Goal: Task Accomplishment & Management: Manage account settings

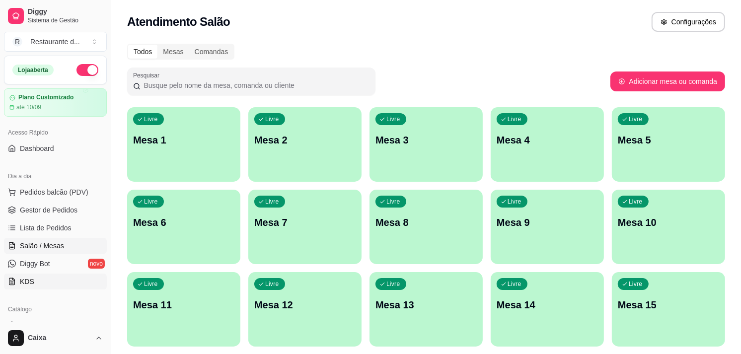
click at [62, 289] on link "KDS" at bounding box center [55, 281] width 103 height 16
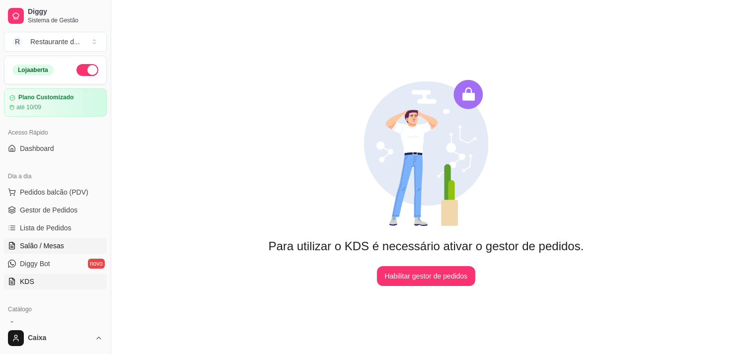
click at [54, 244] on span "Salão / Mesas" at bounding box center [42, 246] width 44 height 10
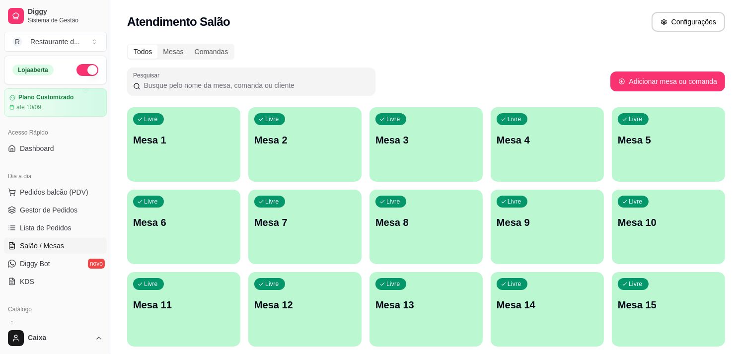
click at [160, 152] on div "Livre Mesa 1" at bounding box center [183, 138] width 113 height 63
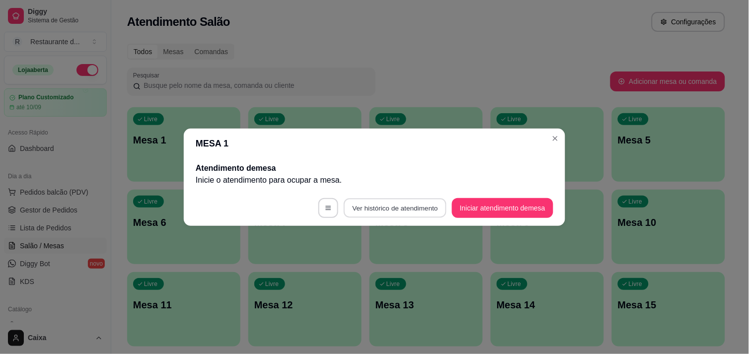
click at [359, 210] on button "Ver histórico de atendimento" at bounding box center [394, 207] width 103 height 19
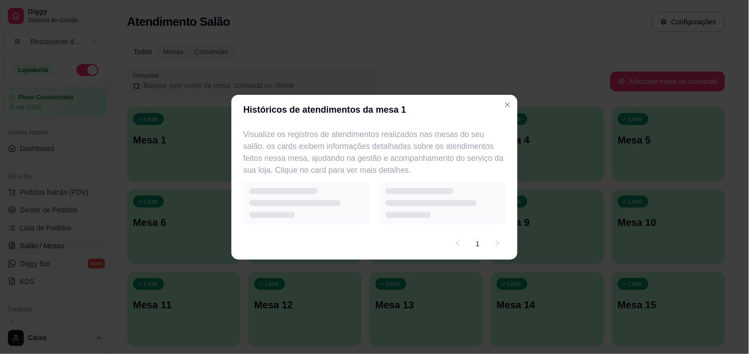
select select "7"
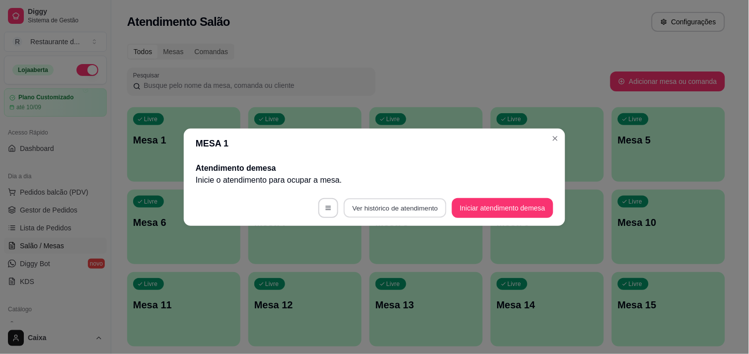
click at [409, 204] on button "Ver histórico de atendimento" at bounding box center [394, 207] width 103 height 19
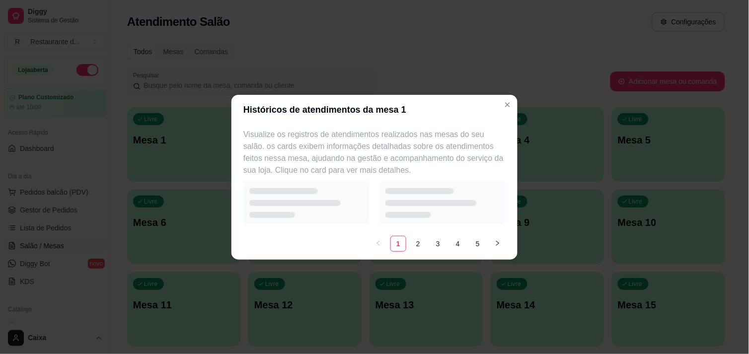
select select "7"
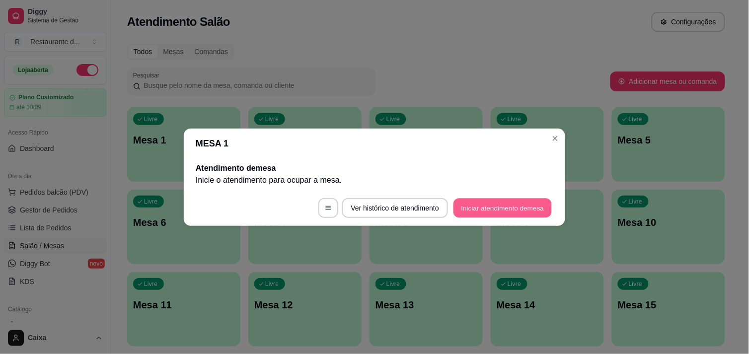
click at [505, 208] on button "Iniciar atendimento de mesa" at bounding box center [502, 207] width 98 height 19
click at [505, 208] on footer "Ver histórico de atendimento Iniciar atendimento de mesa" at bounding box center [374, 208] width 381 height 36
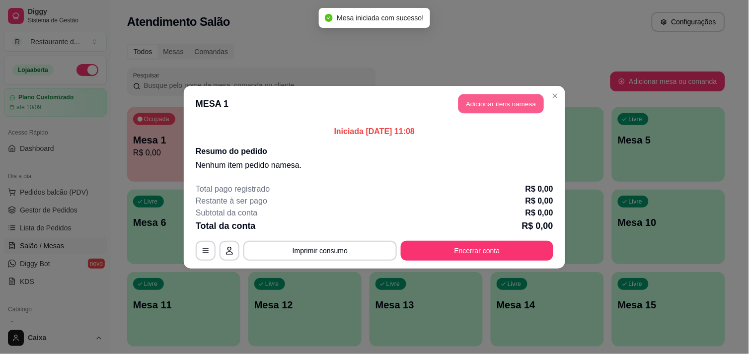
click at [499, 94] on button "Adicionar itens na mesa" at bounding box center [500, 103] width 85 height 19
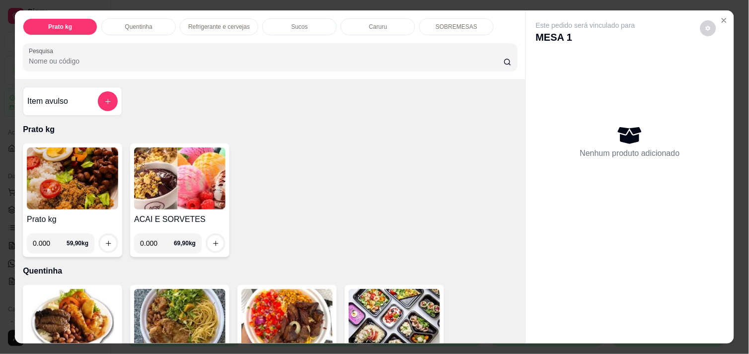
click at [154, 239] on input "0.000" at bounding box center [157, 243] width 34 height 20
click at [212, 240] on icon "increase-product-quantity" at bounding box center [215, 243] width 7 height 7
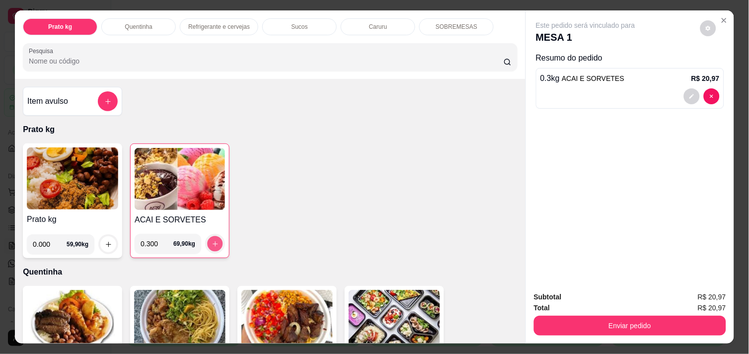
click at [211, 240] on icon "increase-product-quantity" at bounding box center [214, 243] width 7 height 7
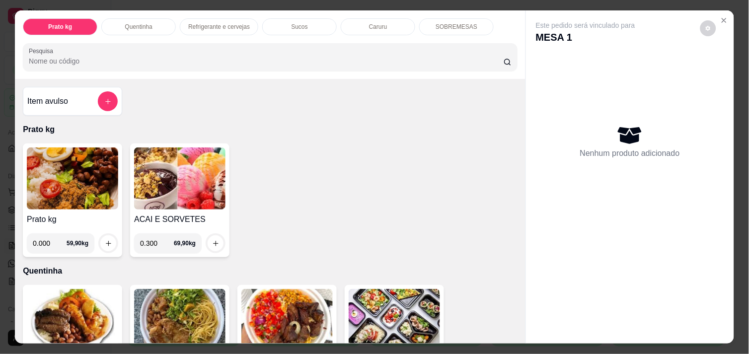
click at [238, 230] on div "Prato kg 0.000 59,90 kg ACAI E SORVETES 0.300 69,90 kg" at bounding box center [270, 200] width 494 height 114
click at [155, 239] on input "0.300" at bounding box center [157, 243] width 34 height 20
type input "0.350"
click at [212, 240] on icon "increase-product-quantity" at bounding box center [215, 243] width 7 height 7
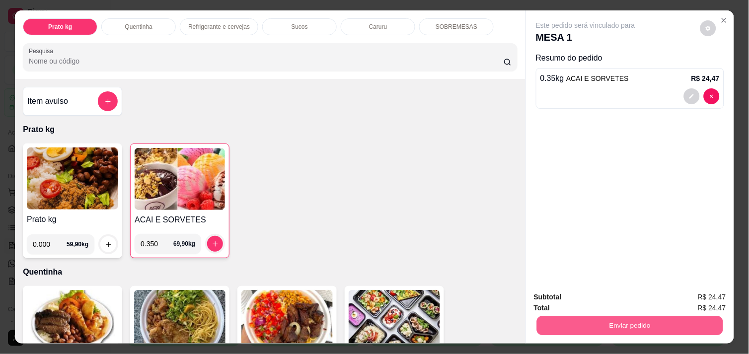
click at [628, 320] on button "Enviar pedido" at bounding box center [630, 325] width 186 height 19
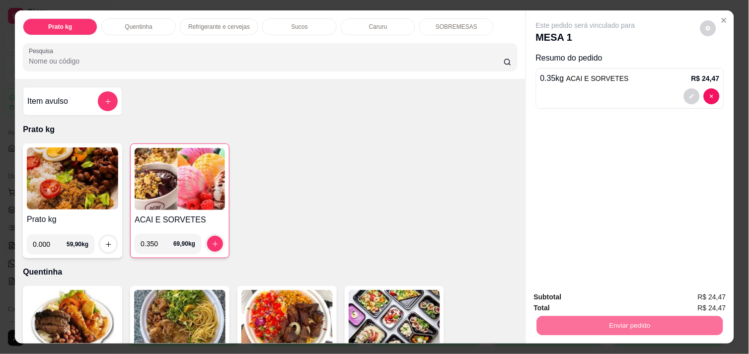
click at [621, 303] on button "Não registrar e enviar pedido" at bounding box center [596, 297] width 100 height 18
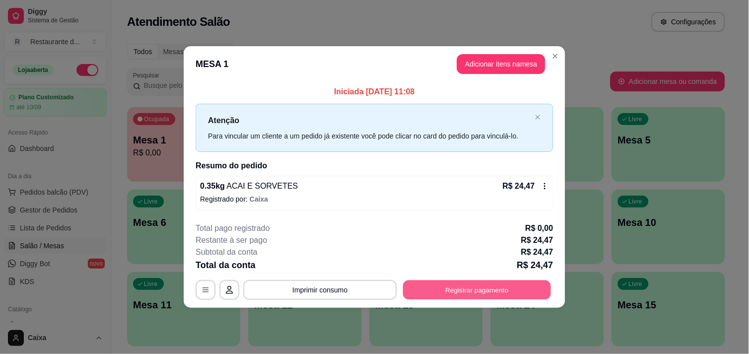
click at [469, 291] on button "Registrar pagamento" at bounding box center [477, 289] width 148 height 19
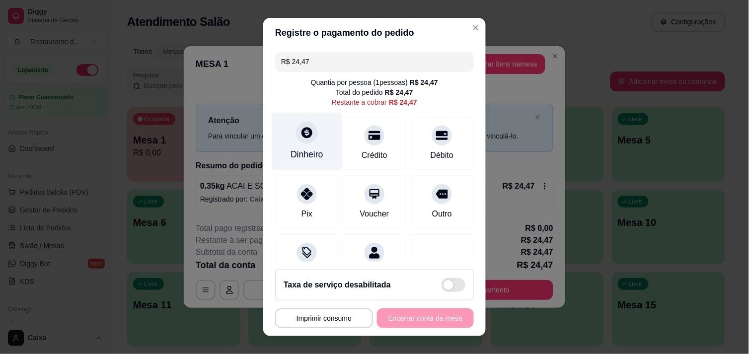
click at [301, 140] on div at bounding box center [307, 133] width 22 height 22
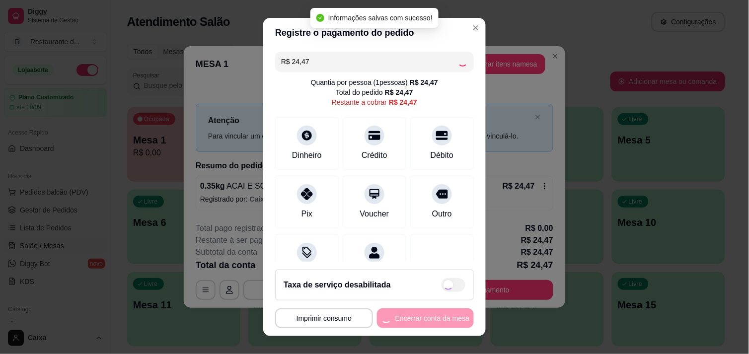
type input "R$ 0,00"
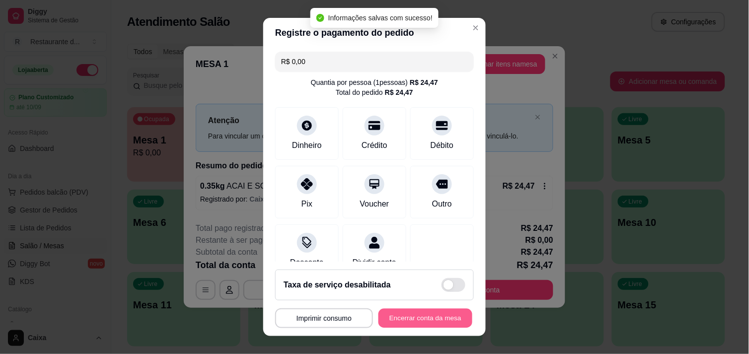
click at [423, 317] on button "Encerrar conta da mesa" at bounding box center [425, 318] width 94 height 19
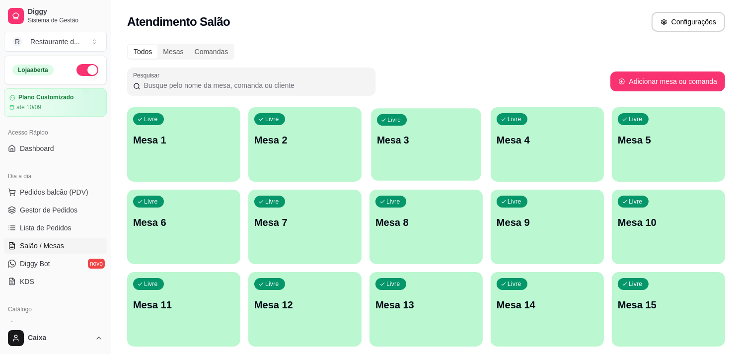
click at [401, 124] on div "Livre" at bounding box center [392, 119] width 30 height 11
click at [55, 195] on span "Pedidos balcão (PDV)" at bounding box center [54, 192] width 68 height 10
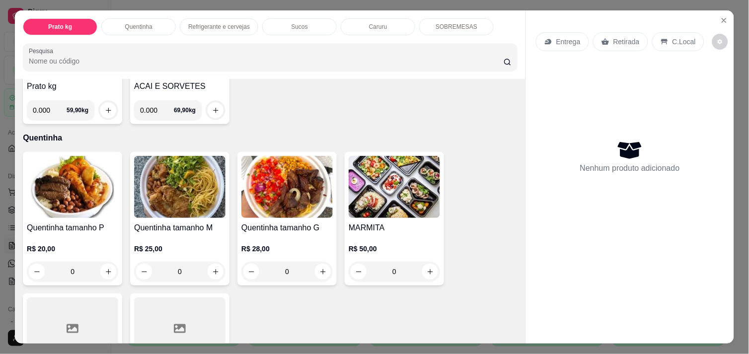
scroll to position [155, 0]
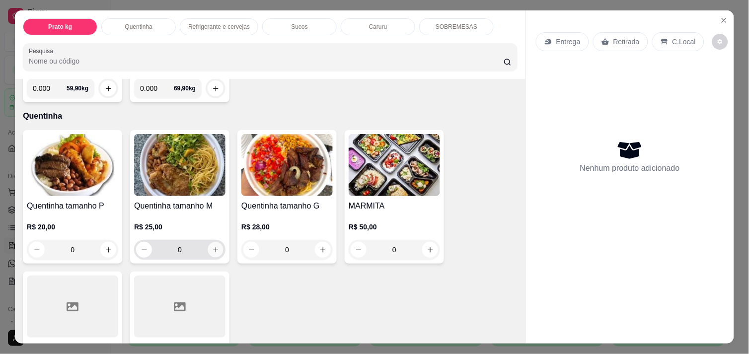
click at [208, 251] on button "increase-product-quantity" at bounding box center [215, 249] width 15 height 15
type input "1"
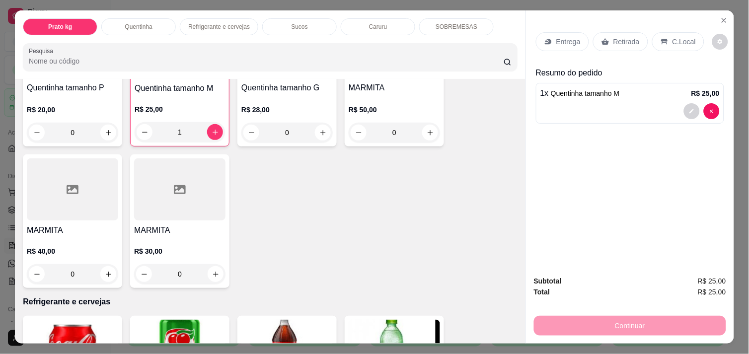
scroll to position [274, 0]
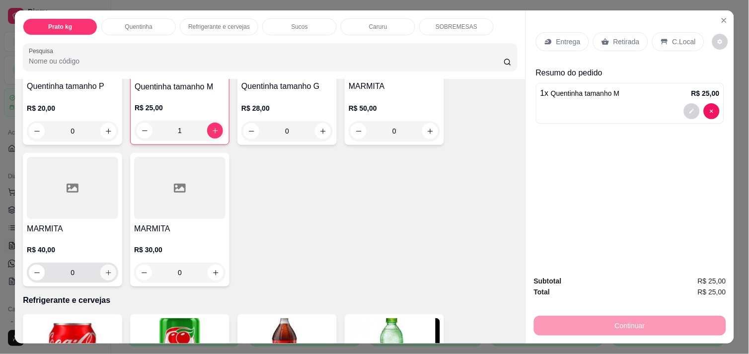
click at [105, 269] on icon "increase-product-quantity" at bounding box center [108, 272] width 7 height 7
type input "1"
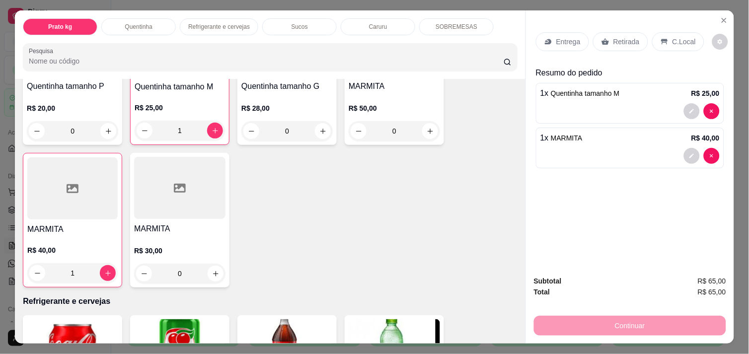
click at [672, 37] on p "C.Local" at bounding box center [683, 42] width 23 height 10
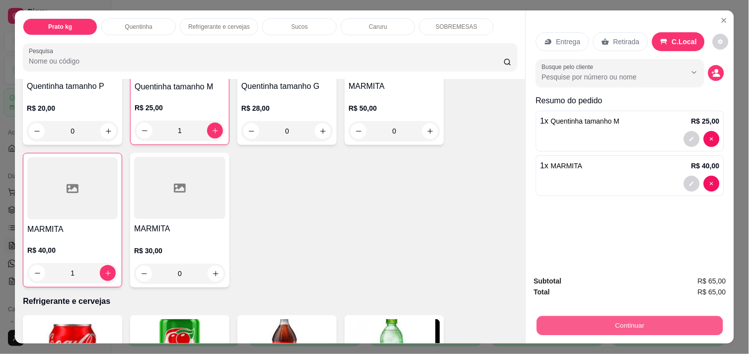
click at [606, 330] on button "Continuar" at bounding box center [630, 325] width 186 height 19
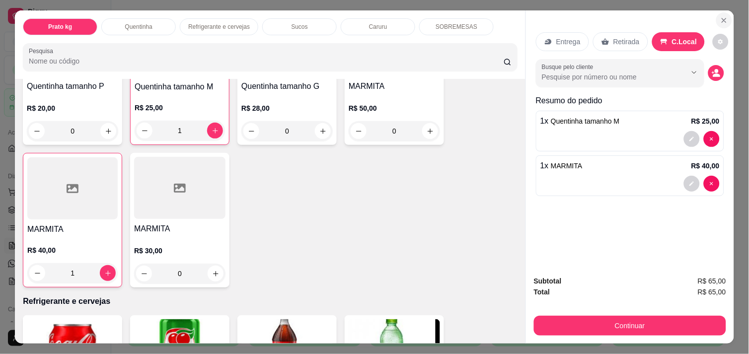
click at [720, 16] on icon "Close" at bounding box center [724, 20] width 8 height 8
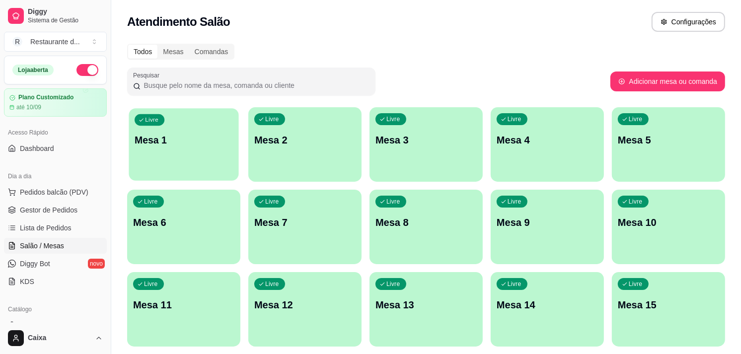
click at [173, 134] on p "Mesa 1" at bounding box center [184, 140] width 98 height 13
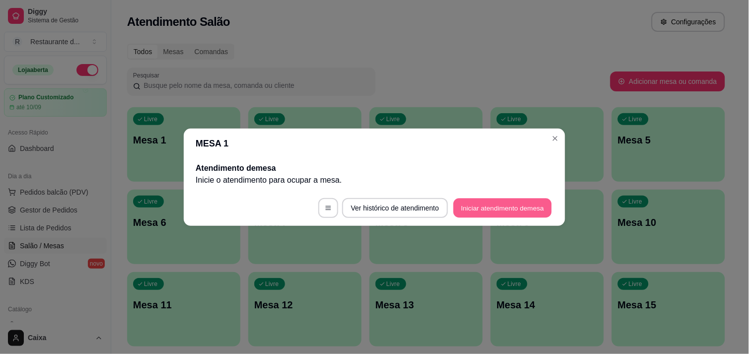
click at [462, 206] on button "Iniciar atendimento de mesa" at bounding box center [502, 207] width 98 height 19
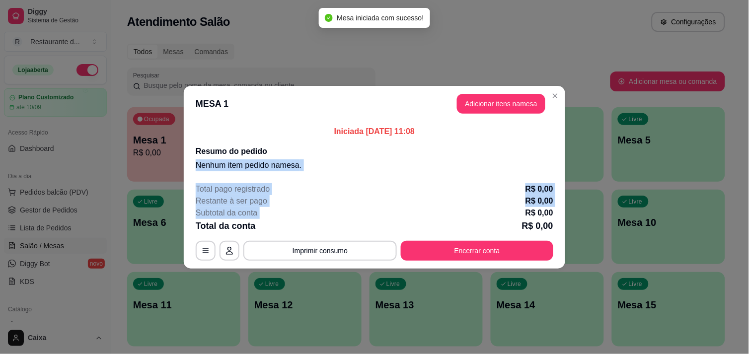
drag, startPoint x: 462, startPoint y: 206, endPoint x: 486, endPoint y: 136, distance: 74.7
click at [486, 136] on section "MESA 1 Adicionar itens na mesa Iniciada [DATE] 11:08 Resumo do pedido Nenhum it…" at bounding box center [374, 177] width 381 height 183
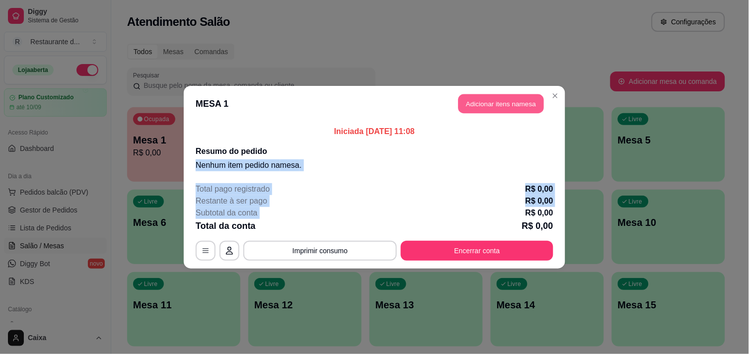
click at [489, 103] on button "Adicionar itens na mesa" at bounding box center [500, 103] width 85 height 19
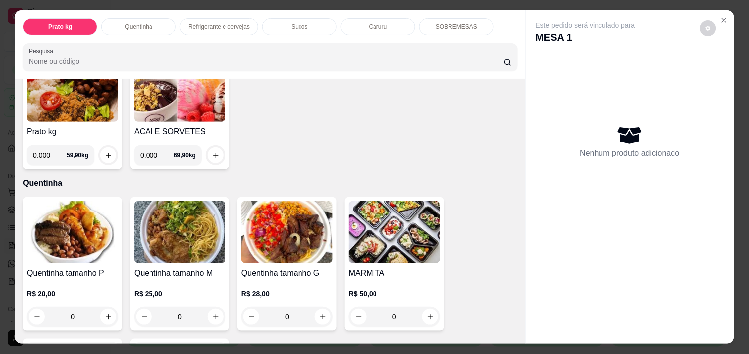
scroll to position [110, 0]
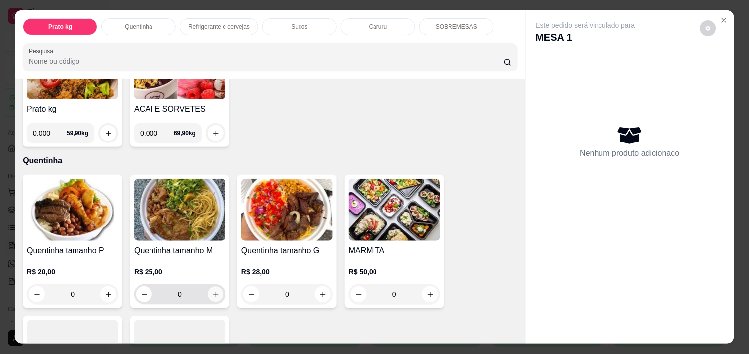
click at [212, 291] on icon "increase-product-quantity" at bounding box center [215, 294] width 7 height 7
type input "1"
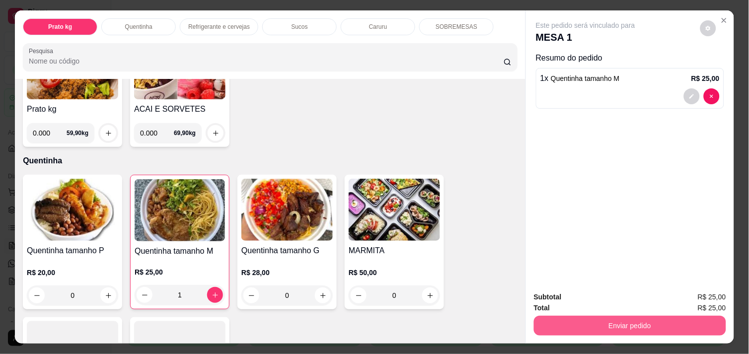
click at [614, 316] on button "Enviar pedido" at bounding box center [630, 326] width 192 height 20
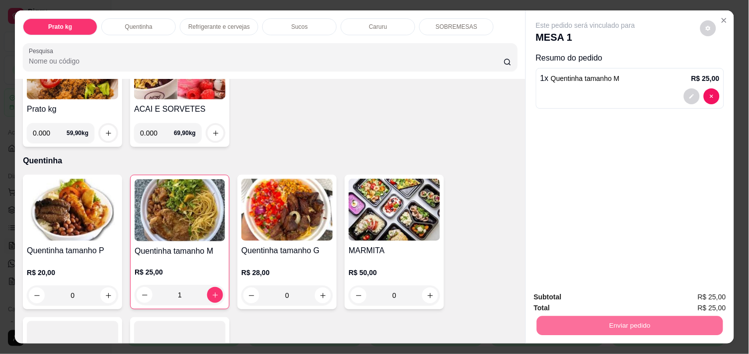
click at [604, 301] on button "Não registrar e enviar pedido" at bounding box center [596, 297] width 100 height 18
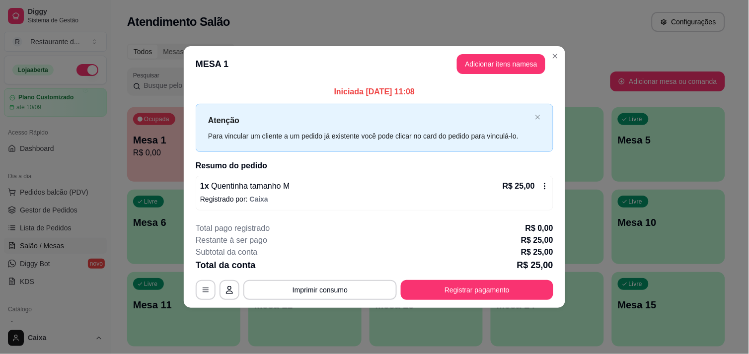
click at [256, 62] on header "MESA 1 Adicionar itens na mesa" at bounding box center [374, 64] width 381 height 36
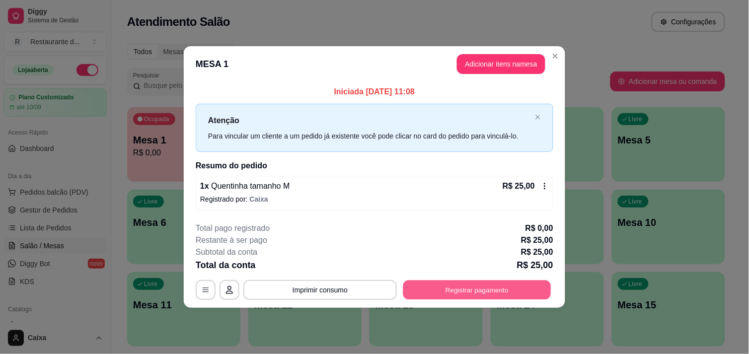
click at [465, 289] on button "Registrar pagamento" at bounding box center [477, 289] width 148 height 19
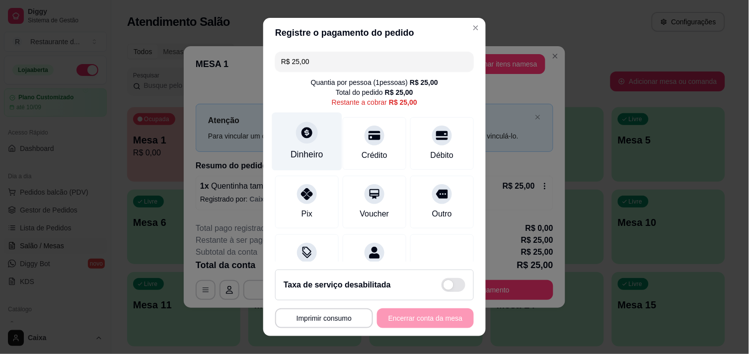
click at [305, 136] on icon at bounding box center [306, 132] width 13 height 13
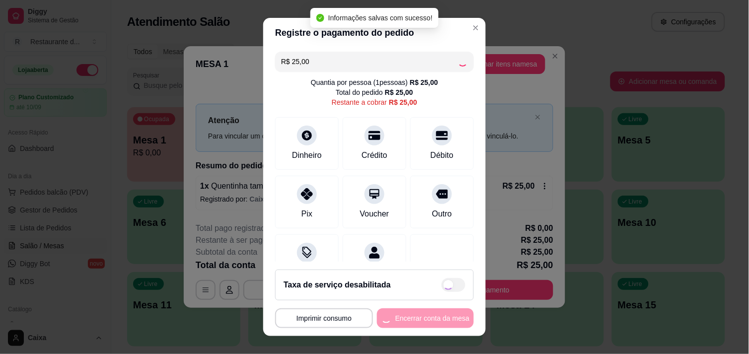
type input "R$ 0,00"
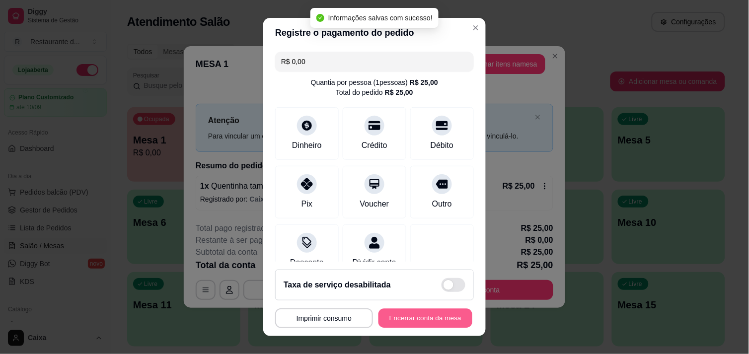
click at [412, 310] on button "Encerrar conta da mesa" at bounding box center [425, 318] width 94 height 19
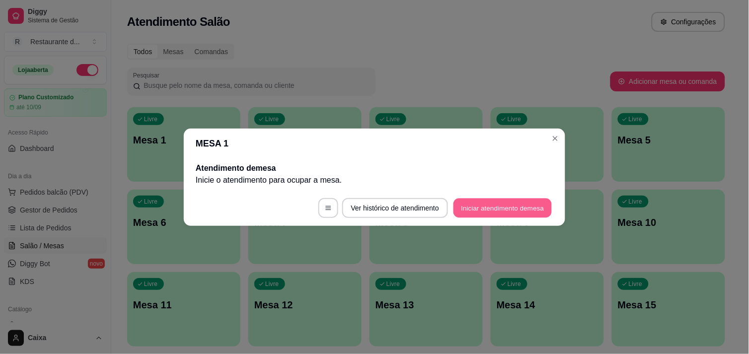
click at [492, 205] on button "Iniciar atendimento de mesa" at bounding box center [502, 207] width 98 height 19
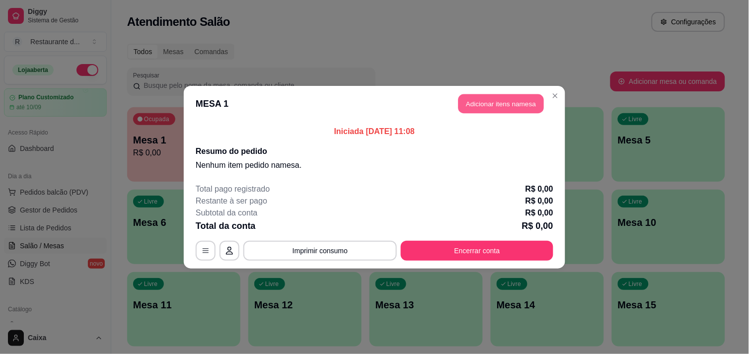
click at [509, 98] on button "Adicionar itens na mesa" at bounding box center [500, 103] width 85 height 19
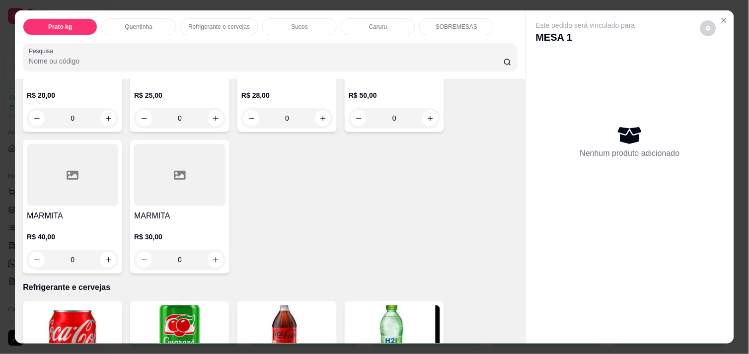
scroll to position [309, 0]
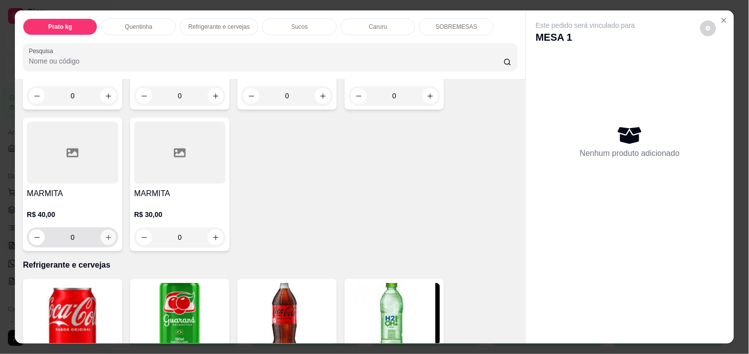
click at [105, 234] on icon "increase-product-quantity" at bounding box center [108, 237] width 7 height 7
type input "1"
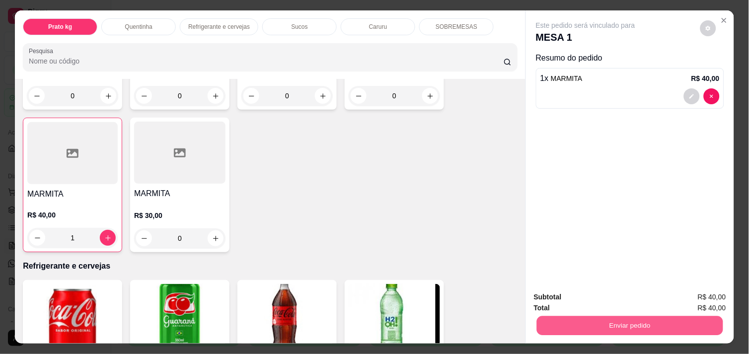
click at [621, 316] on button "Enviar pedido" at bounding box center [630, 325] width 186 height 19
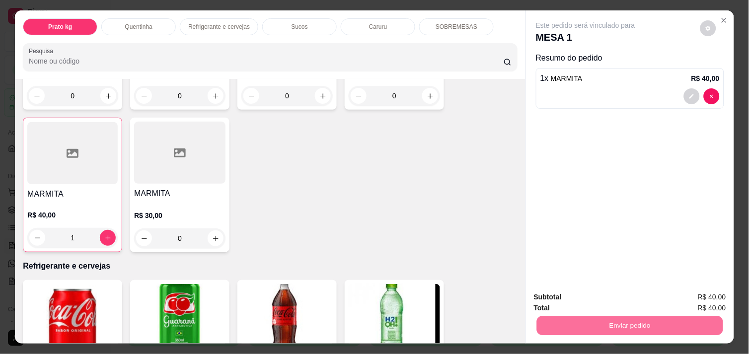
click at [616, 294] on button "Não registrar e enviar pedido" at bounding box center [596, 297] width 100 height 18
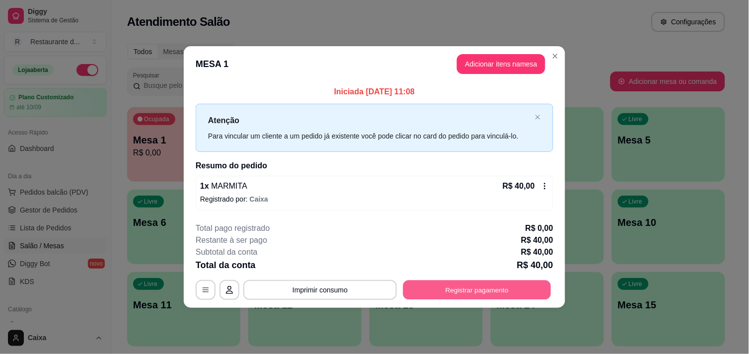
click at [494, 291] on button "Registrar pagamento" at bounding box center [477, 289] width 148 height 19
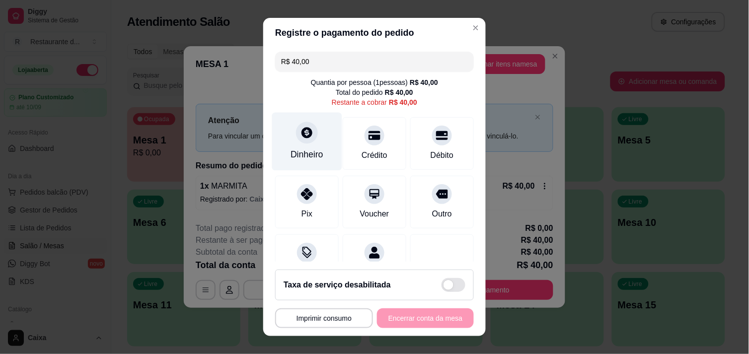
click at [295, 142] on div "Dinheiro" at bounding box center [307, 141] width 70 height 58
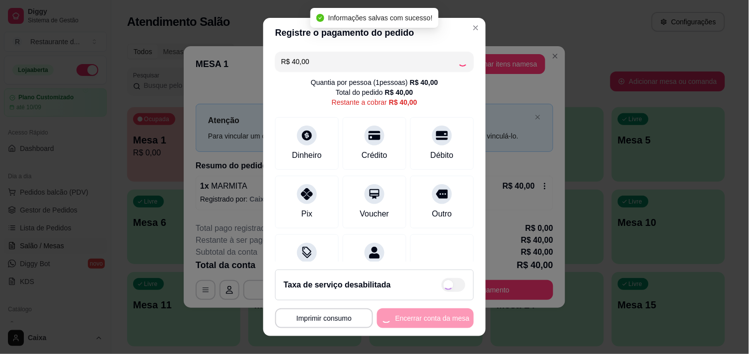
type input "R$ 0,00"
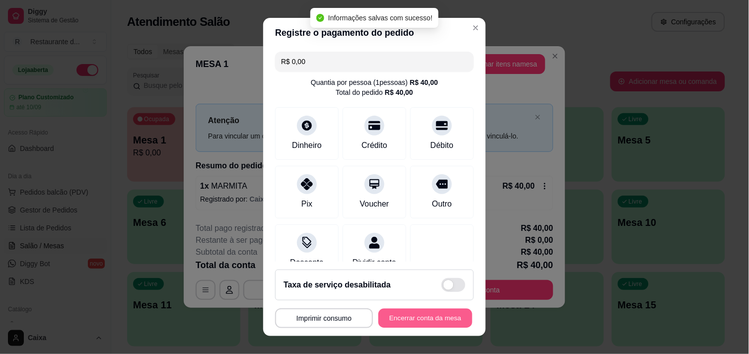
click at [425, 323] on button "Encerrar conta da mesa" at bounding box center [425, 318] width 94 height 19
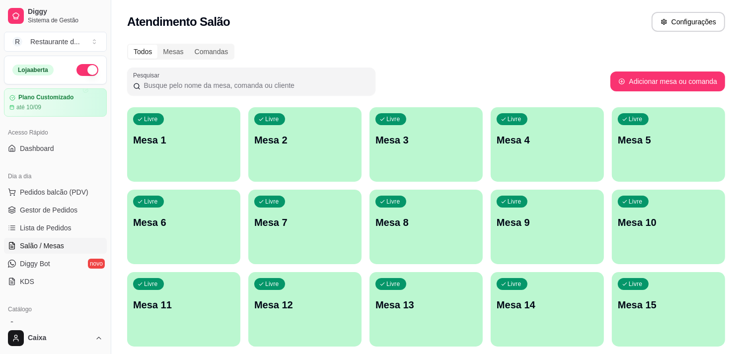
click at [202, 153] on div "Livre Mesa 1" at bounding box center [183, 138] width 113 height 63
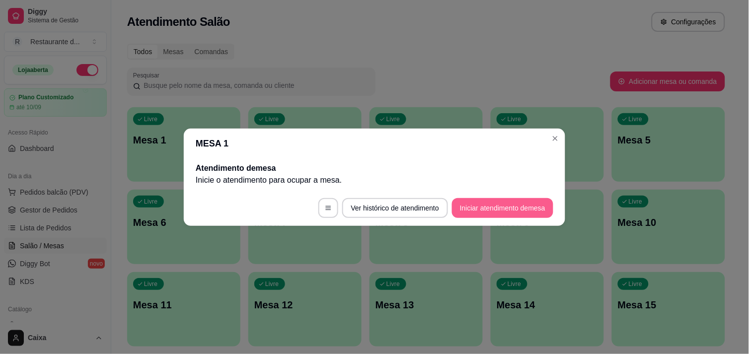
click at [500, 209] on button "Iniciar atendimento de mesa" at bounding box center [502, 208] width 101 height 20
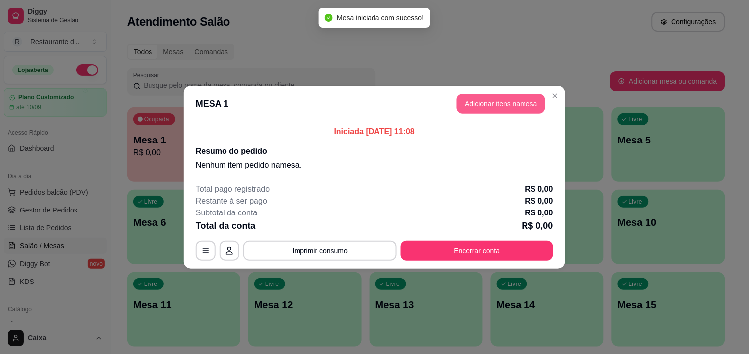
click at [498, 106] on button "Adicionar itens na mesa" at bounding box center [501, 104] width 88 height 20
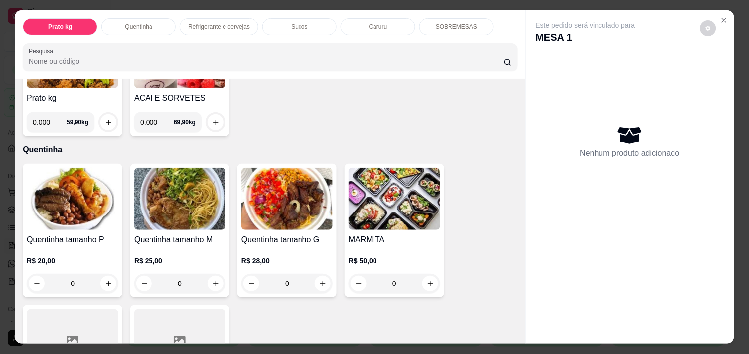
scroll to position [132, 0]
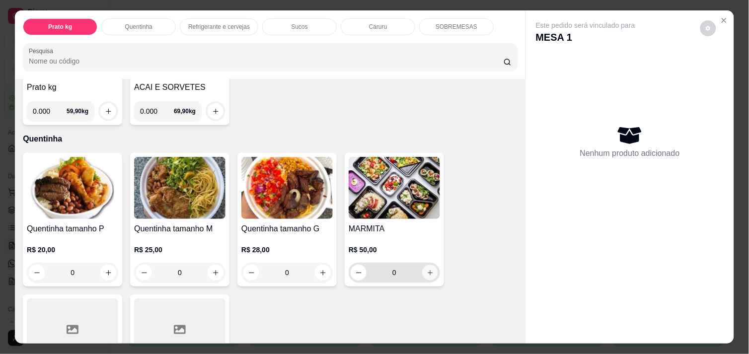
click at [426, 269] on icon "increase-product-quantity" at bounding box center [429, 272] width 7 height 7
type input "1"
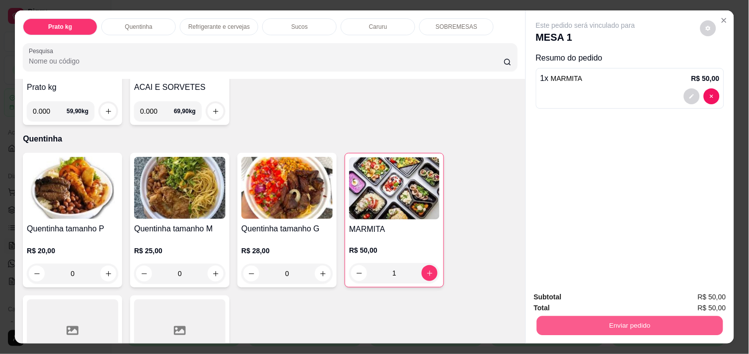
click at [630, 316] on button "Enviar pedido" at bounding box center [630, 325] width 186 height 19
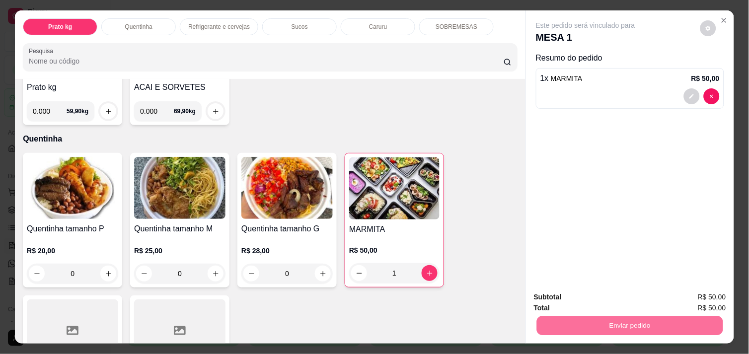
click at [615, 297] on button "Não registrar e enviar pedido" at bounding box center [596, 297] width 100 height 18
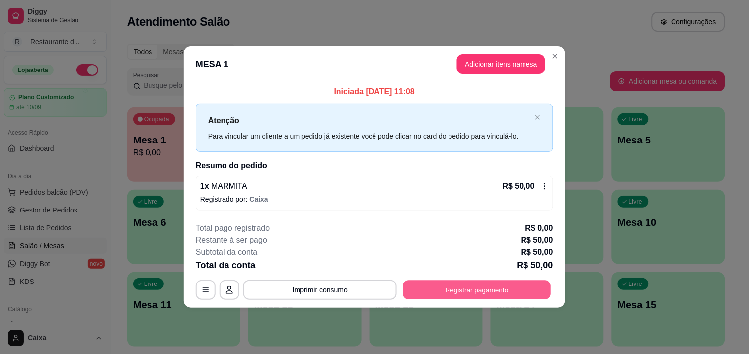
click at [482, 287] on button "Registrar pagamento" at bounding box center [477, 289] width 148 height 19
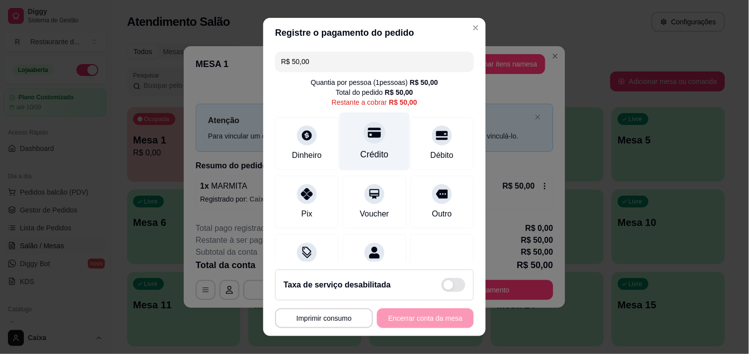
click at [368, 139] on icon at bounding box center [374, 132] width 13 height 13
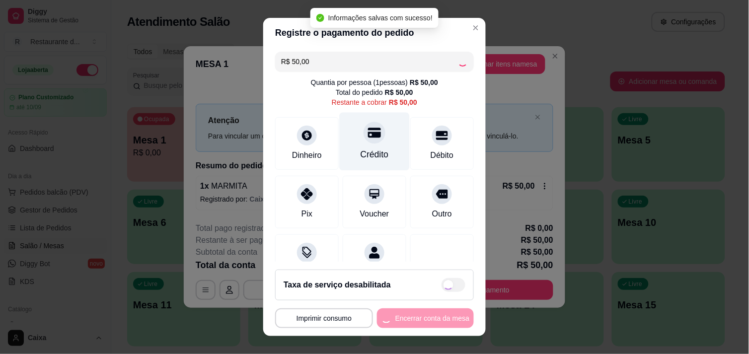
type input "R$ 0,00"
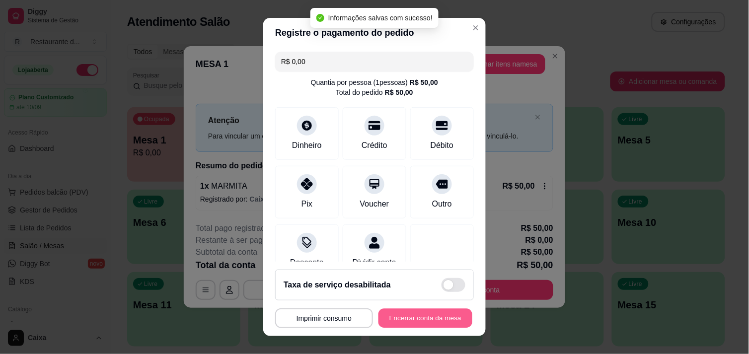
click at [409, 314] on button "Encerrar conta da mesa" at bounding box center [425, 318] width 94 height 19
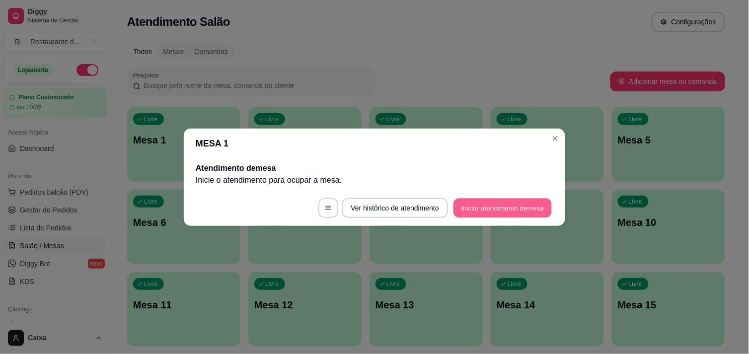
click at [472, 211] on button "Iniciar atendimento de mesa" at bounding box center [502, 207] width 98 height 19
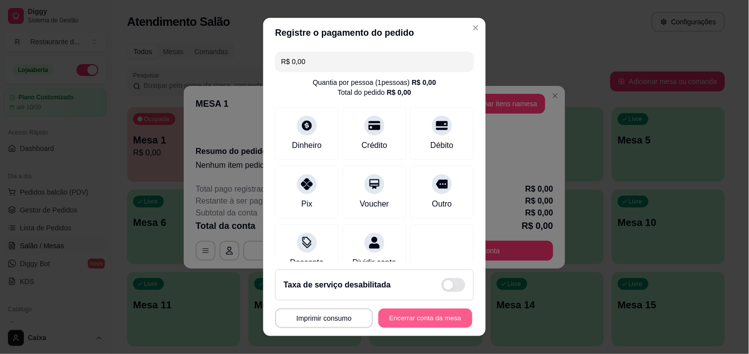
click at [410, 314] on button "Encerrar conta da mesa" at bounding box center [425, 318] width 94 height 19
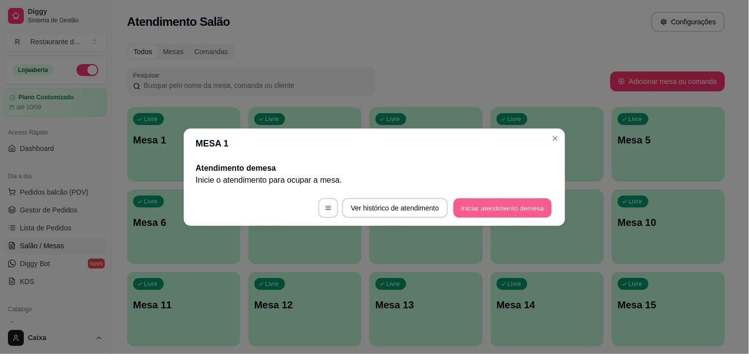
click at [482, 207] on button "Iniciar atendimento de mesa" at bounding box center [502, 207] width 98 height 19
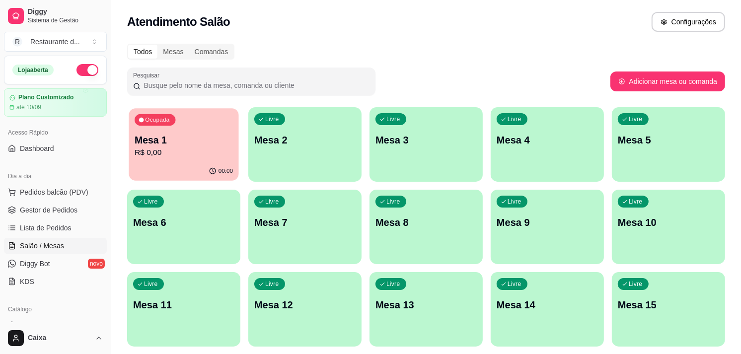
click at [210, 139] on p "Mesa 1" at bounding box center [184, 140] width 98 height 13
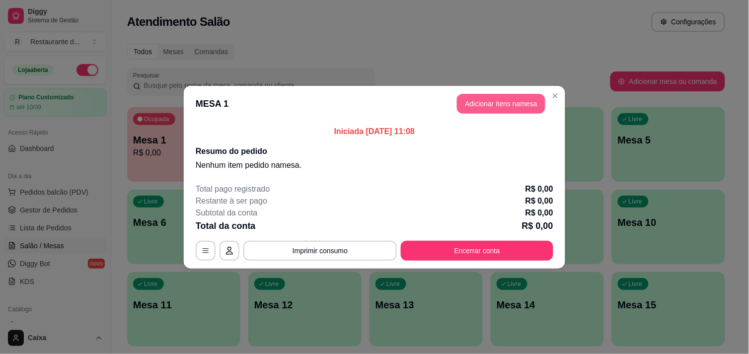
click at [477, 104] on button "Adicionar itens na mesa" at bounding box center [501, 104] width 88 height 20
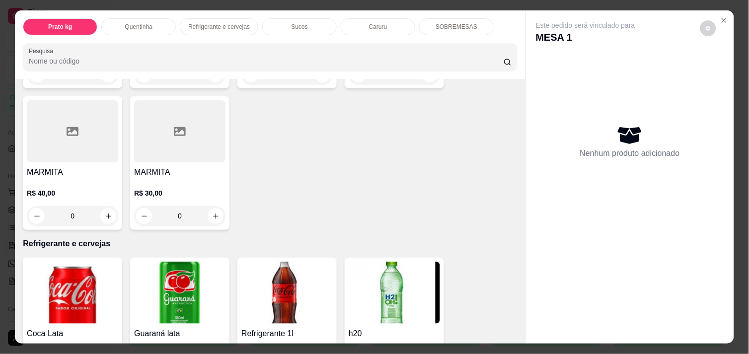
scroll to position [331, 0]
click at [106, 212] on icon "increase-product-quantity" at bounding box center [108, 215] width 7 height 7
type input "1"
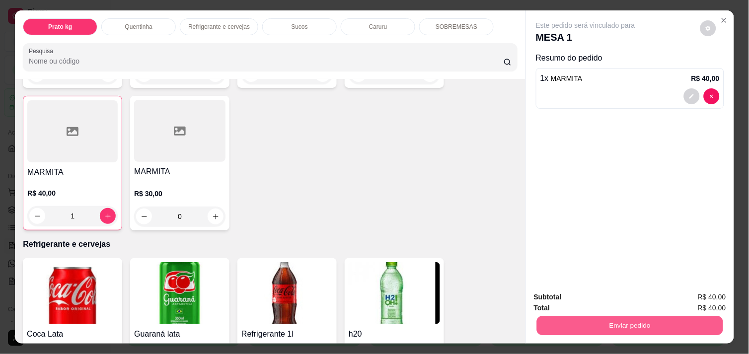
click at [613, 321] on button "Enviar pedido" at bounding box center [630, 325] width 186 height 19
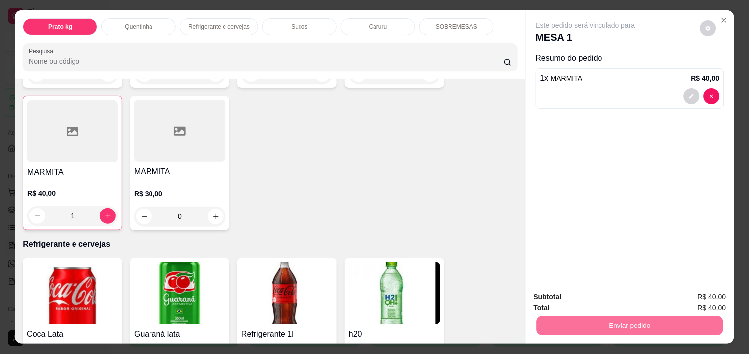
click at [619, 294] on button "Não registrar e enviar pedido" at bounding box center [596, 297] width 100 height 18
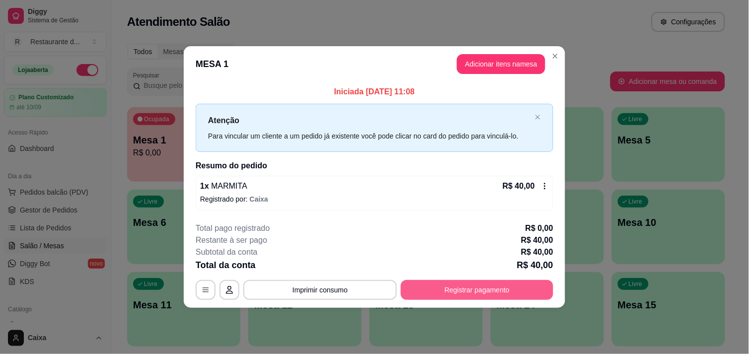
click at [456, 287] on button "Registrar pagamento" at bounding box center [477, 290] width 152 height 20
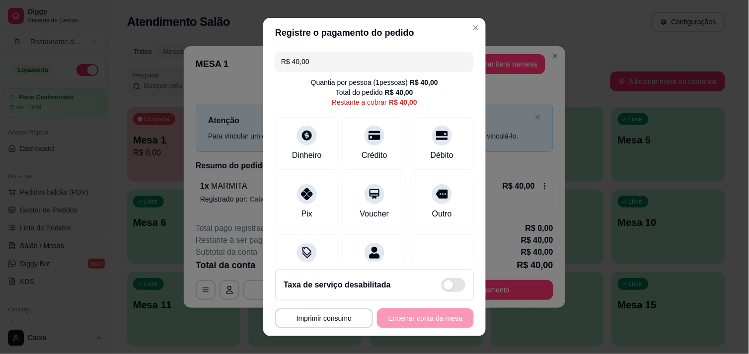
click at [412, 323] on div "**********" at bounding box center [374, 318] width 199 height 20
click at [300, 197] on icon at bounding box center [306, 191] width 13 height 13
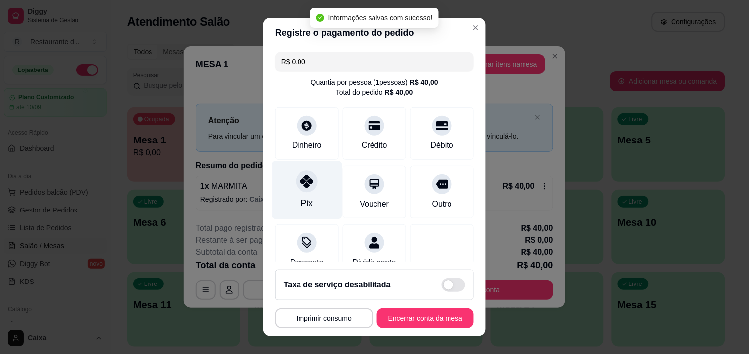
type input "R$ 0,00"
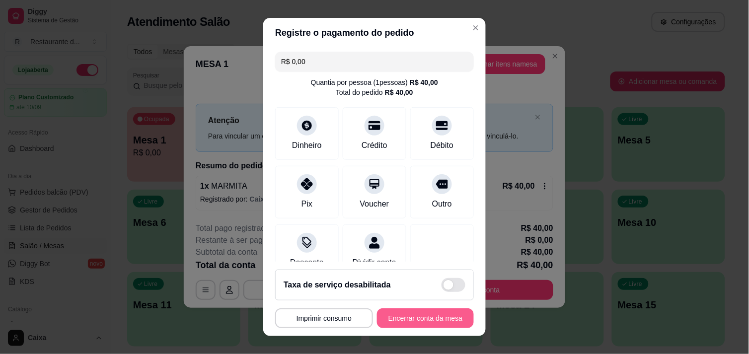
click at [406, 317] on button "Encerrar conta da mesa" at bounding box center [425, 318] width 97 height 20
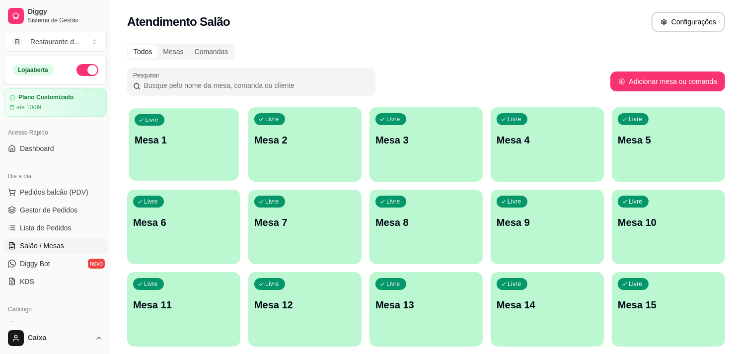
click at [198, 157] on div "Livre Mesa 1" at bounding box center [184, 138] width 110 height 61
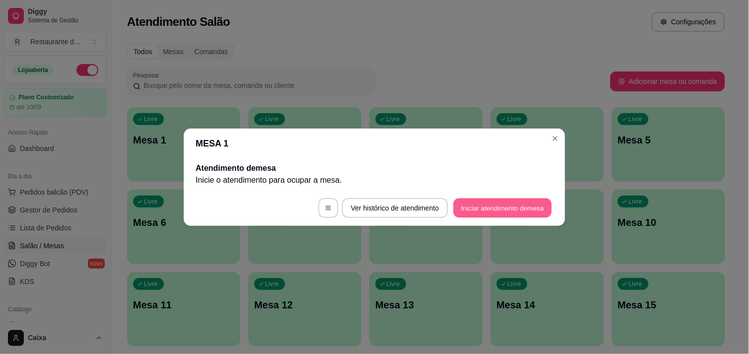
click at [494, 203] on button "Iniciar atendimento de mesa" at bounding box center [502, 207] width 98 height 19
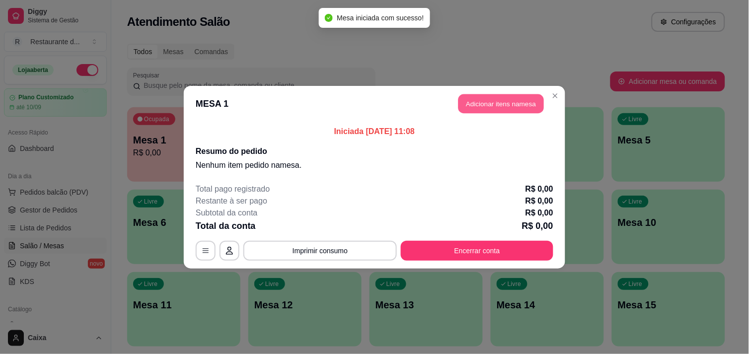
click at [512, 102] on button "Adicionar itens na mesa" at bounding box center [500, 103] width 85 height 19
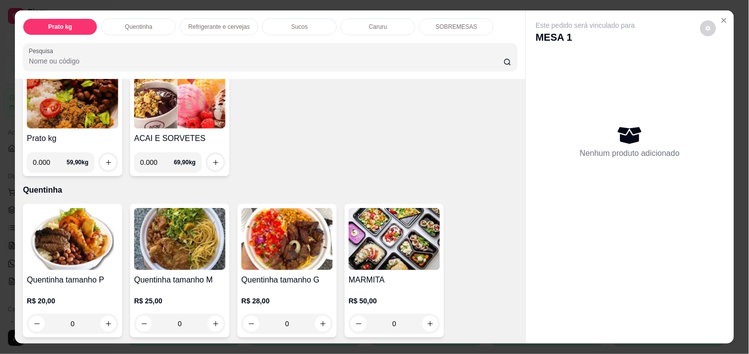
scroll to position [110, 0]
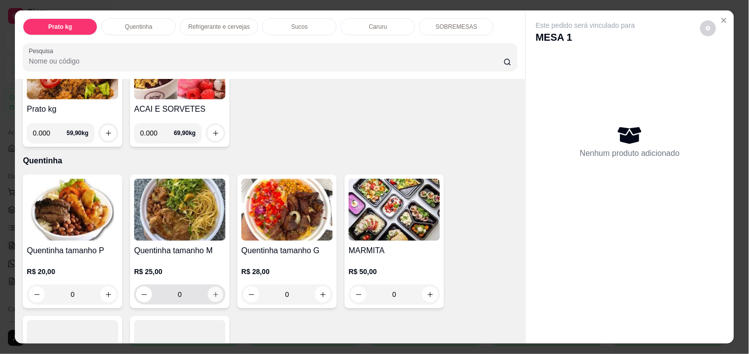
click at [212, 291] on icon "increase-product-quantity" at bounding box center [215, 294] width 7 height 7
type input "1"
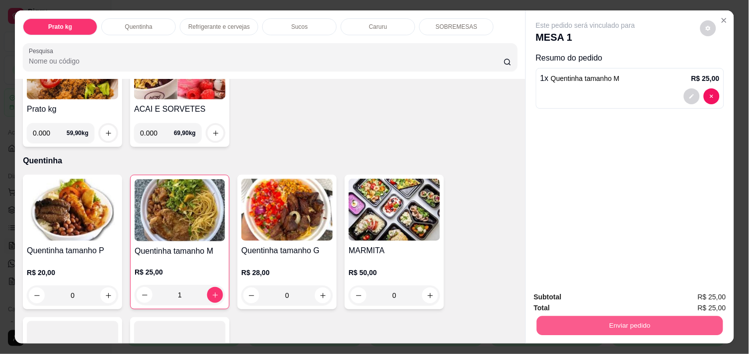
click at [623, 325] on button "Enviar pedido" at bounding box center [630, 325] width 186 height 19
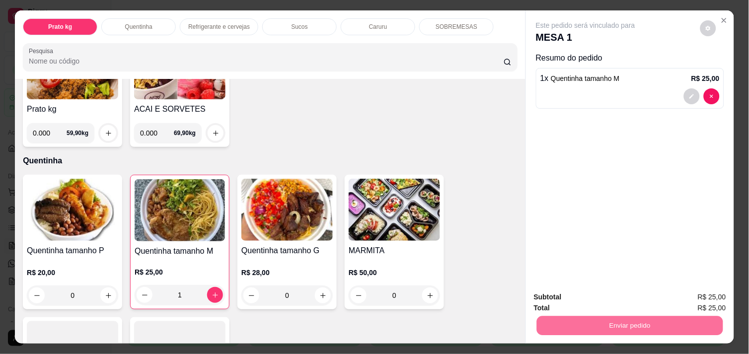
click at [605, 293] on button "Não registrar e enviar pedido" at bounding box center [596, 297] width 100 height 18
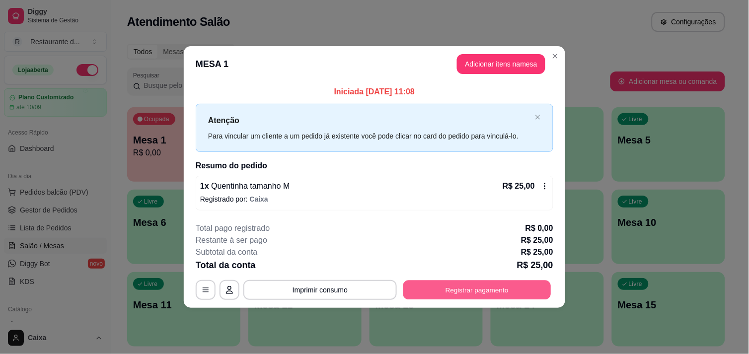
click at [509, 284] on button "Registrar pagamento" at bounding box center [477, 289] width 148 height 19
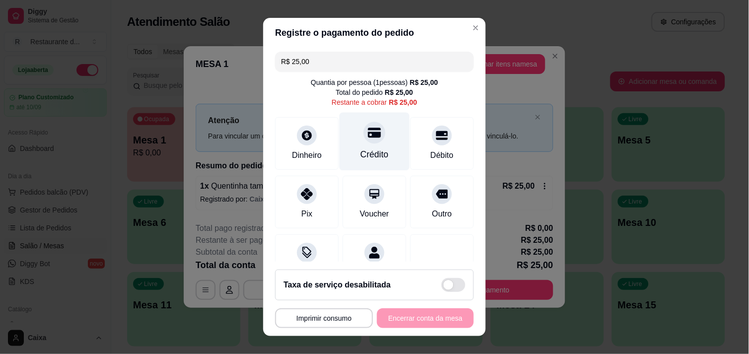
click at [363, 133] on div at bounding box center [374, 133] width 22 height 22
type input "R$ 0,00"
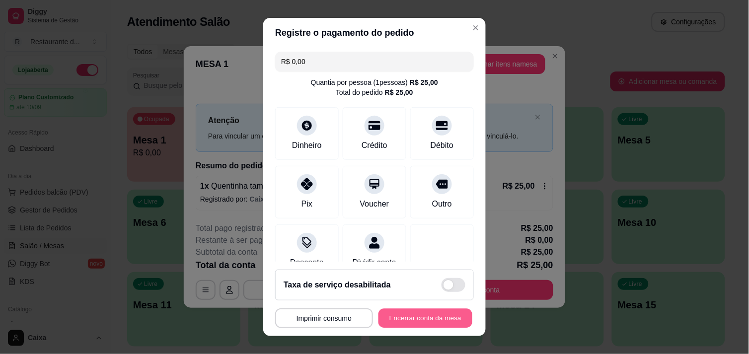
click at [396, 316] on button "Encerrar conta da mesa" at bounding box center [425, 318] width 94 height 19
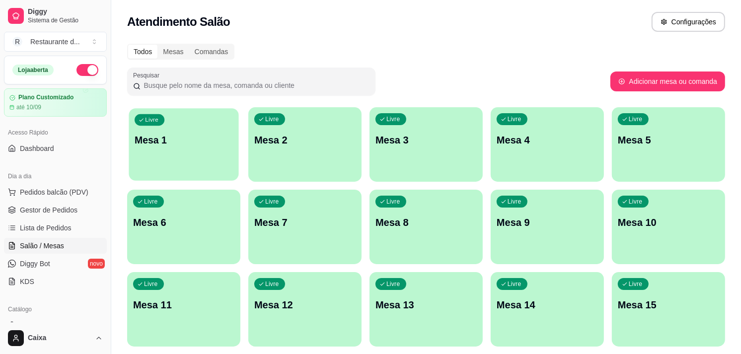
click at [202, 139] on p "Mesa 1" at bounding box center [184, 140] width 98 height 13
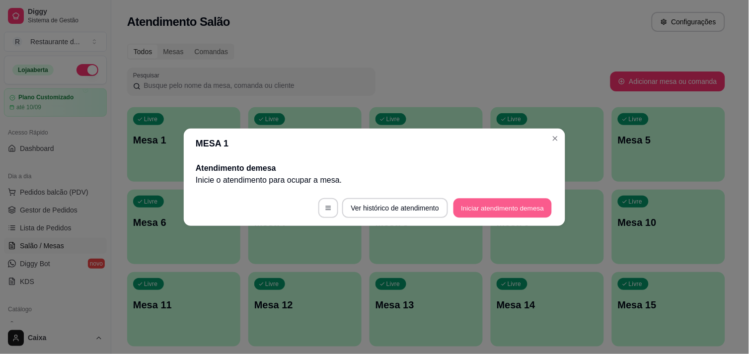
click at [476, 212] on button "Iniciar atendimento de mesa" at bounding box center [502, 207] width 98 height 19
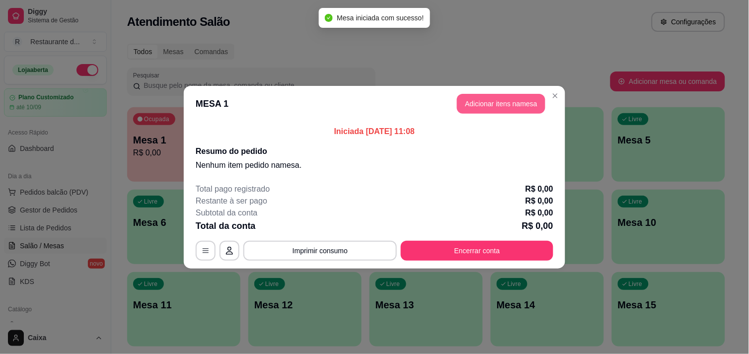
click at [505, 101] on button "Adicionar itens na mesa" at bounding box center [501, 104] width 88 height 20
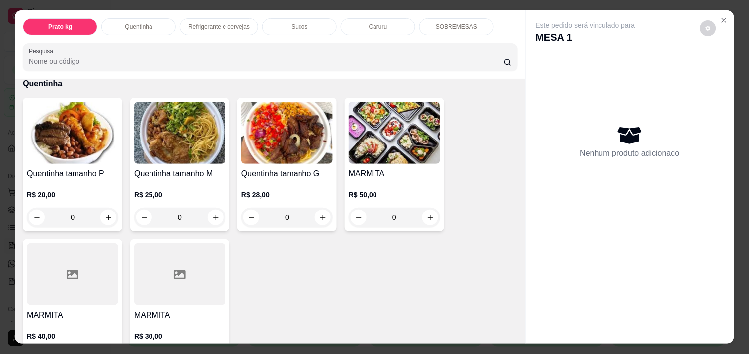
scroll to position [199, 0]
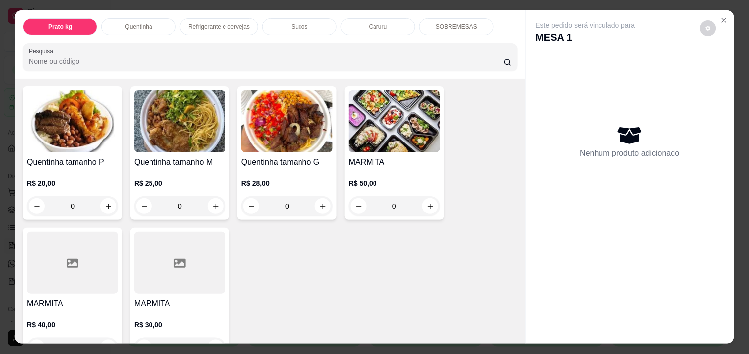
click at [110, 325] on p "R$ 40,00" at bounding box center [72, 325] width 91 height 10
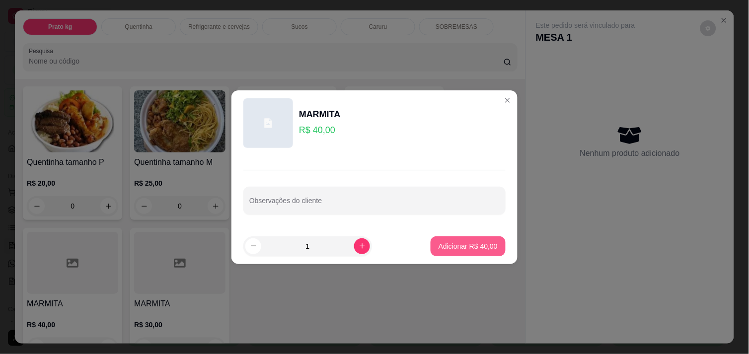
click at [423, 249] on div "MARMITA R$ 40,00 Observações do cliente 1 Adicionar R$ 40,00" at bounding box center [374, 177] width 749 height 354
click at [430, 249] on div "Adicionar R$ 40,00" at bounding box center [467, 246] width 75 height 20
click at [446, 249] on p "Adicionar R$ 40,00" at bounding box center [468, 245] width 58 height 9
type input "1"
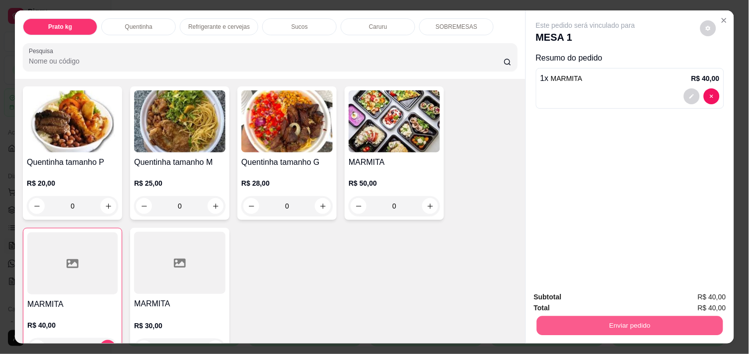
click at [583, 324] on button "Enviar pedido" at bounding box center [630, 325] width 186 height 19
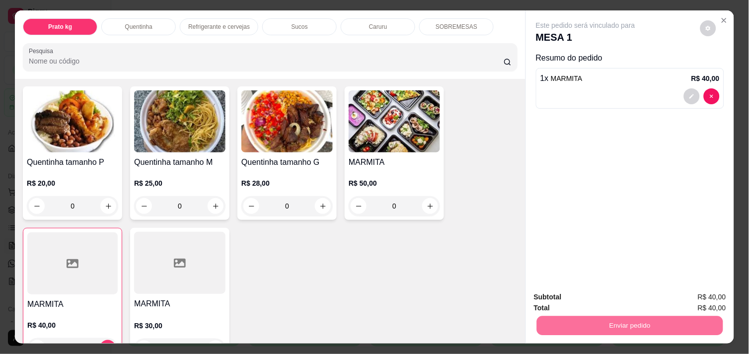
click at [591, 294] on button "Não registrar e enviar pedido" at bounding box center [596, 297] width 100 height 18
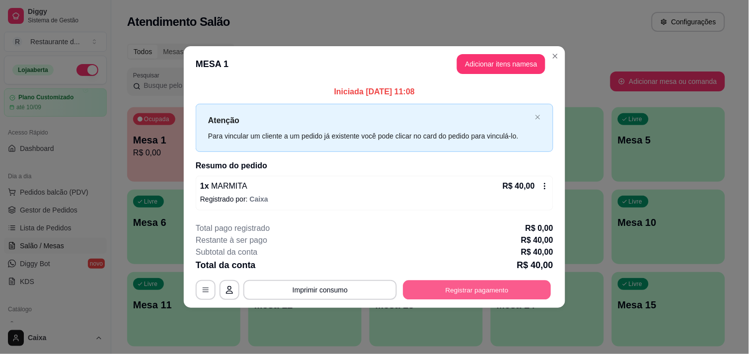
click at [509, 282] on button "Registrar pagamento" at bounding box center [477, 289] width 148 height 19
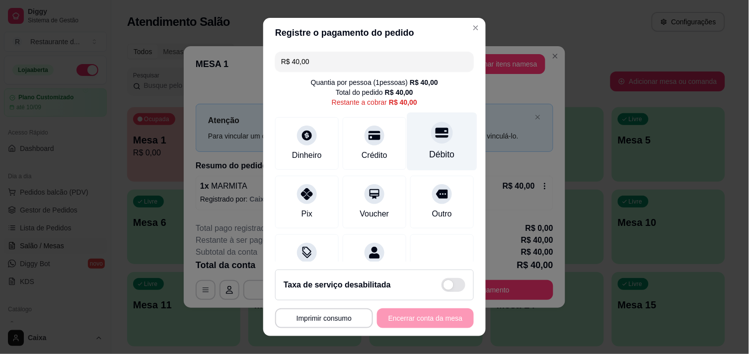
click at [431, 142] on div at bounding box center [442, 133] width 22 height 22
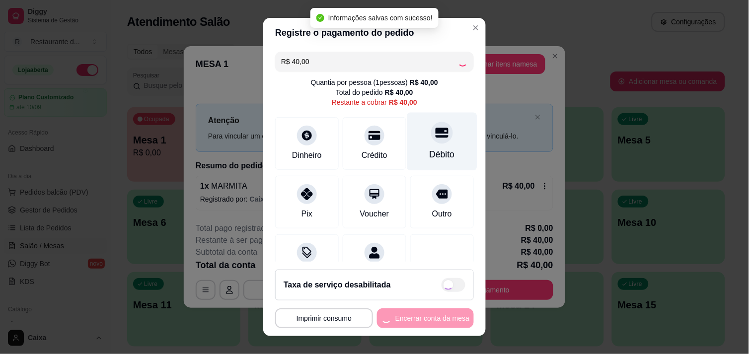
type input "R$ 0,00"
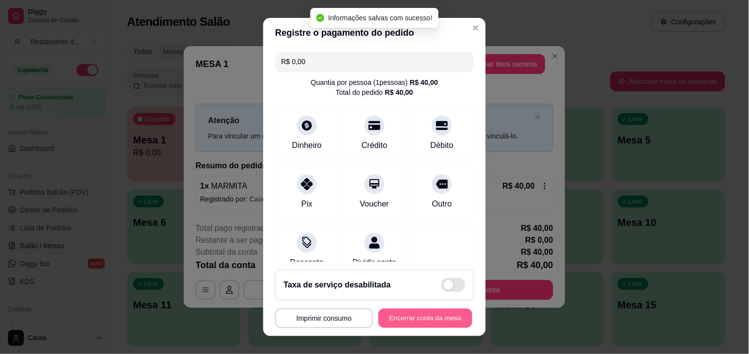
click at [398, 318] on button "Encerrar conta da mesa" at bounding box center [425, 318] width 94 height 19
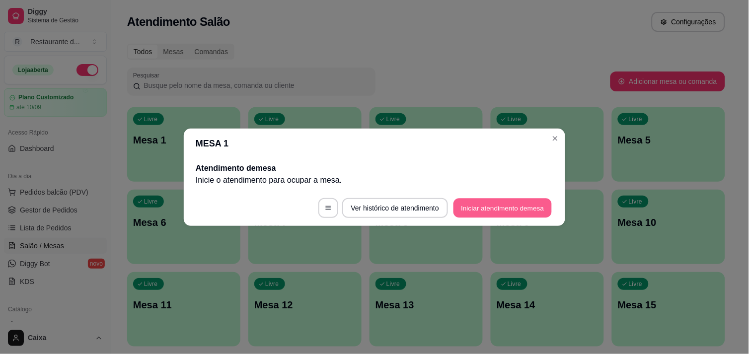
click at [499, 201] on button "Iniciar atendimento de mesa" at bounding box center [502, 207] width 98 height 19
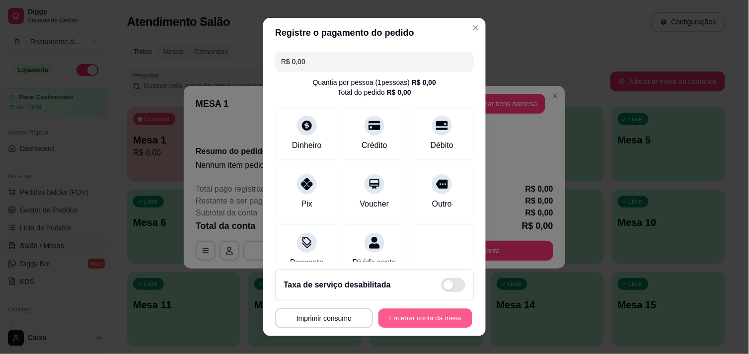
click at [425, 324] on button "Encerrar conta da mesa" at bounding box center [425, 318] width 94 height 19
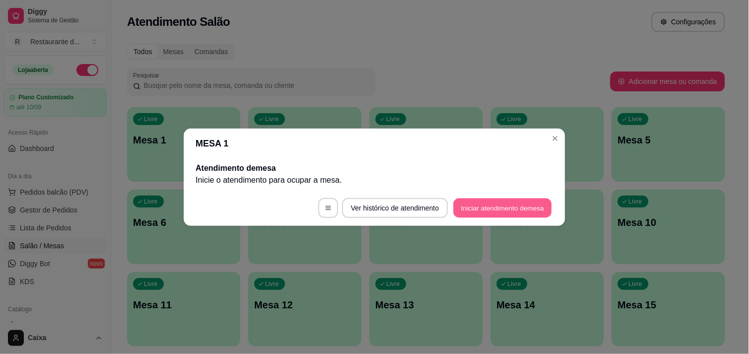
click at [491, 204] on button "Iniciar atendimento de mesa" at bounding box center [502, 207] width 98 height 19
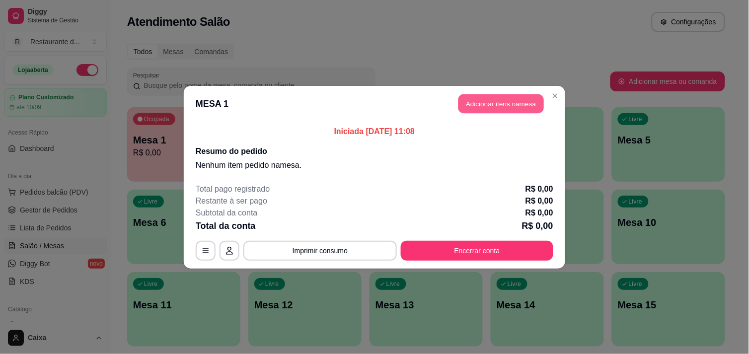
click at [487, 102] on button "Adicionar itens na mesa" at bounding box center [500, 103] width 85 height 19
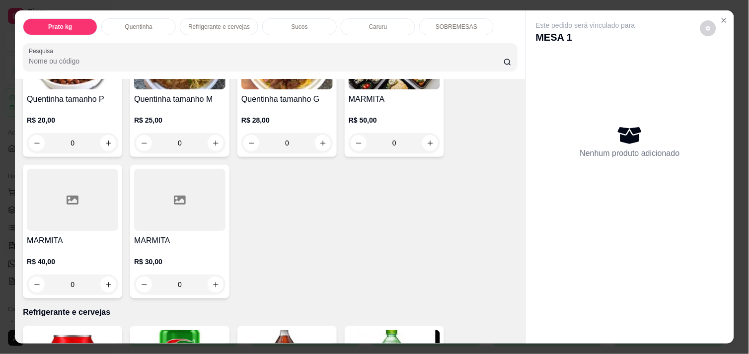
scroll to position [265, 0]
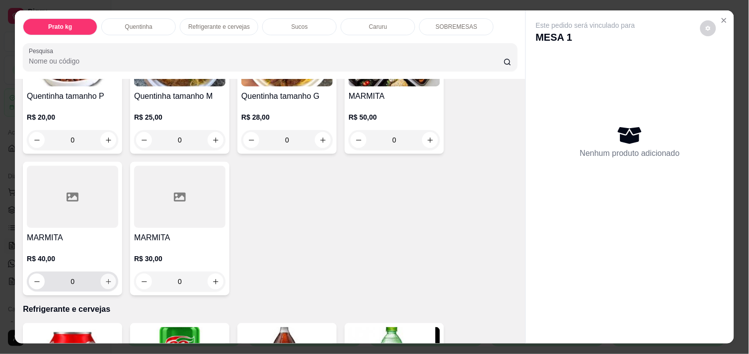
click at [105, 278] on icon "increase-product-quantity" at bounding box center [108, 281] width 7 height 7
type input "1"
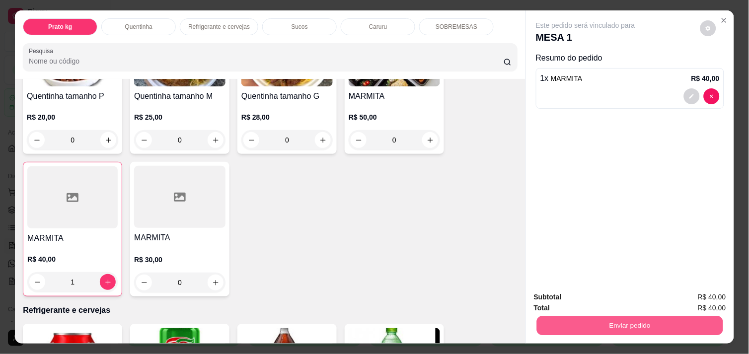
click at [634, 316] on button "Enviar pedido" at bounding box center [630, 325] width 186 height 19
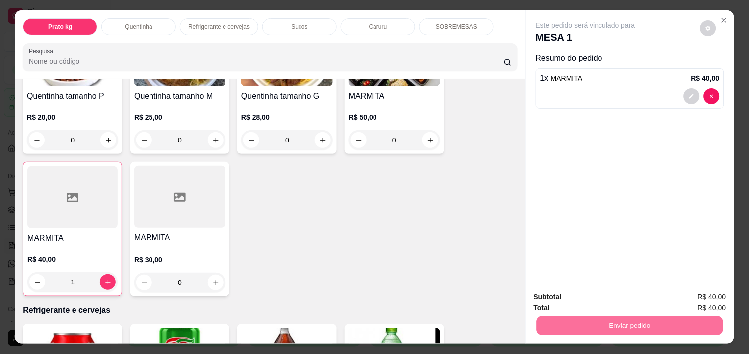
click at [618, 297] on button "Não registrar e enviar pedido" at bounding box center [596, 297] width 100 height 18
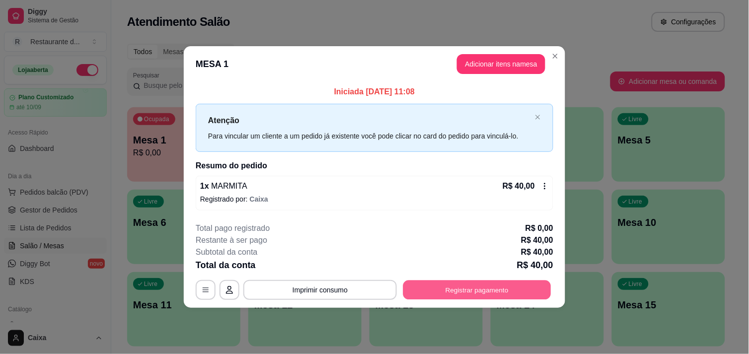
click at [490, 289] on button "Registrar pagamento" at bounding box center [477, 289] width 148 height 19
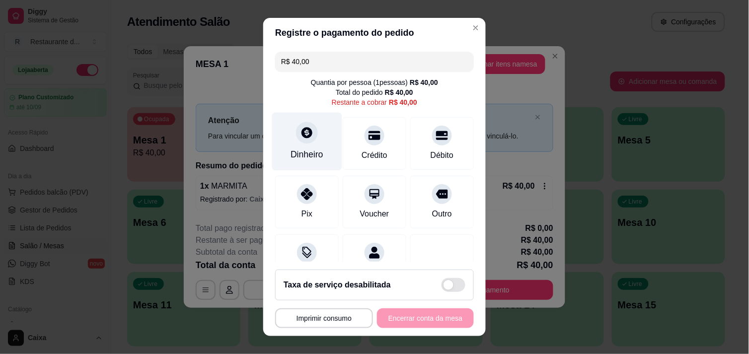
click at [306, 136] on icon at bounding box center [306, 132] width 13 height 13
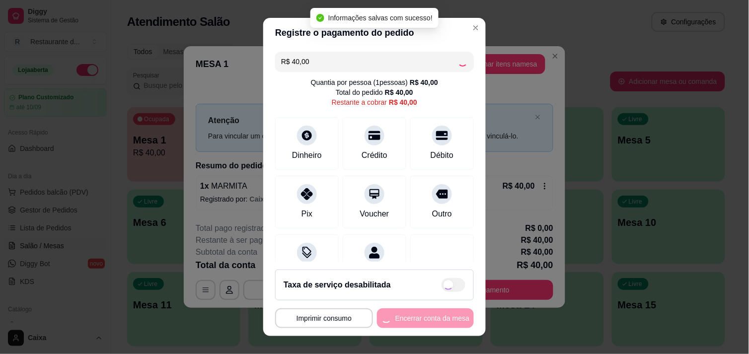
type input "R$ 0,00"
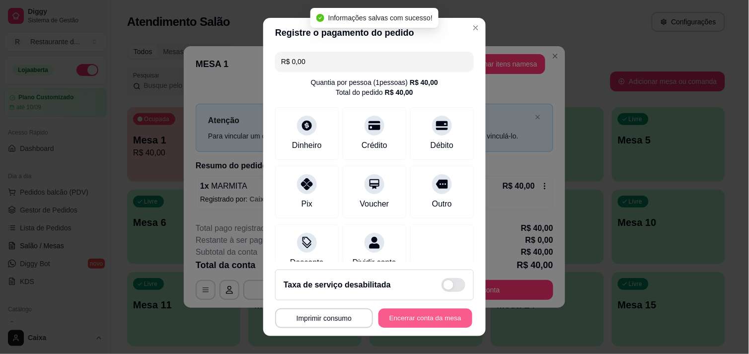
click at [423, 312] on button "Encerrar conta da mesa" at bounding box center [425, 318] width 94 height 19
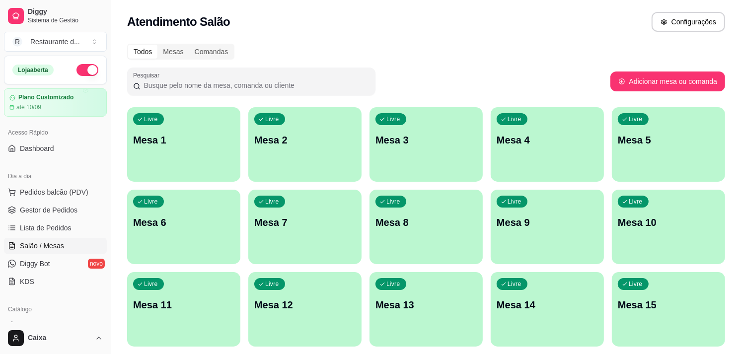
click at [444, 25] on div "Atendimento Salão Configurações" at bounding box center [426, 22] width 598 height 20
click at [222, 142] on p "Mesa 1" at bounding box center [184, 140] width 98 height 13
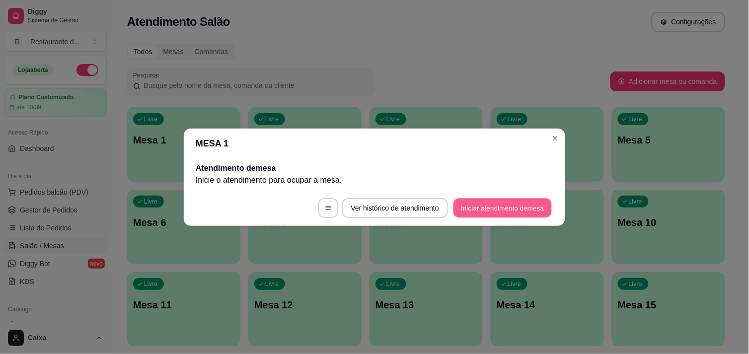
click at [489, 205] on button "Iniciar atendimento de mesa" at bounding box center [502, 207] width 98 height 19
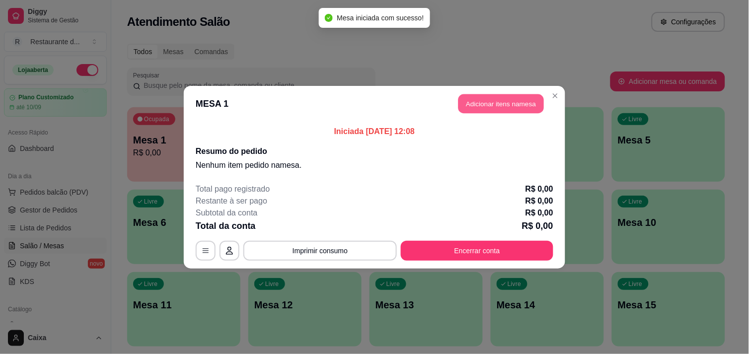
click at [497, 96] on button "Adicionar itens na mesa" at bounding box center [500, 103] width 85 height 19
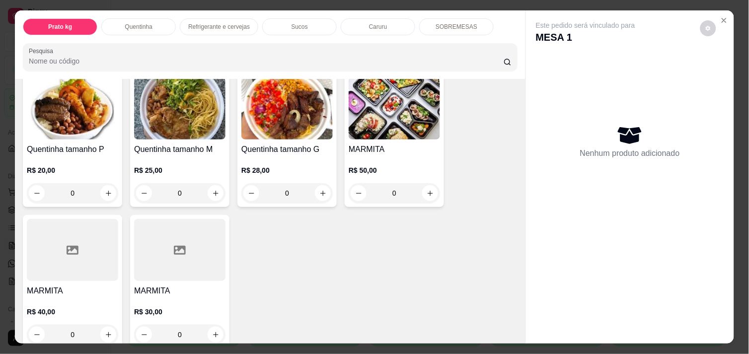
scroll to position [220, 0]
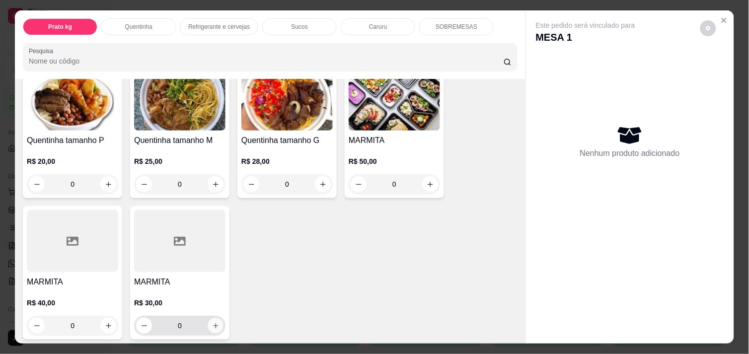
click at [212, 322] on icon "increase-product-quantity" at bounding box center [215, 325] width 7 height 7
type input "1"
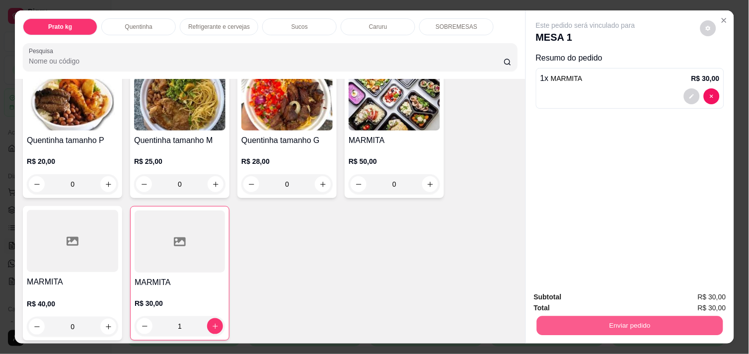
click at [608, 320] on button "Enviar pedido" at bounding box center [630, 325] width 186 height 19
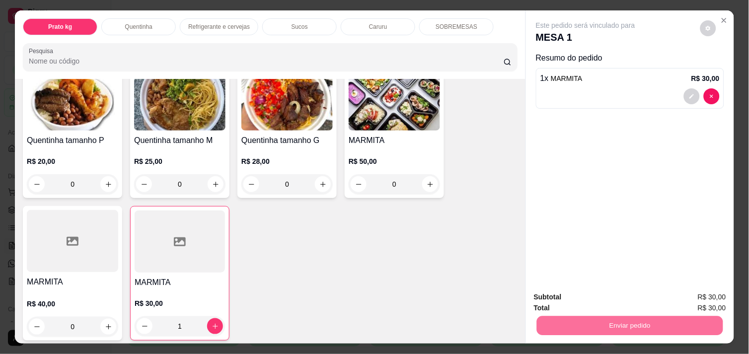
click at [598, 298] on button "Não registrar e enviar pedido" at bounding box center [596, 297] width 100 height 18
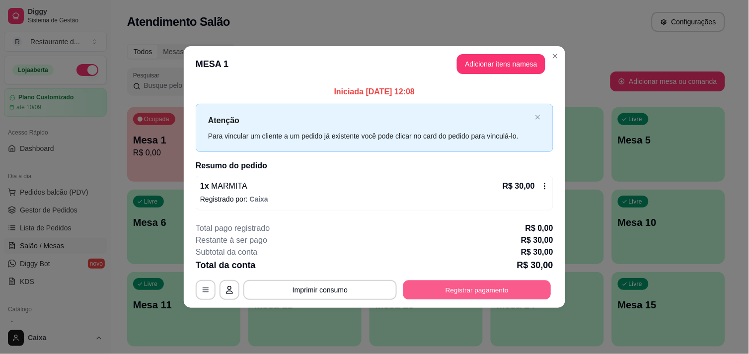
click at [465, 289] on button "Registrar pagamento" at bounding box center [477, 289] width 148 height 19
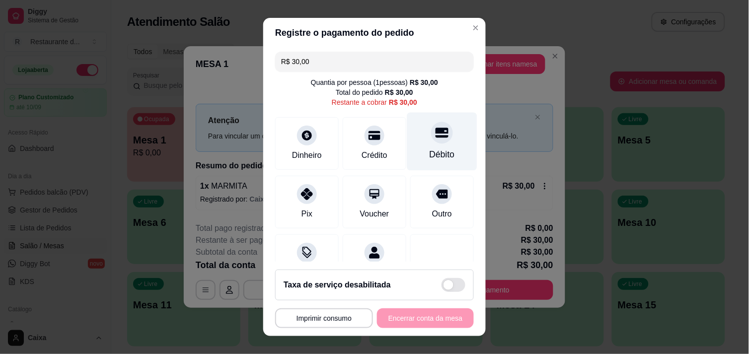
click at [435, 139] on icon at bounding box center [441, 132] width 13 height 13
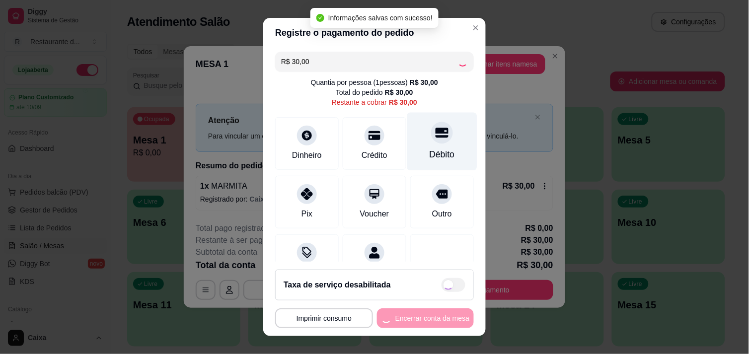
type input "R$ 0,00"
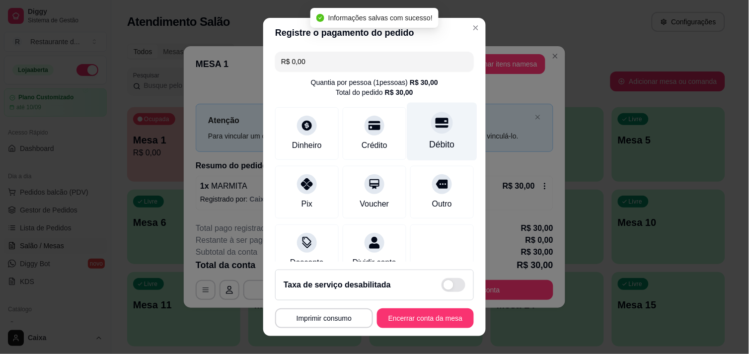
click at [429, 139] on div "Débito" at bounding box center [441, 144] width 25 height 13
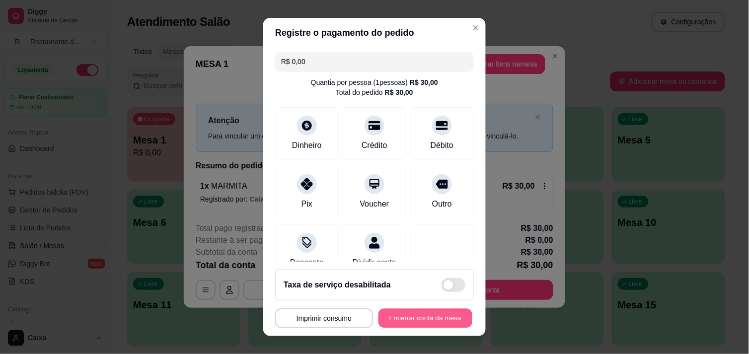
click at [405, 314] on button "Encerrar conta da mesa" at bounding box center [425, 318] width 94 height 19
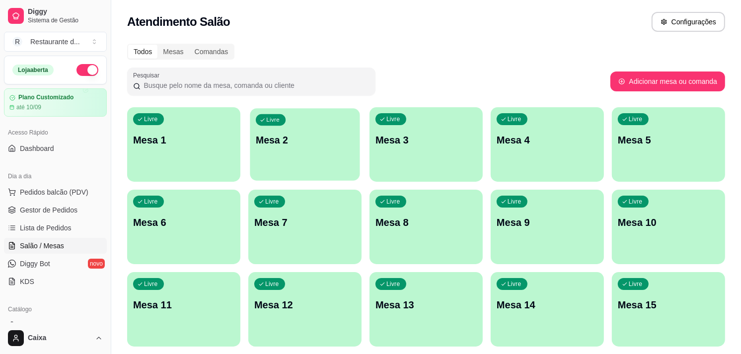
click at [299, 130] on div "Livre Mesa 2" at bounding box center [305, 138] width 110 height 61
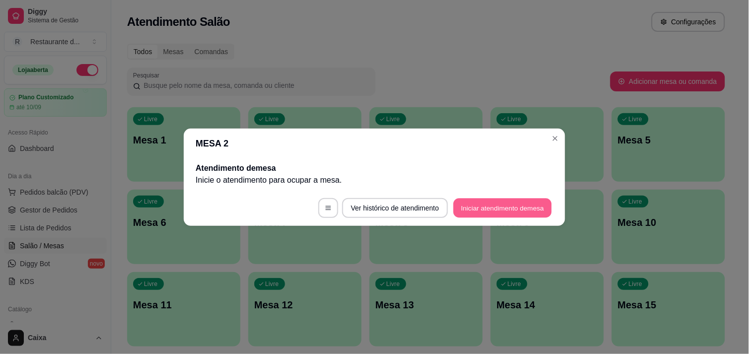
click at [513, 206] on button "Iniciar atendimento de mesa" at bounding box center [502, 207] width 98 height 19
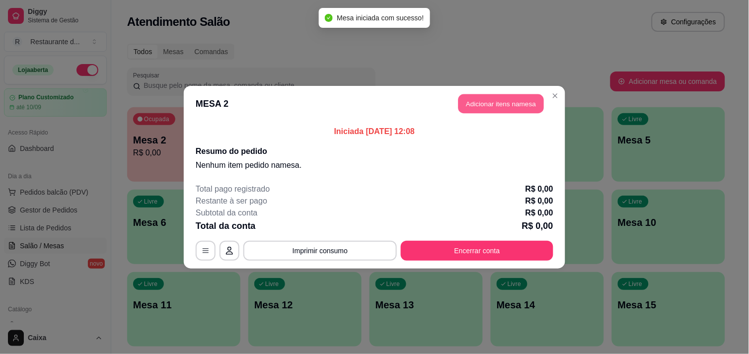
click at [485, 107] on button "Adicionar itens na mesa" at bounding box center [500, 103] width 85 height 19
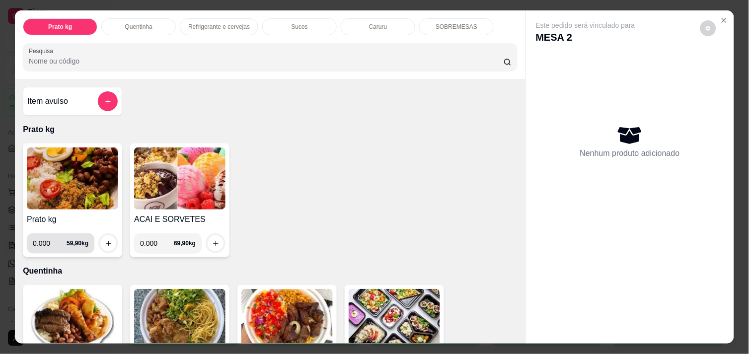
click at [47, 238] on input "0.000" at bounding box center [50, 243] width 34 height 20
type input "0.486"
click at [105, 240] on icon "increase-product-quantity" at bounding box center [108, 243] width 7 height 7
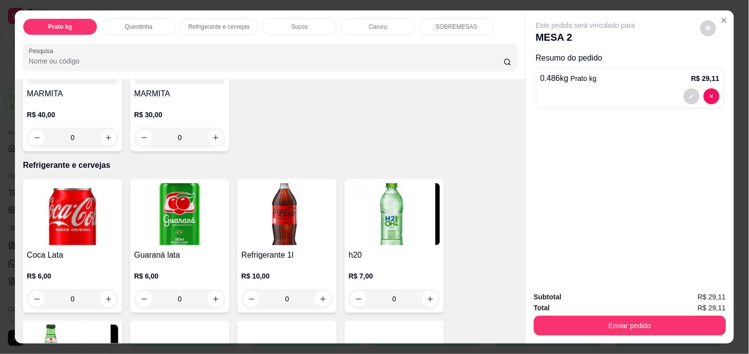
scroll to position [419, 0]
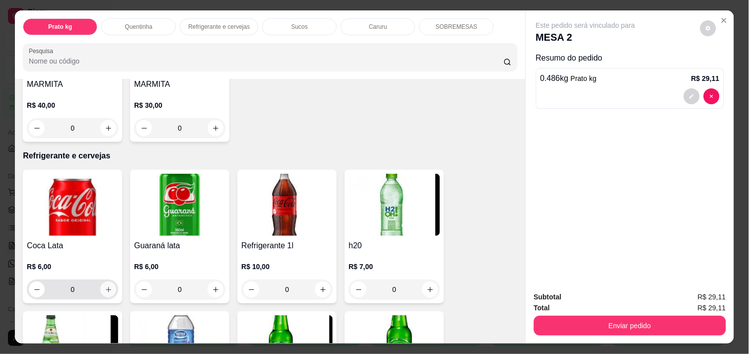
click at [105, 286] on icon "increase-product-quantity" at bounding box center [108, 289] width 7 height 7
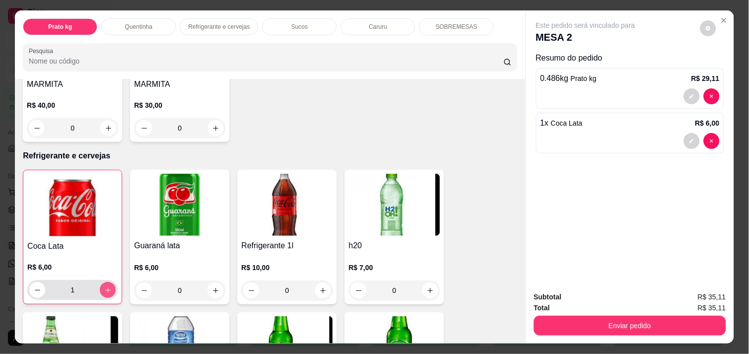
type input "1"
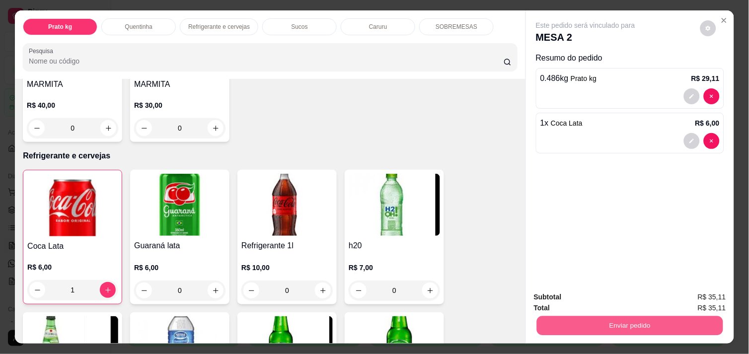
click at [628, 317] on button "Enviar pedido" at bounding box center [630, 325] width 186 height 19
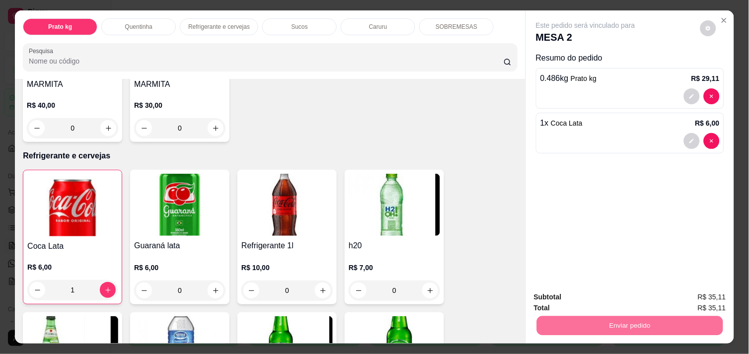
click at [617, 295] on button "Não registrar e enviar pedido" at bounding box center [596, 297] width 100 height 18
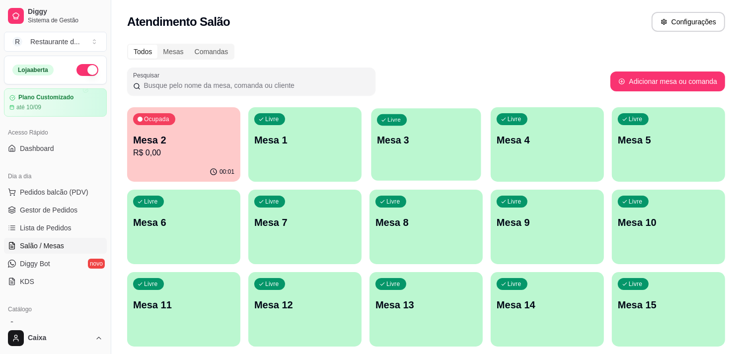
click at [386, 151] on div "Livre Mesa 3" at bounding box center [426, 138] width 110 height 61
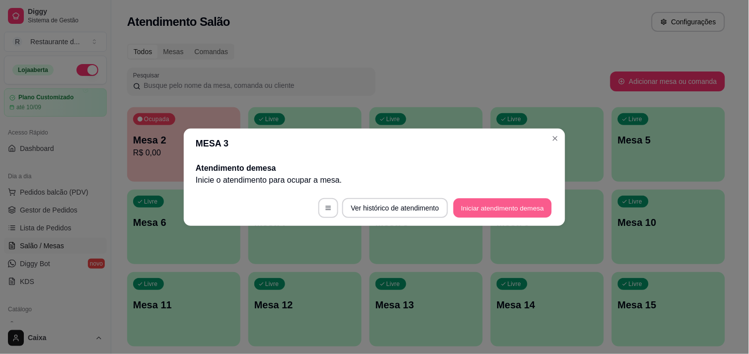
click at [502, 207] on button "Iniciar atendimento de mesa" at bounding box center [502, 207] width 98 height 19
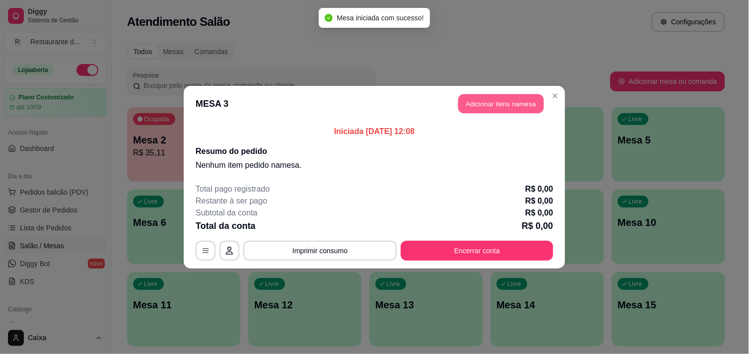
click at [509, 100] on button "Adicionar itens na mesa" at bounding box center [500, 103] width 85 height 19
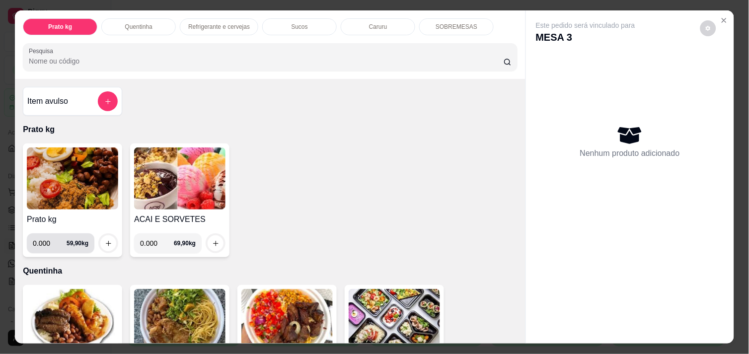
click at [47, 240] on input "0.000" at bounding box center [50, 243] width 34 height 20
type input "0.848"
click at [105, 240] on icon "increase-product-quantity" at bounding box center [108, 243] width 7 height 7
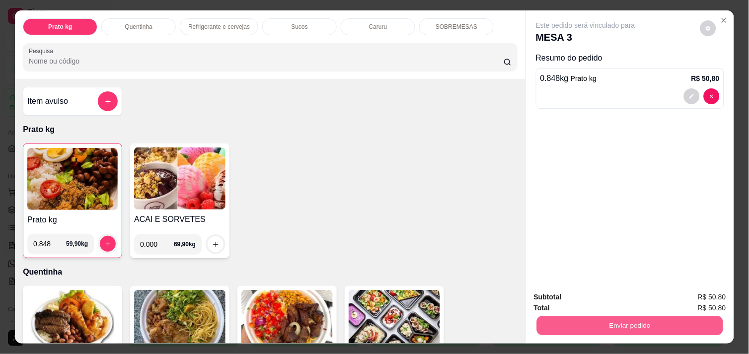
click at [601, 321] on button "Enviar pedido" at bounding box center [630, 325] width 186 height 19
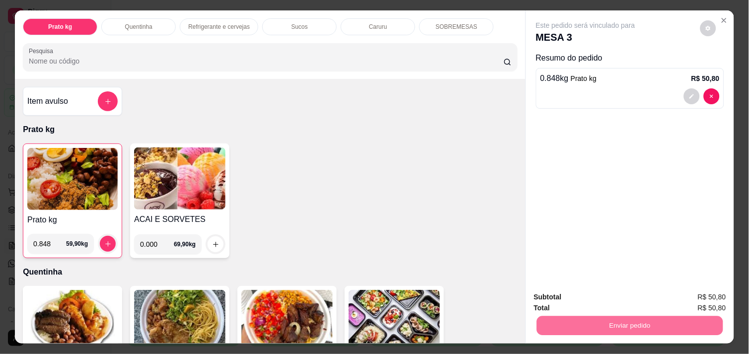
click at [593, 293] on button "Não registrar e enviar pedido" at bounding box center [596, 297] width 100 height 18
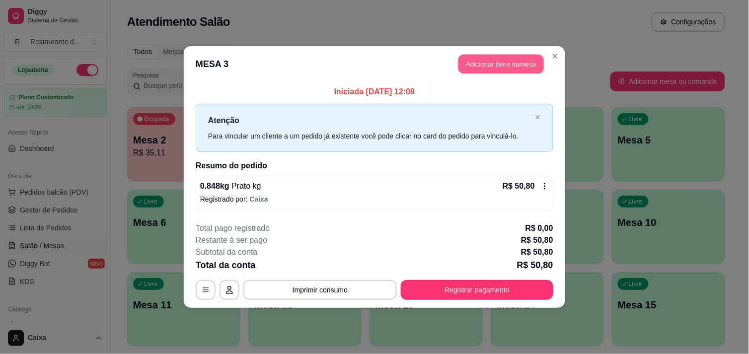
click at [518, 66] on button "Adicionar itens na mesa" at bounding box center [500, 64] width 85 height 19
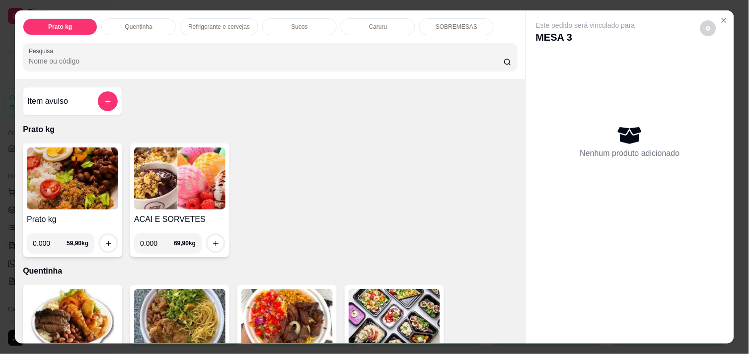
click at [45, 240] on input "0.000" at bounding box center [50, 243] width 34 height 20
type input "0.566"
click at [105, 240] on icon "increase-product-quantity" at bounding box center [108, 243] width 7 height 7
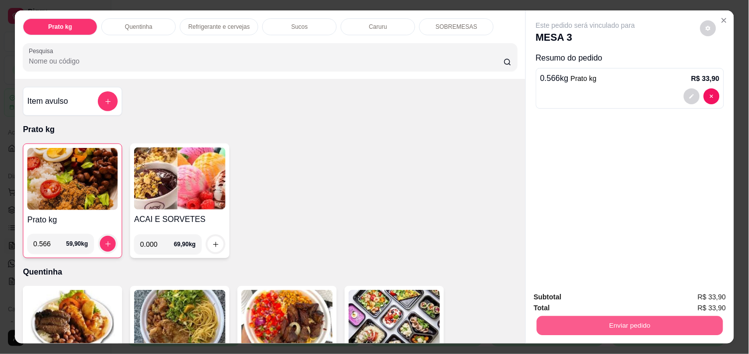
click at [602, 321] on button "Enviar pedido" at bounding box center [630, 325] width 186 height 19
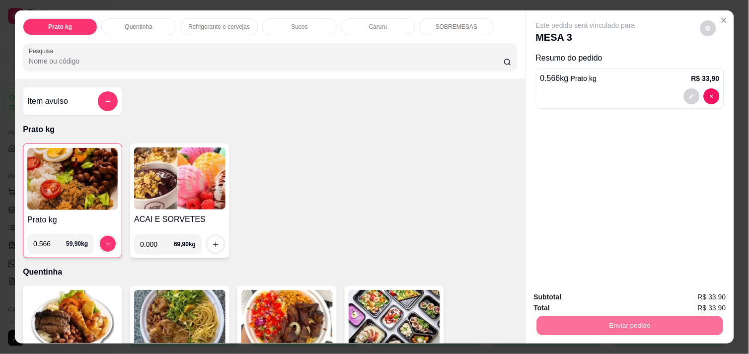
click at [588, 298] on button "Não registrar e enviar pedido" at bounding box center [596, 297] width 100 height 18
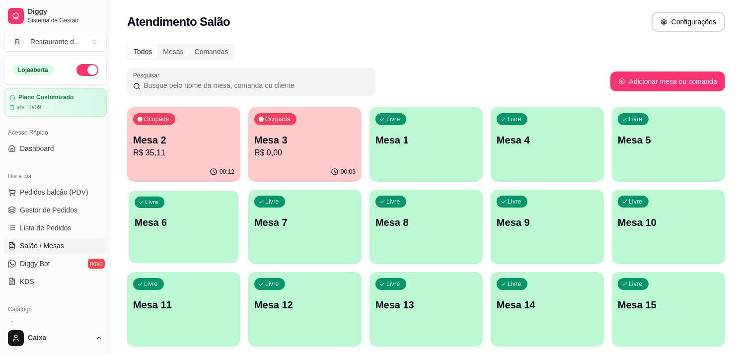
click at [171, 235] on div "Livre Mesa 6" at bounding box center [184, 221] width 110 height 61
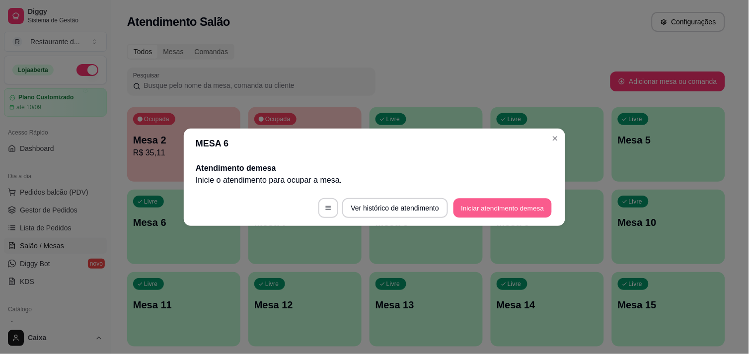
click at [460, 207] on button "Iniciar atendimento de mesa" at bounding box center [502, 207] width 98 height 19
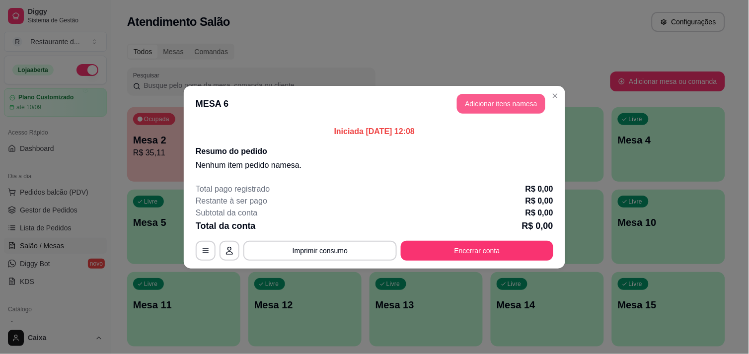
click at [500, 105] on button "Adicionar itens na mesa" at bounding box center [501, 104] width 88 height 20
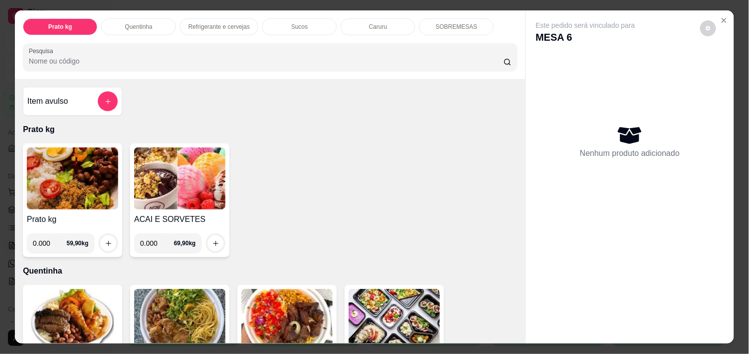
click at [50, 239] on input "0.000" at bounding box center [50, 243] width 34 height 20
type input "0.572"
click at [105, 240] on icon "increase-product-quantity" at bounding box center [108, 243] width 7 height 7
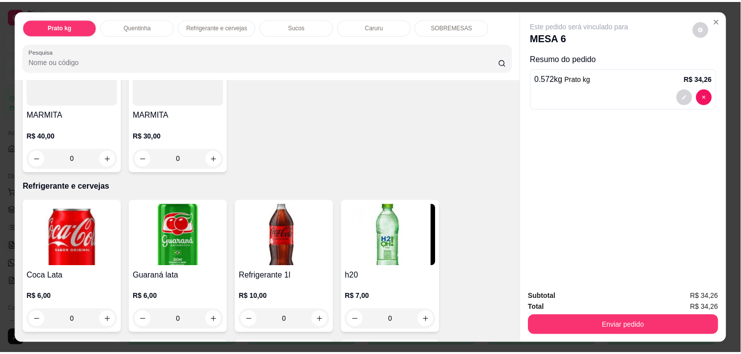
scroll to position [397, 0]
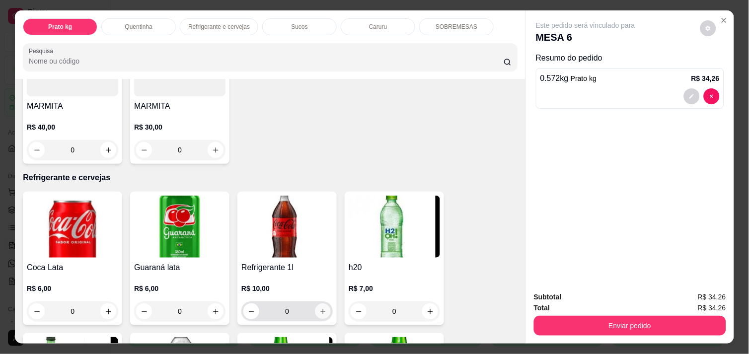
click at [320, 310] on icon "increase-product-quantity" at bounding box center [322, 311] width 7 height 7
type input "1"
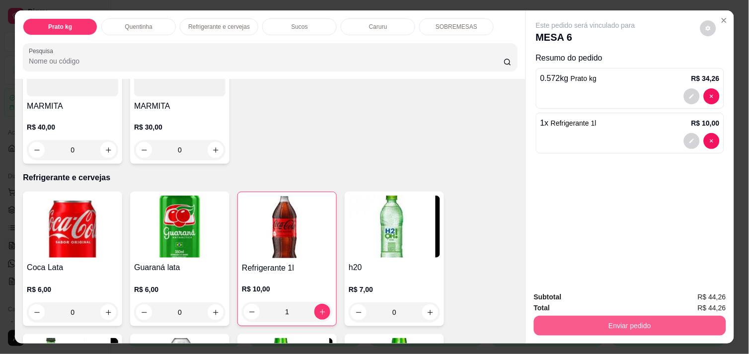
click at [608, 316] on button "Enviar pedido" at bounding box center [630, 326] width 192 height 20
click at [608, 316] on button "Enviar pedido" at bounding box center [630, 325] width 186 height 19
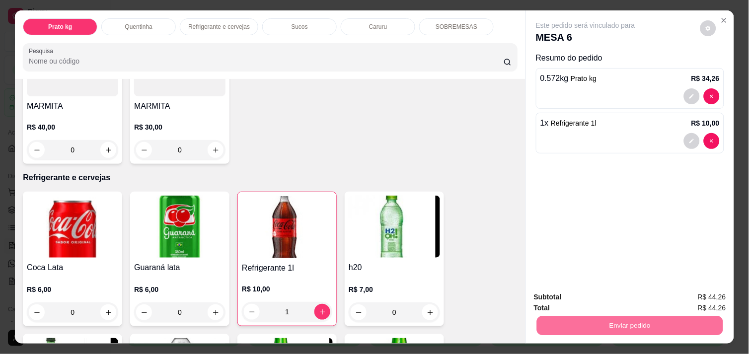
click at [600, 293] on button "Não registrar e enviar pedido" at bounding box center [596, 297] width 100 height 18
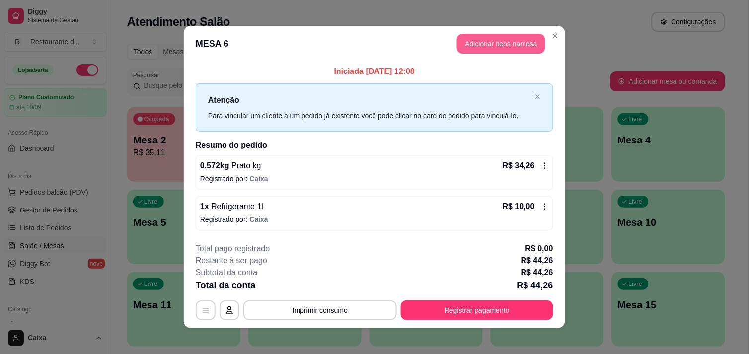
click at [492, 48] on button "Adicionar itens na mesa" at bounding box center [501, 44] width 88 height 20
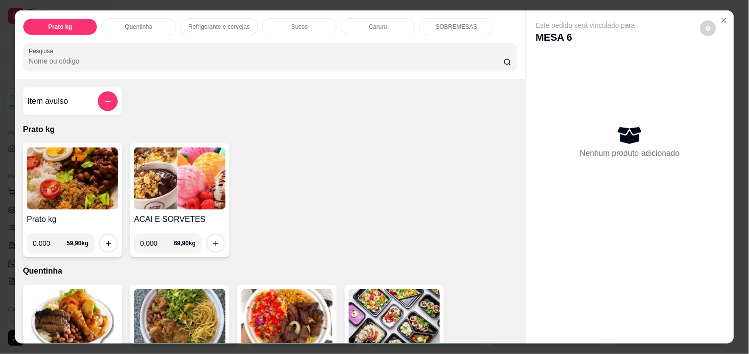
click at [51, 238] on input "0.000" at bounding box center [50, 243] width 34 height 20
type input "0.404"
click at [105, 240] on icon "increase-product-quantity" at bounding box center [108, 243] width 7 height 7
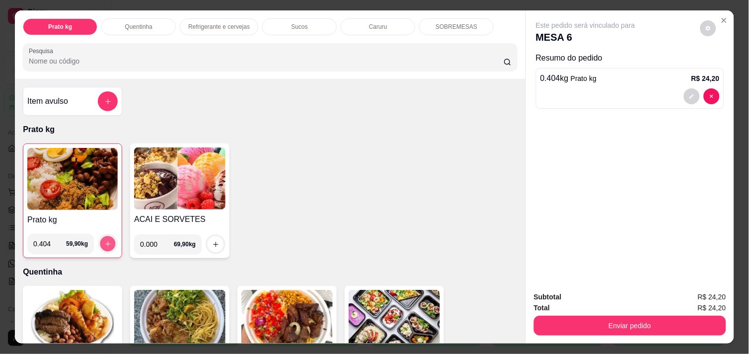
click at [105, 240] on icon "increase-product-quantity" at bounding box center [107, 243] width 7 height 7
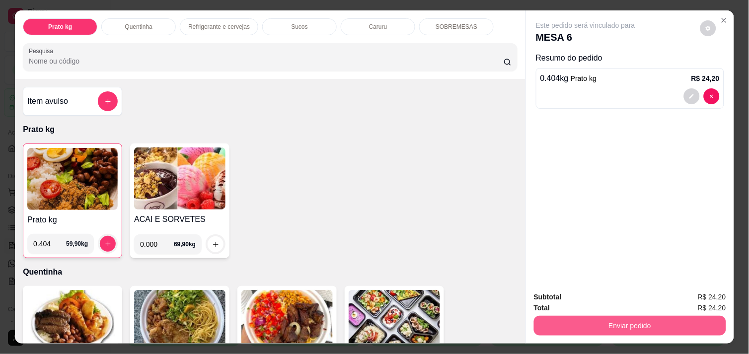
click at [606, 316] on button "Enviar pedido" at bounding box center [630, 326] width 192 height 20
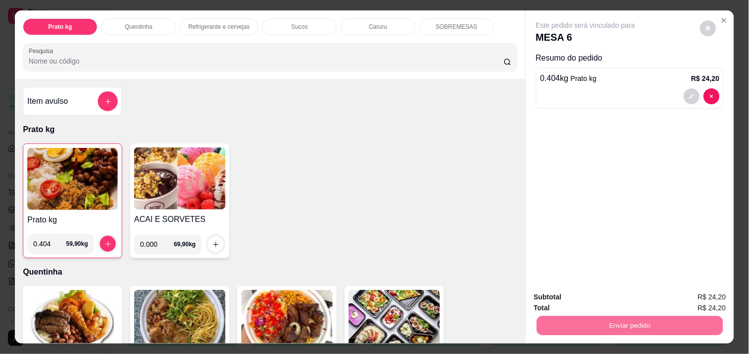
click at [597, 298] on button "Não registrar e enviar pedido" at bounding box center [596, 297] width 100 height 18
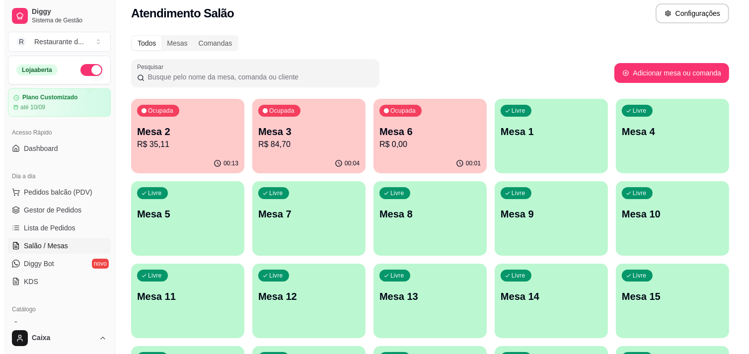
scroll to position [0, 0]
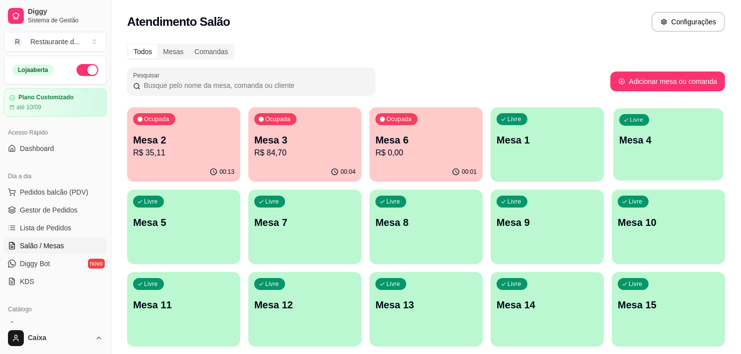
click at [643, 132] on div "Livre Mesa 4" at bounding box center [668, 138] width 110 height 61
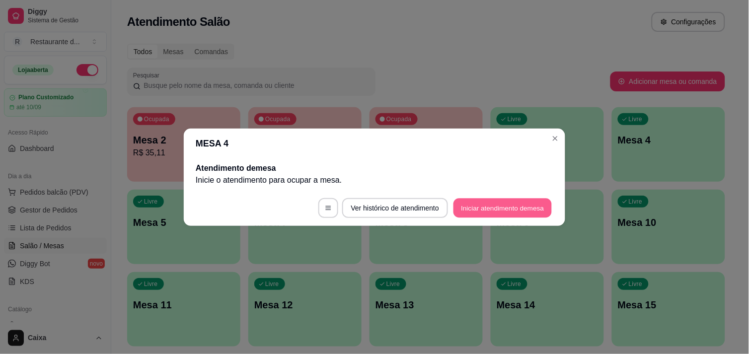
click at [500, 210] on button "Iniciar atendimento de mesa" at bounding box center [502, 207] width 98 height 19
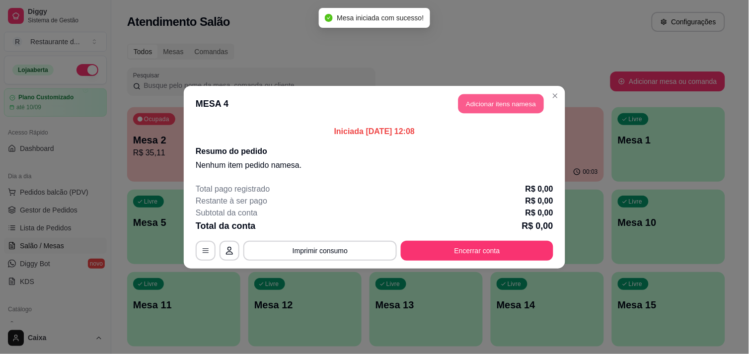
click at [508, 100] on button "Adicionar itens na mesa" at bounding box center [500, 103] width 85 height 19
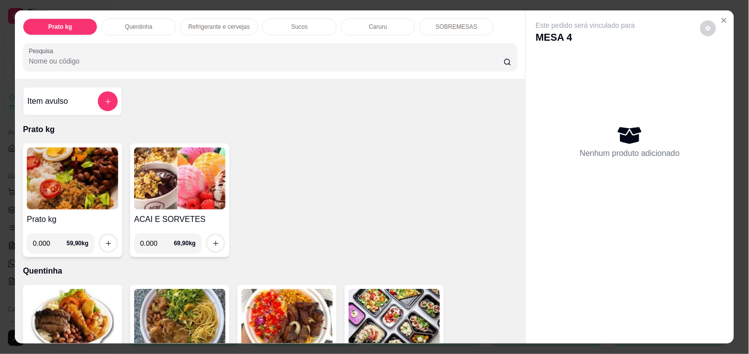
click at [50, 237] on input "0.000" at bounding box center [50, 243] width 34 height 20
type input "0.432"
click at [105, 240] on icon "increase-product-quantity" at bounding box center [108, 243] width 7 height 7
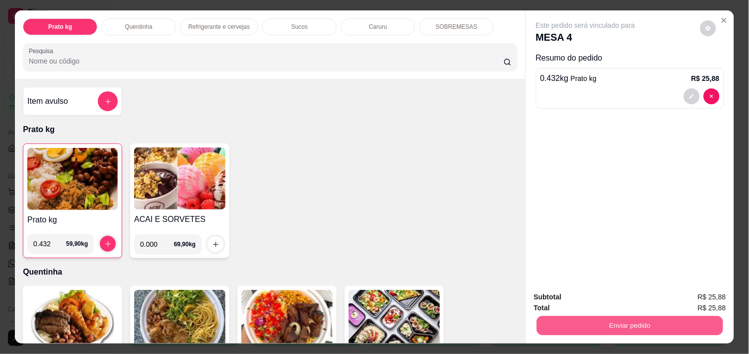
click at [601, 321] on button "Enviar pedido" at bounding box center [630, 325] width 186 height 19
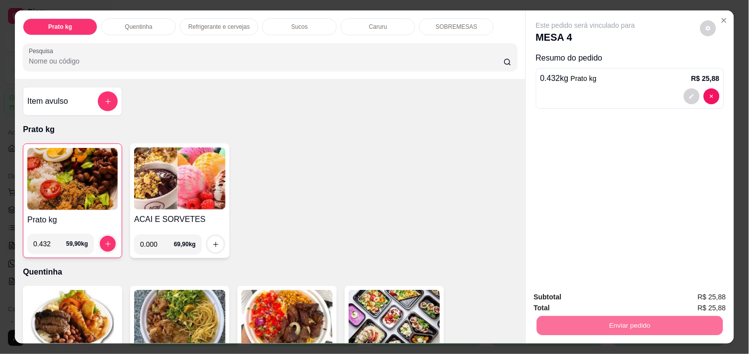
click at [589, 300] on button "Não registrar e enviar pedido" at bounding box center [596, 297] width 100 height 18
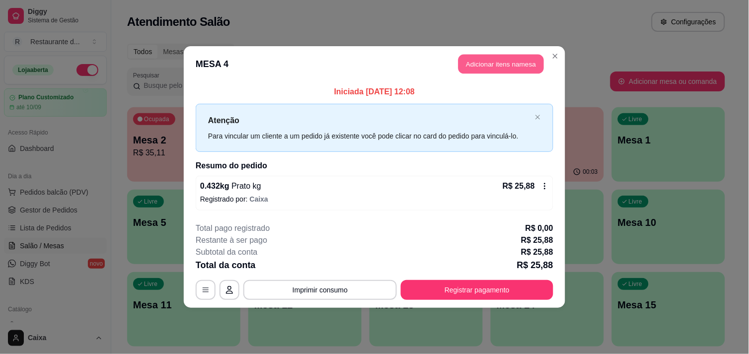
click at [501, 68] on button "Adicionar itens na mesa" at bounding box center [500, 64] width 85 height 19
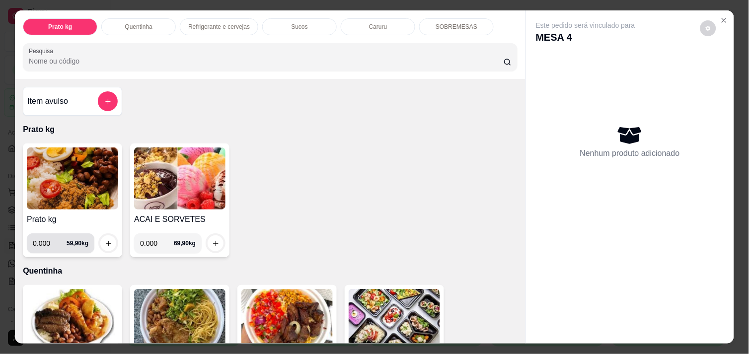
click at [50, 238] on input "0.000" at bounding box center [50, 243] width 34 height 20
type input "0.438"
click at [105, 240] on icon "increase-product-quantity" at bounding box center [108, 243] width 7 height 7
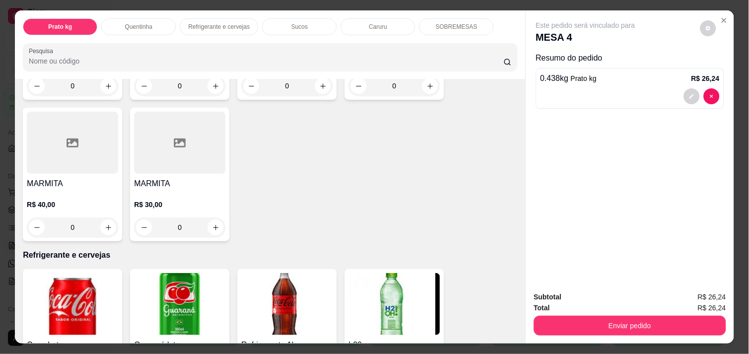
scroll to position [375, 0]
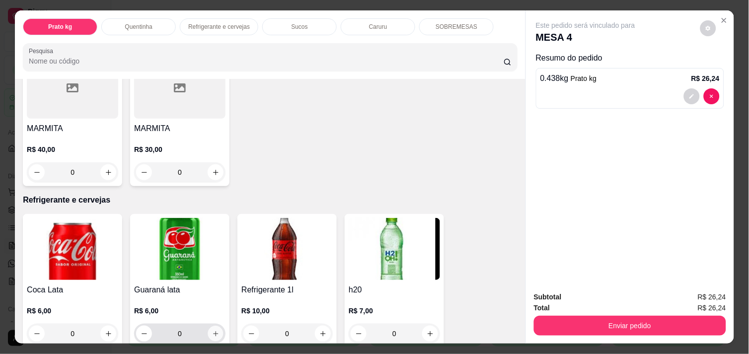
click at [213, 331] on icon "increase-product-quantity" at bounding box center [215, 333] width 5 height 5
type input "1"
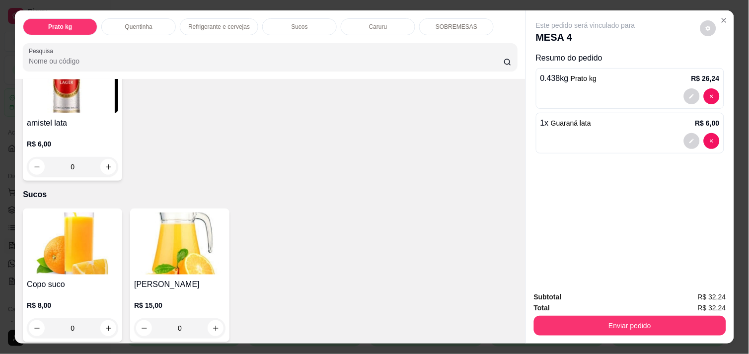
scroll to position [838, 0]
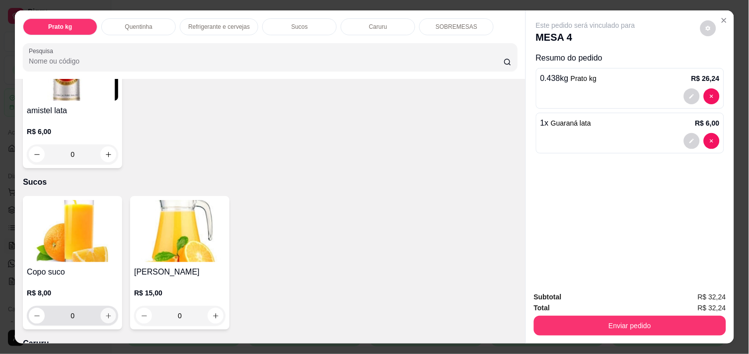
click at [105, 312] on icon "increase-product-quantity" at bounding box center [108, 315] width 7 height 7
type input "1"
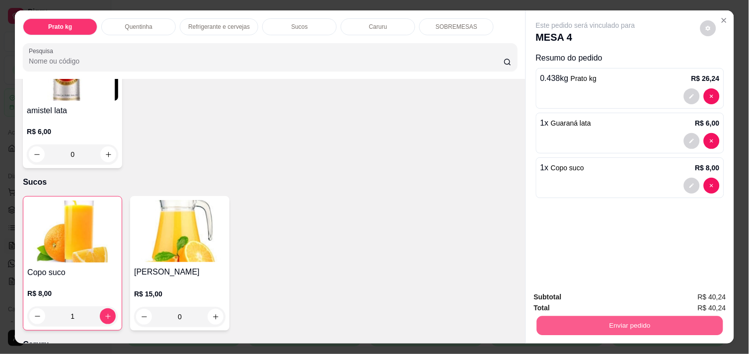
click at [611, 316] on button "Enviar pedido" at bounding box center [630, 325] width 186 height 19
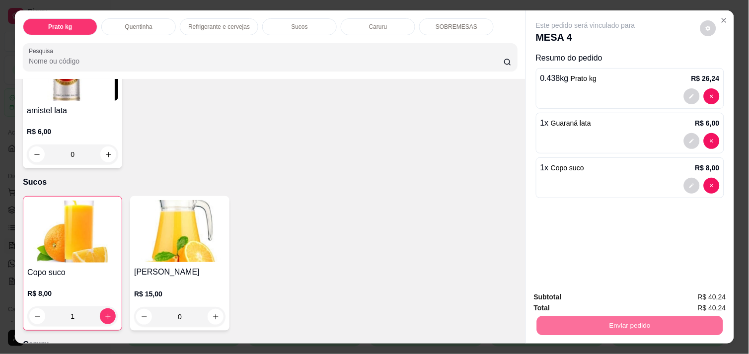
click at [603, 301] on button "Não registrar e enviar pedido" at bounding box center [596, 297] width 100 height 18
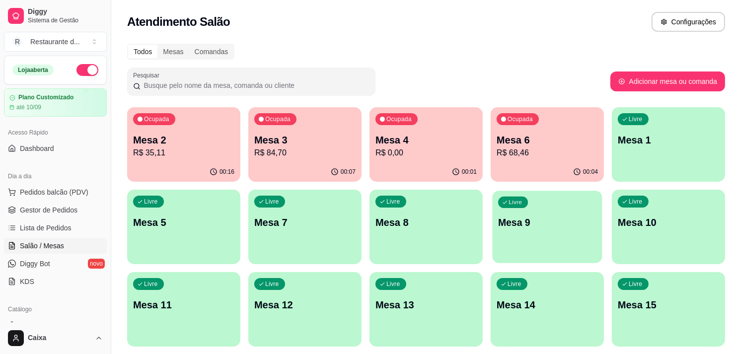
click at [537, 204] on div "Livre Mesa 9" at bounding box center [547, 221] width 110 height 61
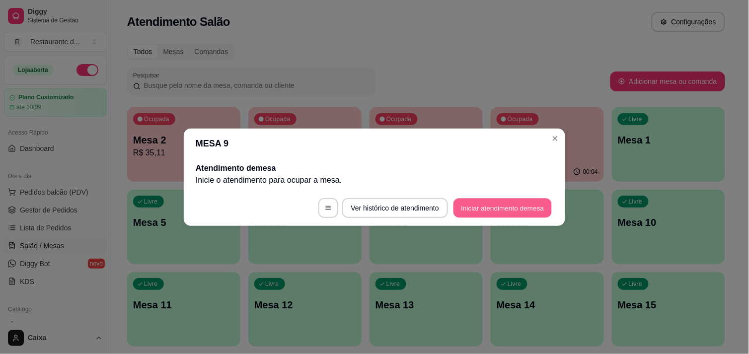
click at [460, 206] on button "Iniciar atendimento de mesa" at bounding box center [502, 207] width 98 height 19
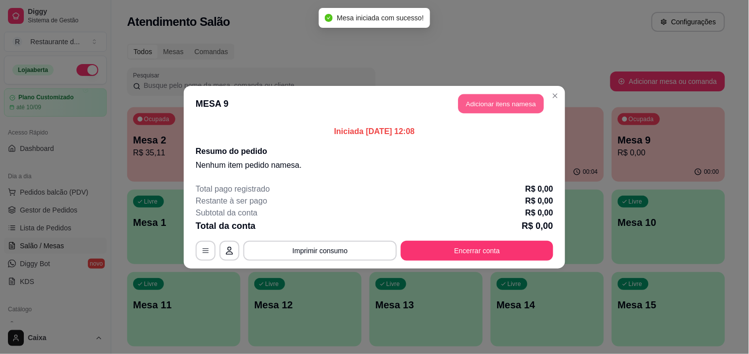
click at [489, 106] on button "Adicionar itens na mesa" at bounding box center [500, 103] width 85 height 19
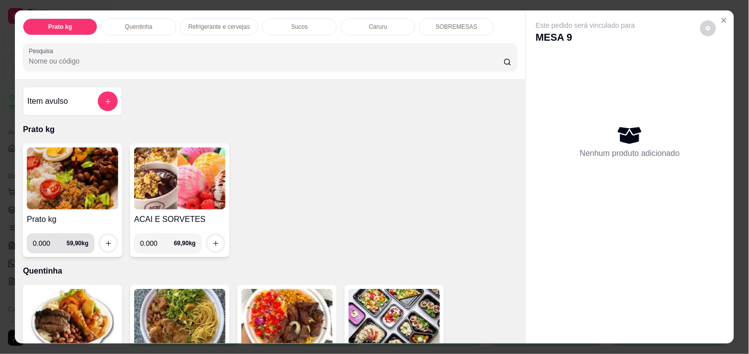
click at [48, 241] on input "0.000" at bounding box center [50, 243] width 34 height 20
type input "0.480"
click at [105, 240] on icon "increase-product-quantity" at bounding box center [108, 243] width 7 height 7
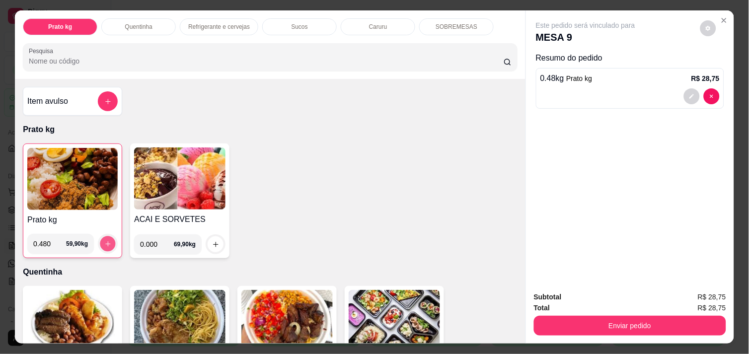
click at [104, 240] on icon "increase-product-quantity" at bounding box center [107, 243] width 7 height 7
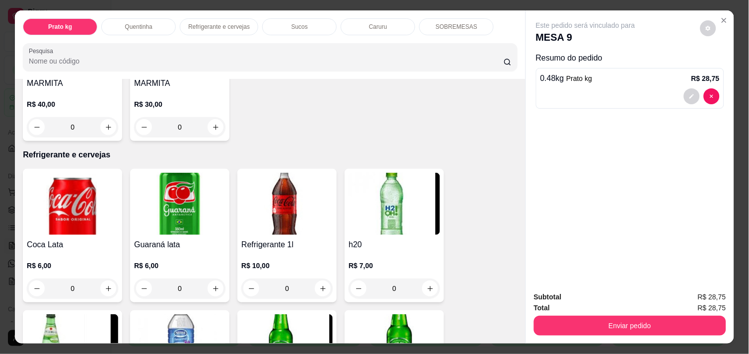
scroll to position [441, 0]
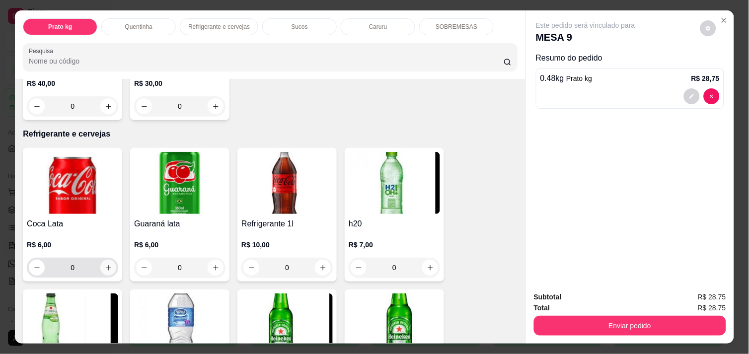
click at [108, 262] on button "increase-product-quantity" at bounding box center [108, 268] width 16 height 16
type input "1"
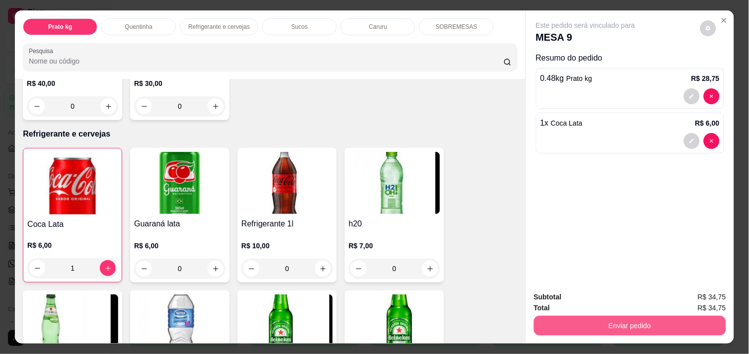
click at [609, 320] on button "Enviar pedido" at bounding box center [630, 326] width 192 height 20
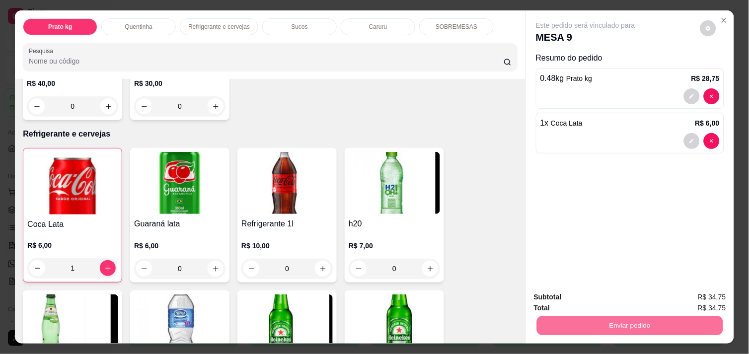
click at [614, 298] on button "Não registrar e enviar pedido" at bounding box center [596, 297] width 100 height 18
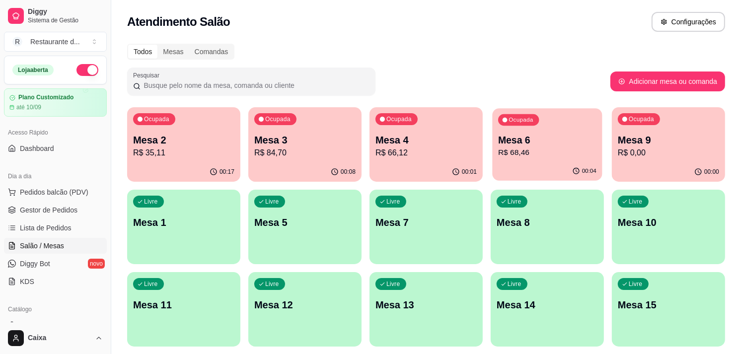
click at [502, 113] on div "Ocupada Mesa 6 R$ 68,46" at bounding box center [547, 135] width 110 height 54
click at [317, 135] on p "Mesa 3" at bounding box center [305, 140] width 98 height 13
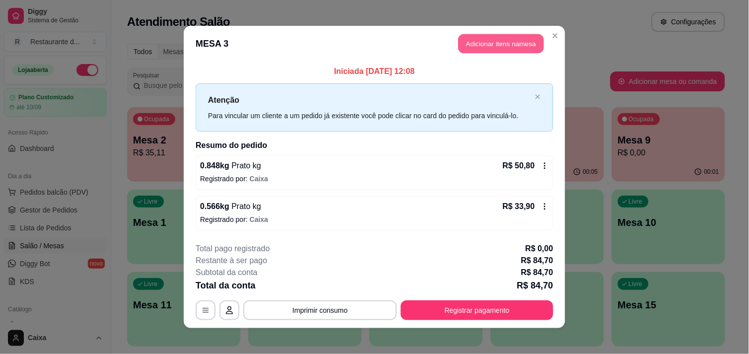
click at [485, 50] on button "Adicionar itens na mesa" at bounding box center [500, 43] width 85 height 19
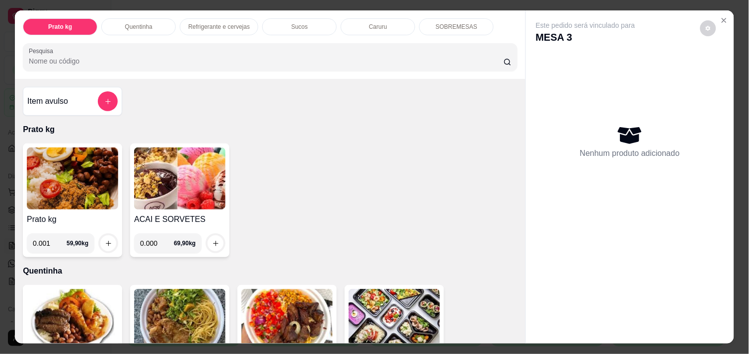
click at [56, 237] on input "0.001" at bounding box center [50, 243] width 34 height 20
type input "0.376"
click at [105, 240] on icon "increase-product-quantity" at bounding box center [108, 243] width 7 height 7
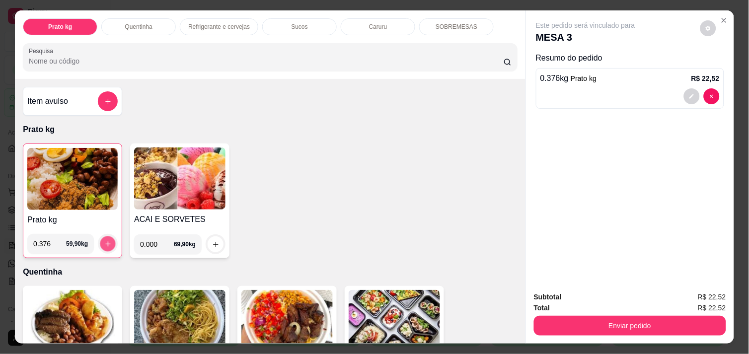
click at [104, 240] on icon "increase-product-quantity" at bounding box center [107, 243] width 7 height 7
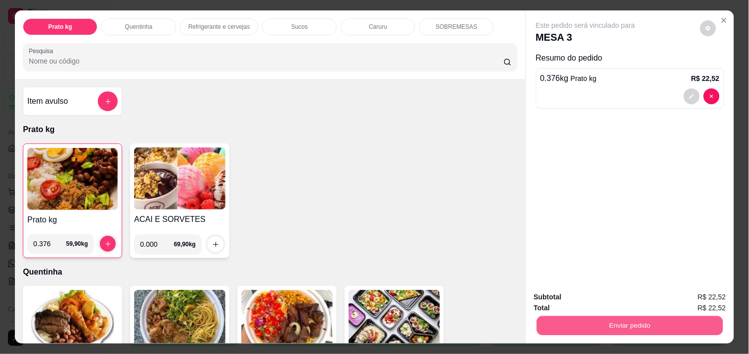
click at [616, 325] on button "Enviar pedido" at bounding box center [630, 325] width 186 height 19
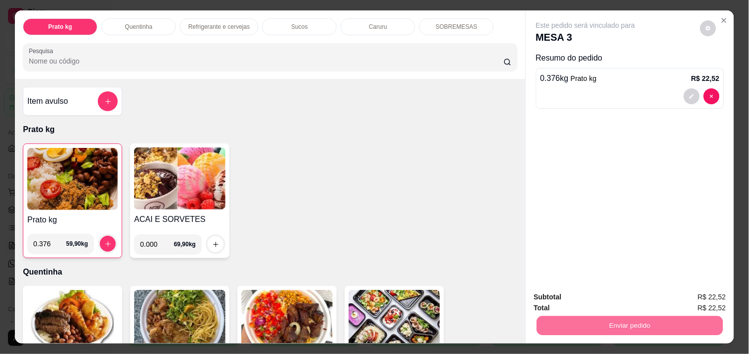
click at [691, 295] on button "Sim, quero registrar" at bounding box center [690, 297] width 71 height 18
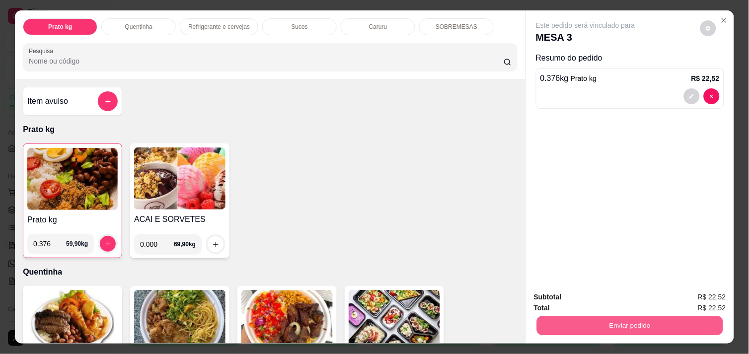
click at [655, 316] on button "Enviar pedido" at bounding box center [630, 325] width 186 height 19
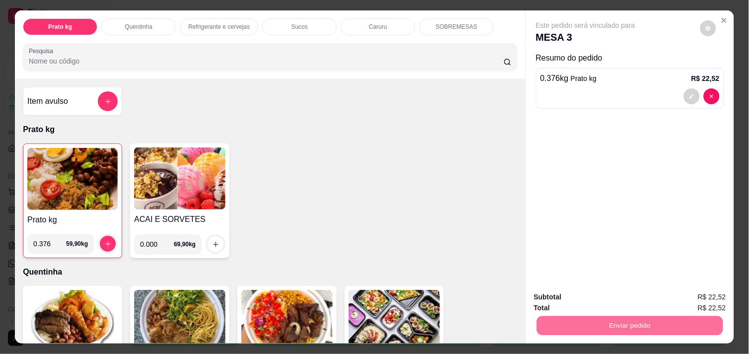
click at [610, 288] on button "Não registrar e enviar pedido" at bounding box center [596, 297] width 100 height 18
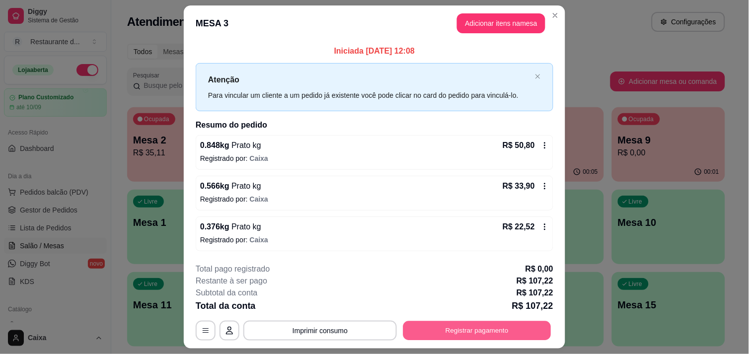
click at [447, 326] on button "Registrar pagamento" at bounding box center [477, 330] width 148 height 19
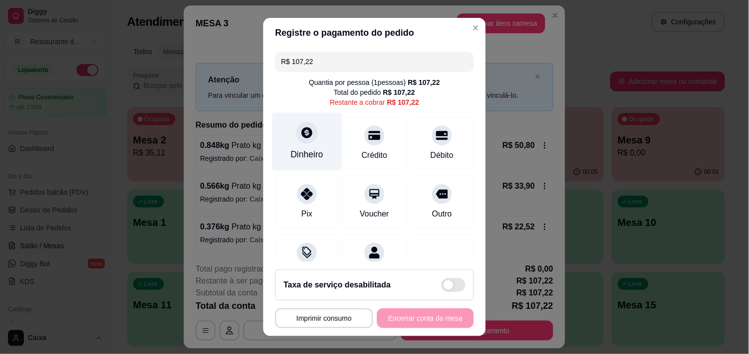
click at [304, 130] on icon at bounding box center [306, 132] width 11 height 11
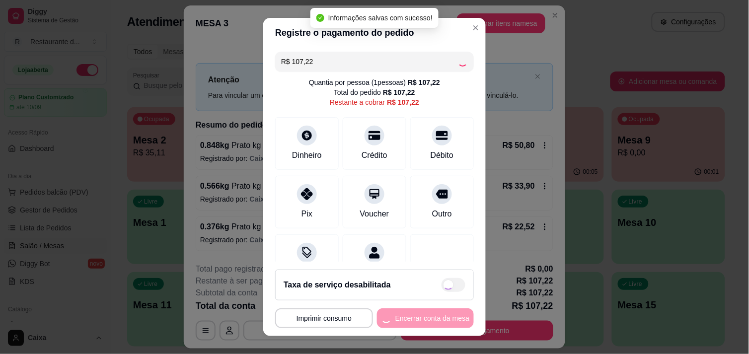
type input "R$ 0,00"
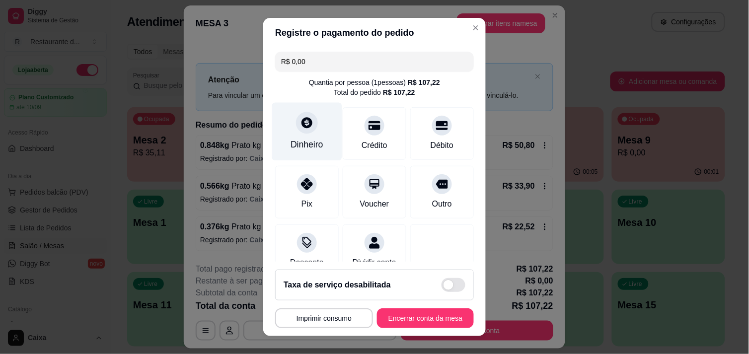
click at [304, 139] on div "Dinheiro" at bounding box center [306, 144] width 33 height 13
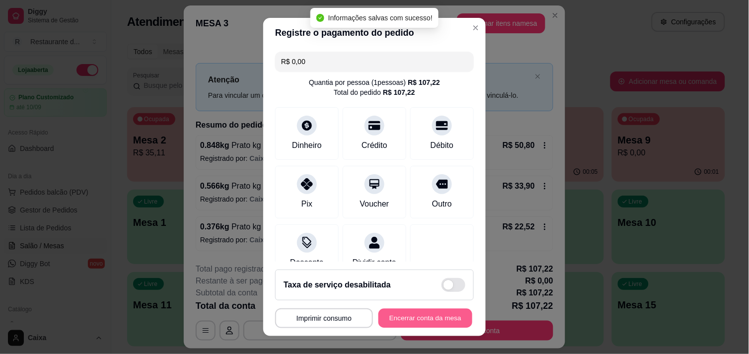
click at [435, 320] on button "Encerrar conta da mesa" at bounding box center [425, 318] width 94 height 19
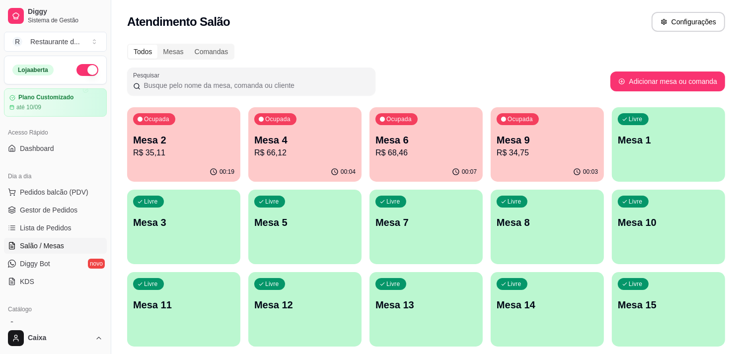
click at [400, 87] on div "Pesquisar" at bounding box center [368, 82] width 483 height 28
click at [648, 220] on p "Mesa 10" at bounding box center [668, 222] width 98 height 13
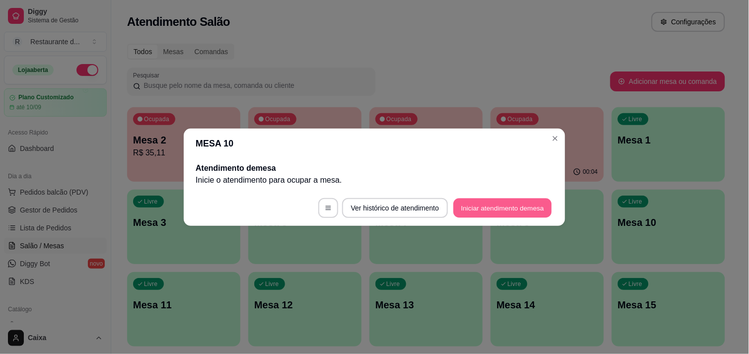
click at [506, 211] on button "Iniciar atendimento de mesa" at bounding box center [502, 207] width 98 height 19
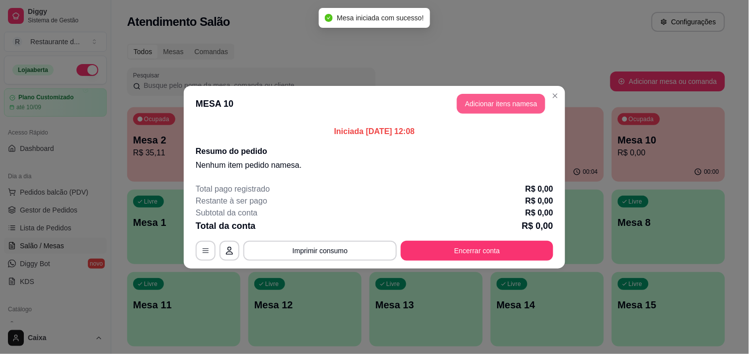
click at [520, 108] on button "Adicionar itens na mesa" at bounding box center [501, 104] width 88 height 20
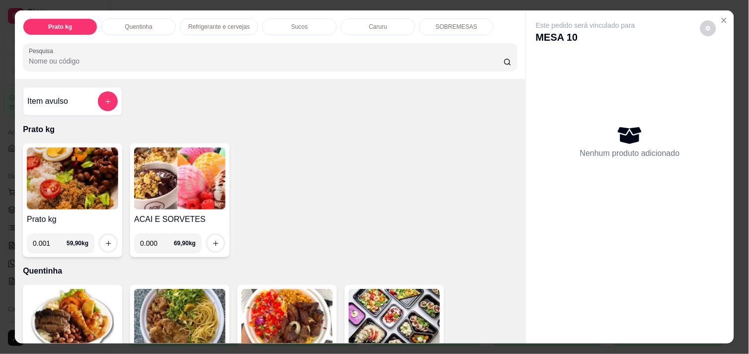
click at [55, 236] on input "0.001" at bounding box center [50, 243] width 34 height 20
type input "0.320"
click at [106, 241] on icon "increase-product-quantity" at bounding box center [108, 243] width 7 height 7
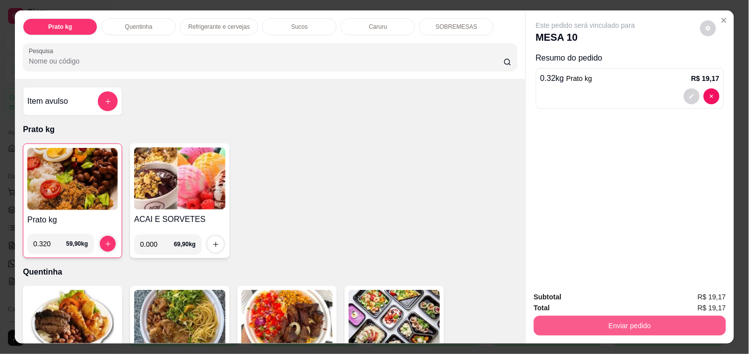
click at [667, 318] on button "Enviar pedido" at bounding box center [630, 326] width 192 height 20
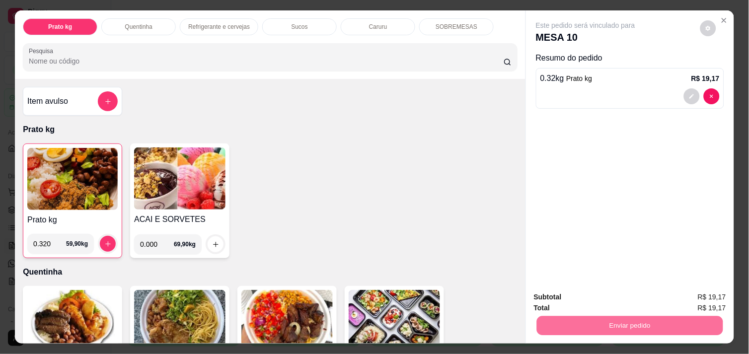
click at [628, 295] on button "Não registrar e enviar pedido" at bounding box center [596, 297] width 103 height 19
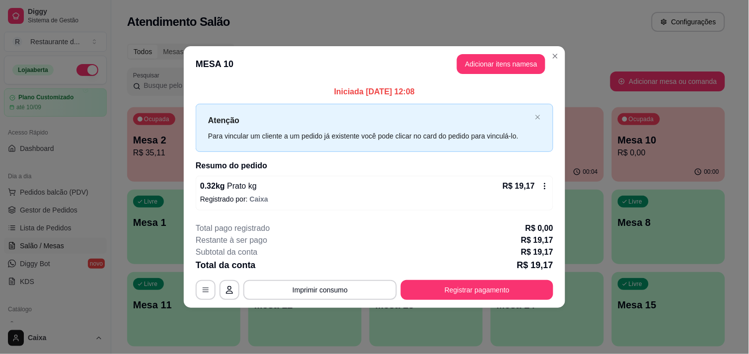
click at [548, 69] on header "MESA 10 Adicionar itens na mesa" at bounding box center [374, 64] width 381 height 36
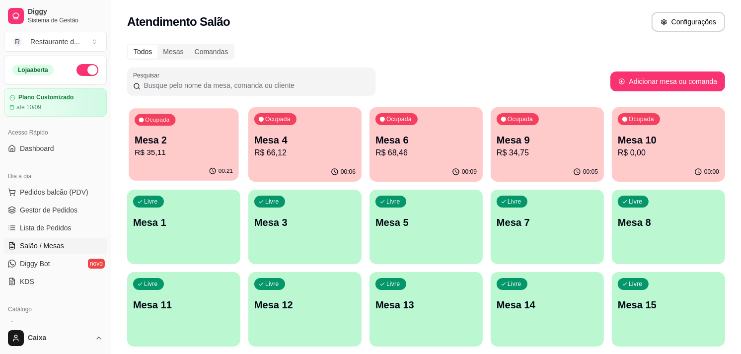
click at [186, 135] on p "Mesa 2" at bounding box center [184, 140] width 98 height 13
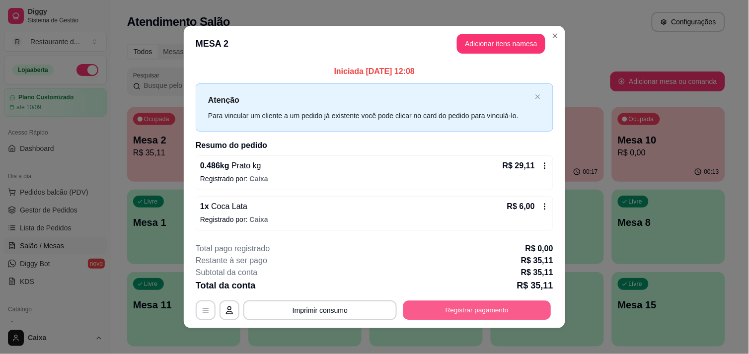
click at [449, 313] on button "Registrar pagamento" at bounding box center [477, 310] width 148 height 19
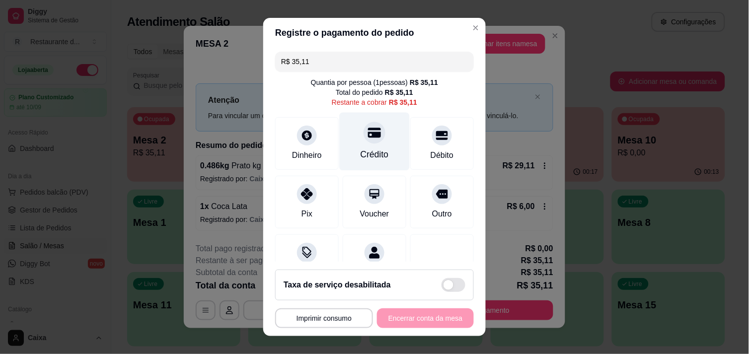
click at [366, 139] on div at bounding box center [374, 133] width 22 height 22
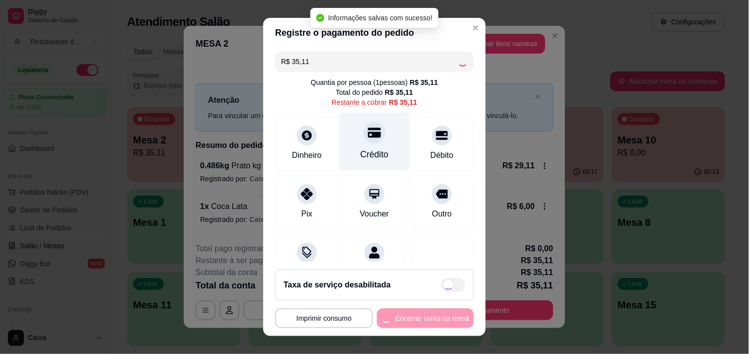
type input "R$ 0,00"
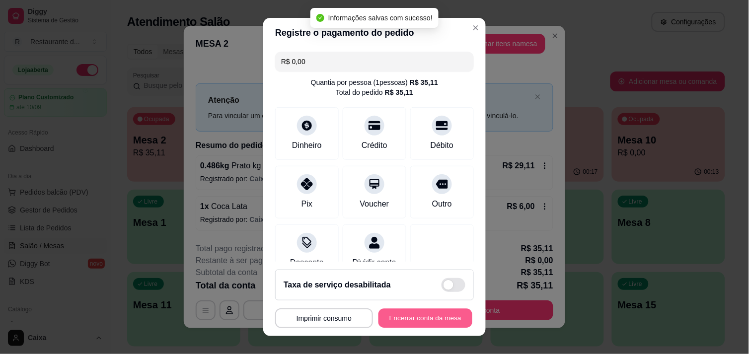
click at [396, 320] on button "Encerrar conta da mesa" at bounding box center [425, 318] width 94 height 19
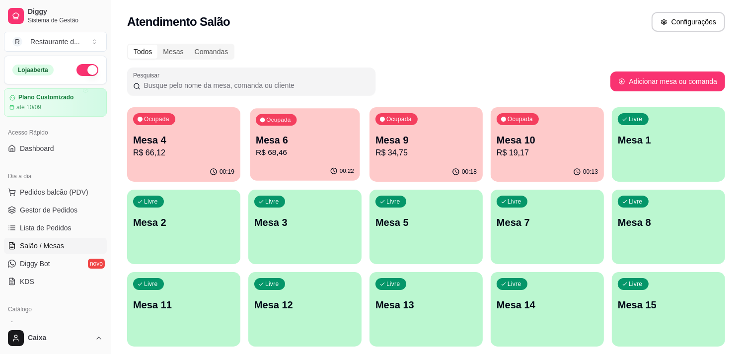
click at [306, 147] on p "R$ 68,46" at bounding box center [305, 152] width 98 height 11
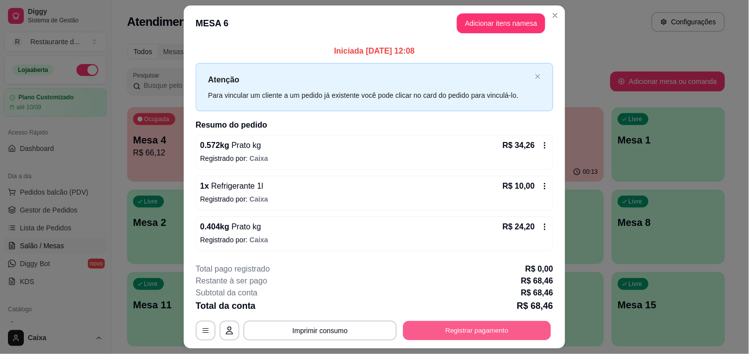
click at [535, 335] on button "Registrar pagamento" at bounding box center [477, 330] width 148 height 19
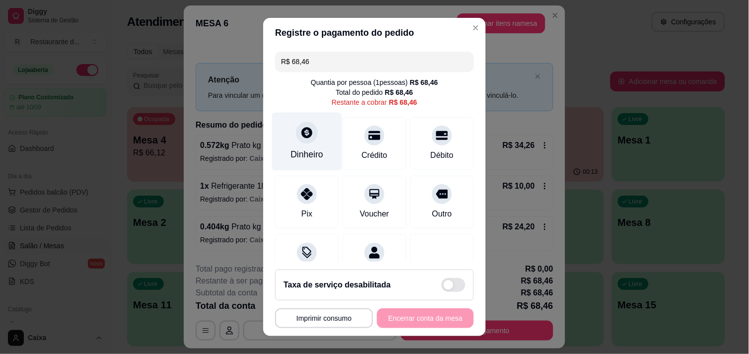
click at [301, 142] on div at bounding box center [307, 133] width 22 height 22
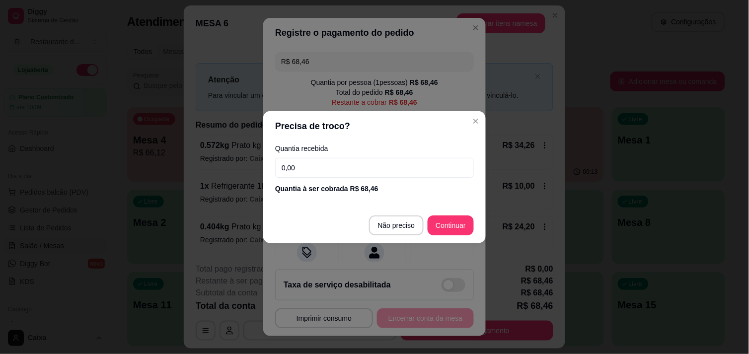
click at [364, 169] on input "0,00" at bounding box center [374, 168] width 199 height 20
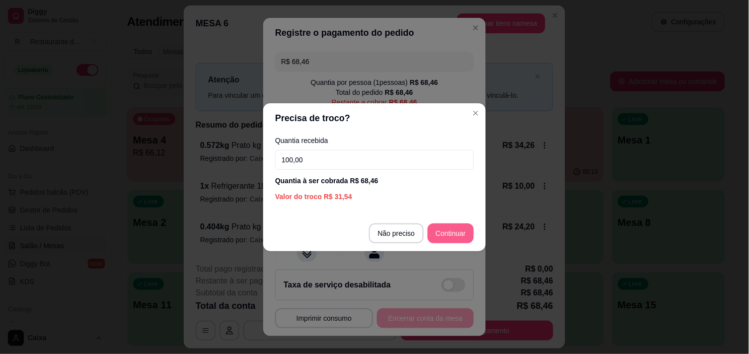
type input "100,00"
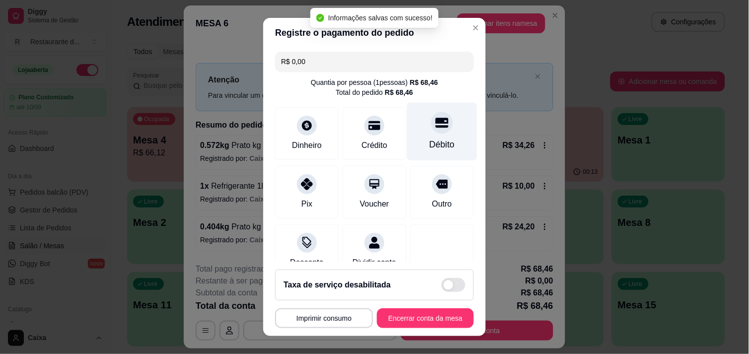
type input "R$ 0,00"
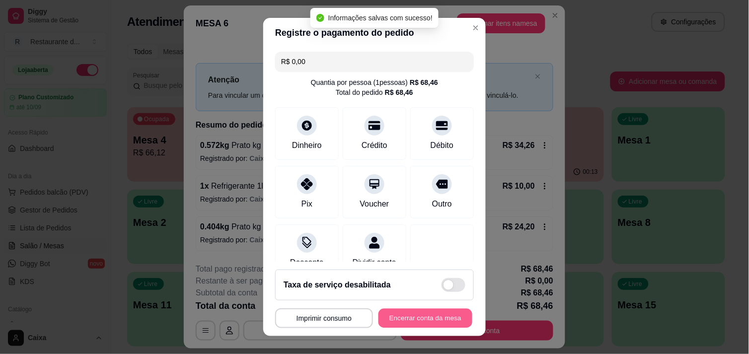
click at [428, 324] on button "Encerrar conta da mesa" at bounding box center [425, 318] width 94 height 19
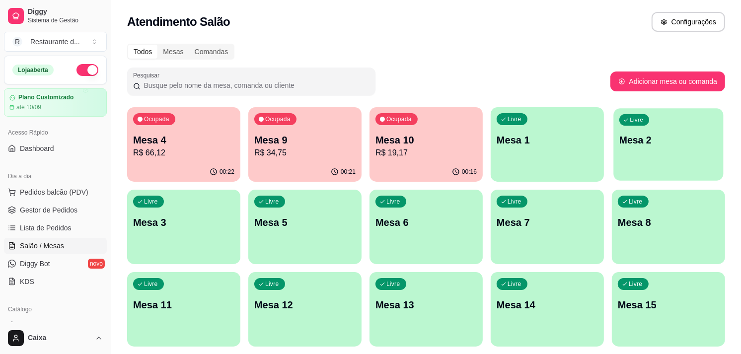
click at [636, 140] on p "Mesa 2" at bounding box center [668, 140] width 98 height 13
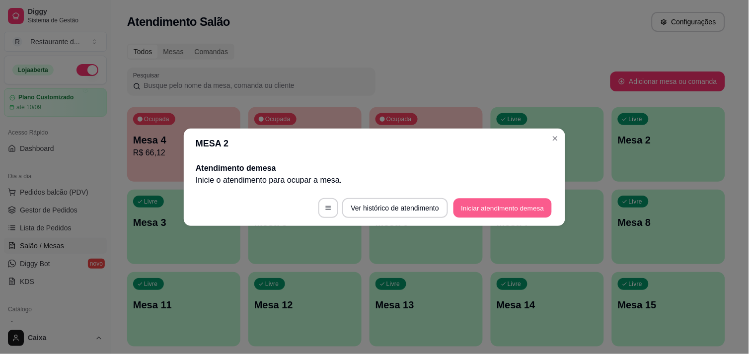
click at [484, 211] on button "Iniciar atendimento de mesa" at bounding box center [502, 207] width 98 height 19
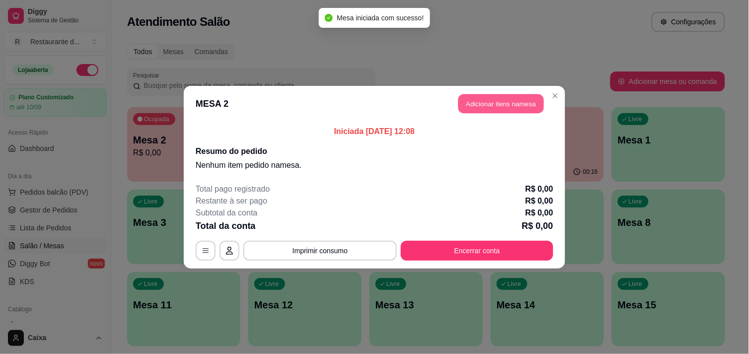
click at [504, 110] on button "Adicionar itens na mesa" at bounding box center [500, 103] width 85 height 19
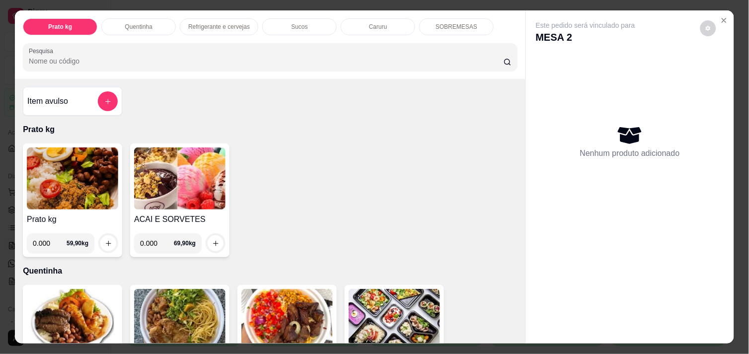
click at [49, 237] on input "0.000" at bounding box center [50, 243] width 34 height 20
type input "0.452"
click at [108, 237] on button "increase-product-quantity" at bounding box center [108, 243] width 15 height 15
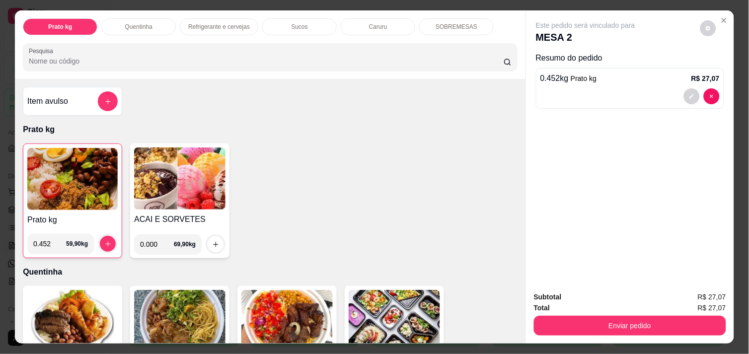
click at [153, 243] on input "0.000" at bounding box center [157, 244] width 34 height 20
type input "0.000"
click at [46, 241] on input "0.452" at bounding box center [49, 244] width 33 height 20
type input "0.760"
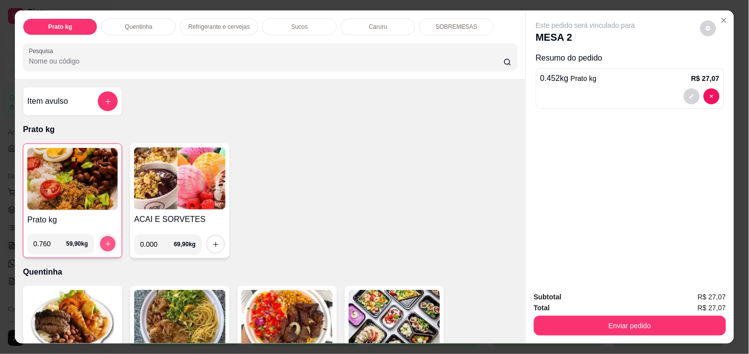
click at [108, 243] on button "increase-product-quantity" at bounding box center [107, 243] width 15 height 15
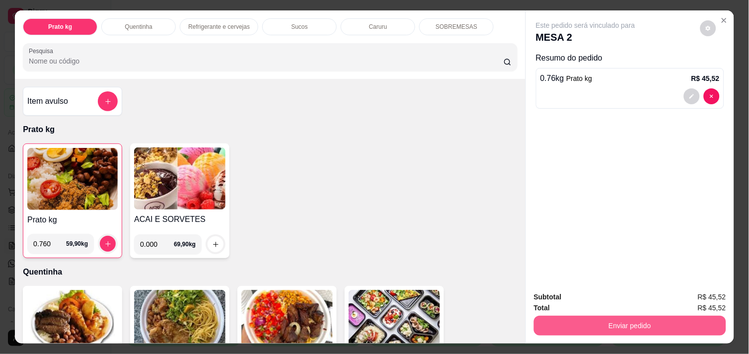
click at [557, 320] on button "Enviar pedido" at bounding box center [630, 326] width 192 height 20
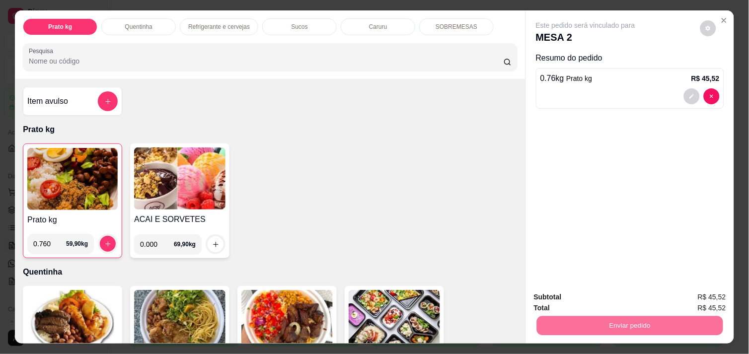
click at [604, 299] on button "Não registrar e enviar pedido" at bounding box center [596, 297] width 103 height 19
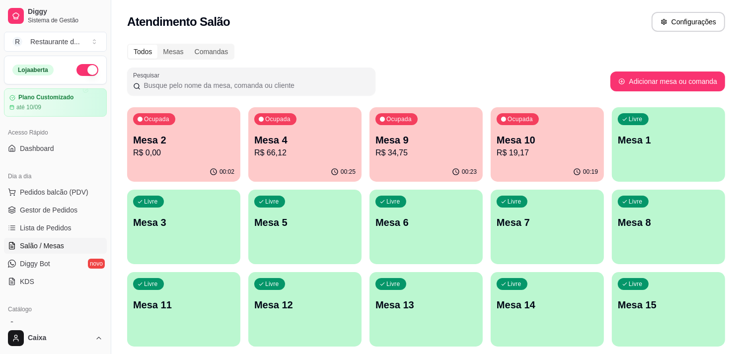
click at [236, 131] on div "Ocupada Mesa 2 R$ 0,00" at bounding box center [183, 134] width 113 height 55
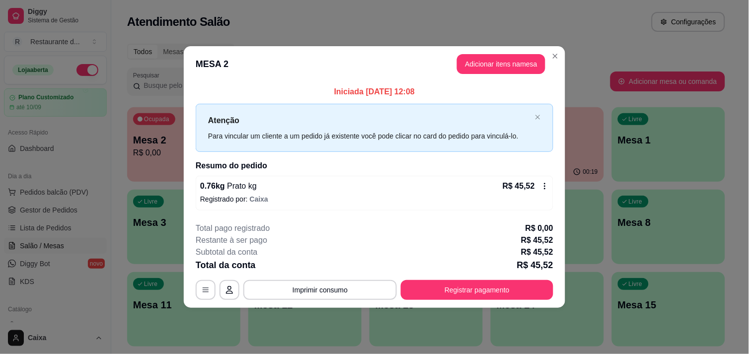
click at [501, 53] on header "MESA 2 Adicionar itens na mesa" at bounding box center [374, 64] width 381 height 36
click at [499, 65] on button "Adicionar itens na mesa" at bounding box center [500, 64] width 85 height 19
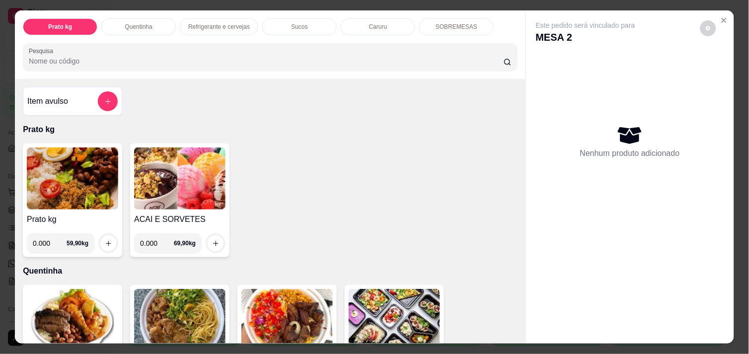
click at [44, 245] on input "0.000" at bounding box center [50, 243] width 34 height 20
type input "0.760"
click at [105, 241] on icon "increase-product-quantity" at bounding box center [108, 243] width 7 height 7
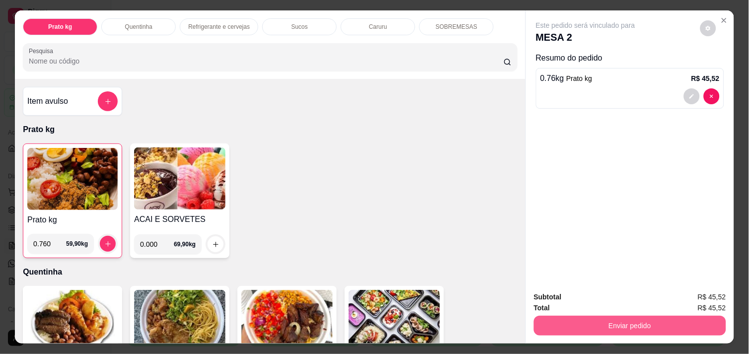
click at [611, 321] on button "Enviar pedido" at bounding box center [630, 326] width 192 height 20
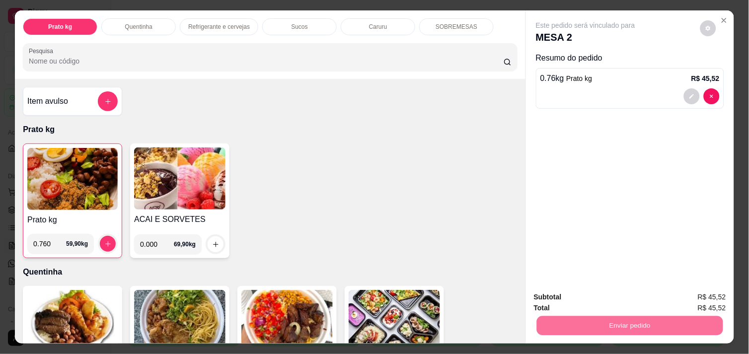
click at [628, 305] on button "Não registrar e enviar pedido" at bounding box center [596, 297] width 100 height 18
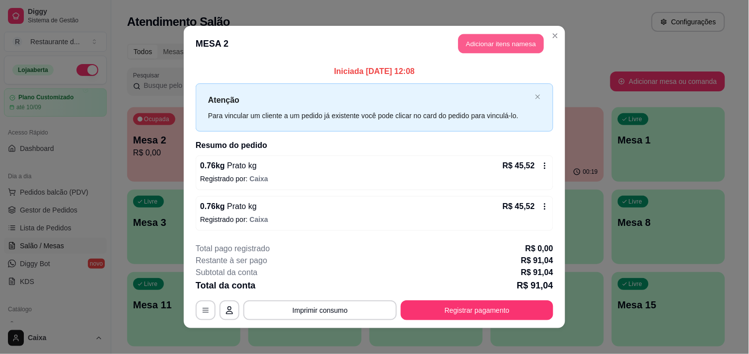
click at [502, 49] on button "Adicionar itens na mesa" at bounding box center [500, 43] width 85 height 19
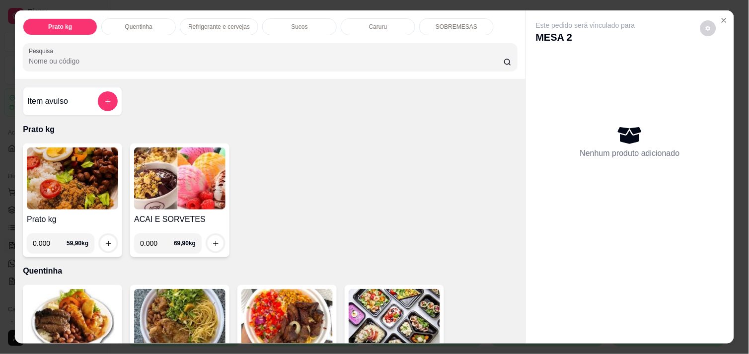
click at [46, 247] on input "0.000" at bounding box center [50, 243] width 34 height 20
type input "0.336"
click at [101, 236] on button "increase-product-quantity" at bounding box center [108, 243] width 15 height 15
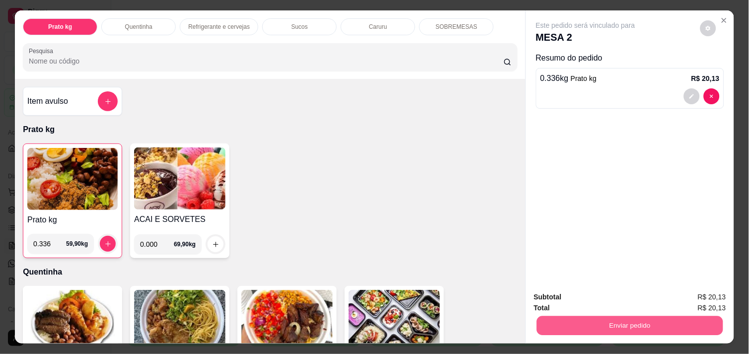
click at [606, 316] on button "Enviar pedido" at bounding box center [630, 325] width 186 height 19
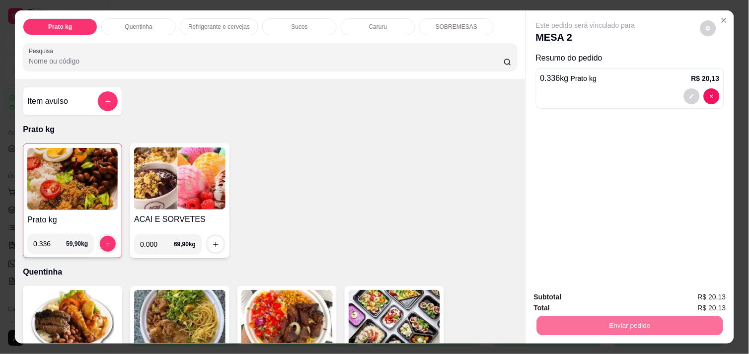
click at [608, 299] on button "Não registrar e enviar pedido" at bounding box center [596, 297] width 103 height 19
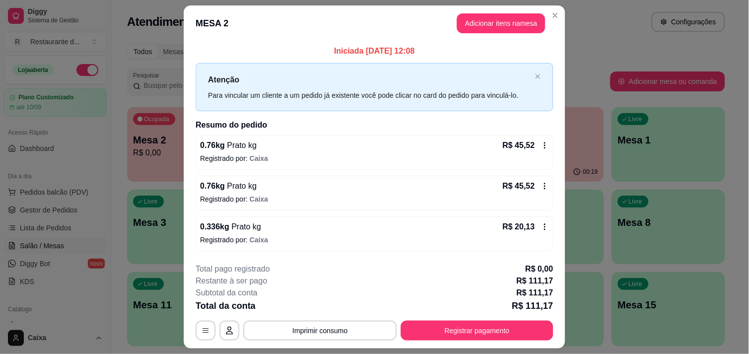
click at [542, 146] on icon at bounding box center [545, 145] width 8 height 8
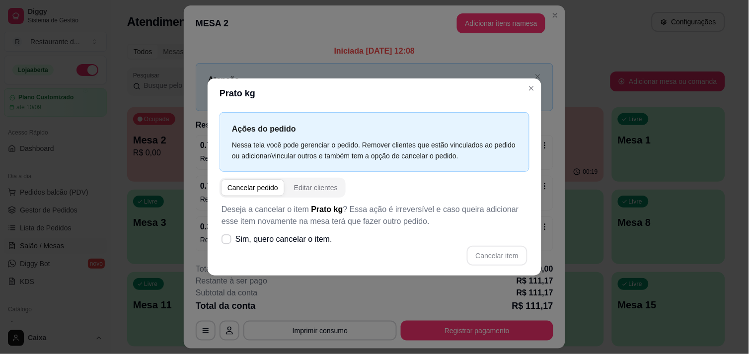
click at [271, 188] on div "Cancelar pedido" at bounding box center [252, 188] width 51 height 10
click at [230, 239] on icon at bounding box center [226, 239] width 8 height 6
click at [227, 241] on input "Sim, quero cancelar o item." at bounding box center [224, 244] width 6 height 6
checkbox input "true"
click at [247, 191] on div "Cancelar pedido" at bounding box center [252, 188] width 51 height 10
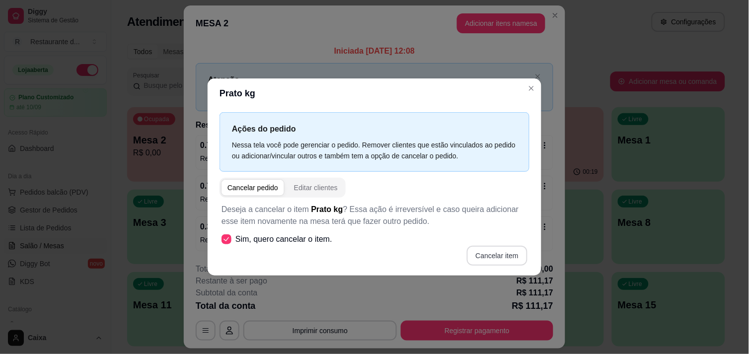
click at [495, 255] on button "Cancelar item" at bounding box center [497, 256] width 61 height 20
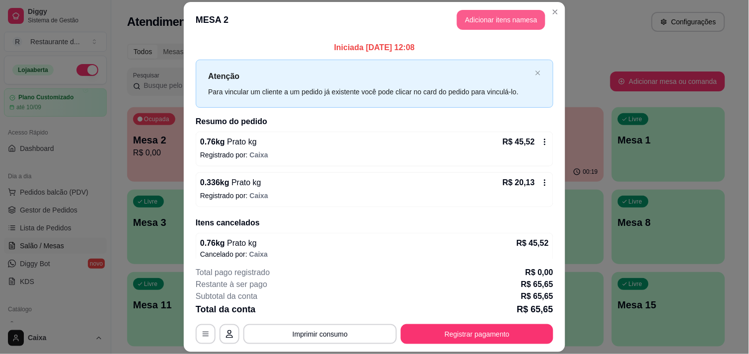
click at [494, 23] on button "Adicionar itens na mesa" at bounding box center [501, 20] width 88 height 20
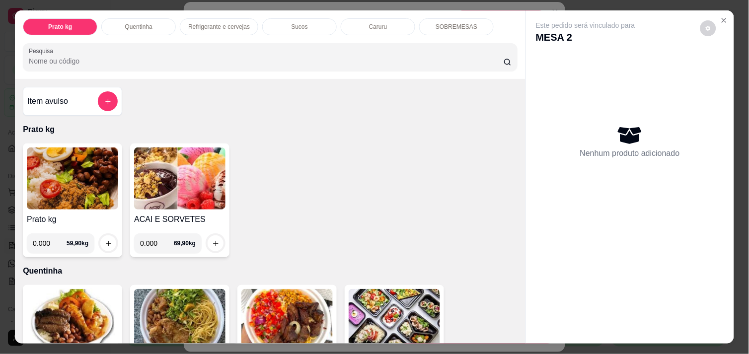
click at [50, 242] on input "0.000" at bounding box center [50, 243] width 34 height 20
click at [105, 240] on icon "increase-product-quantity" at bounding box center [108, 243] width 7 height 7
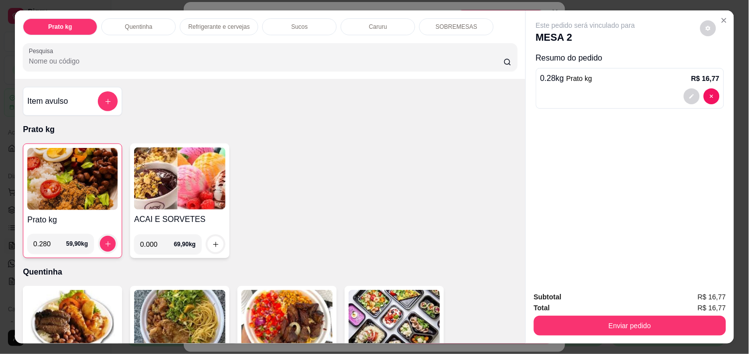
click at [48, 234] on input "0.280" at bounding box center [49, 244] width 33 height 20
click at [106, 245] on button "increase-product-quantity" at bounding box center [108, 244] width 16 height 16
click at [48, 243] on input "0.300" at bounding box center [49, 244] width 33 height 20
type input "0.390"
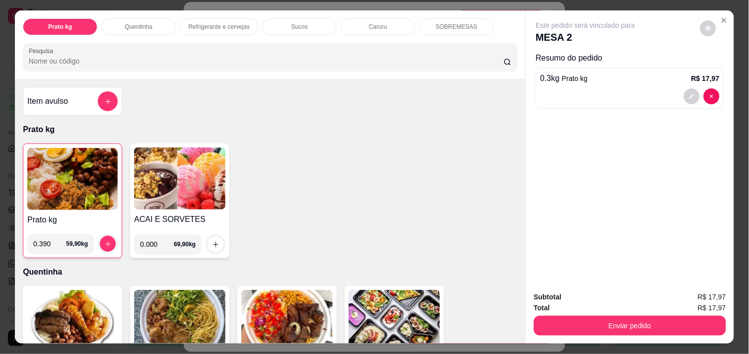
click at [112, 239] on div at bounding box center [108, 244] width 20 height 20
click at [110, 240] on button "increase-product-quantity" at bounding box center [107, 243] width 15 height 15
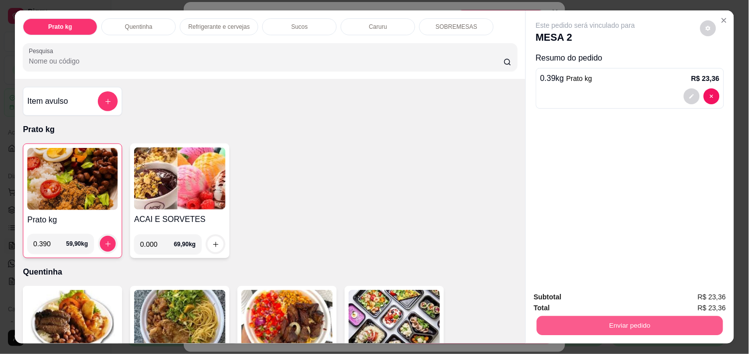
click at [611, 324] on button "Enviar pedido" at bounding box center [630, 325] width 186 height 19
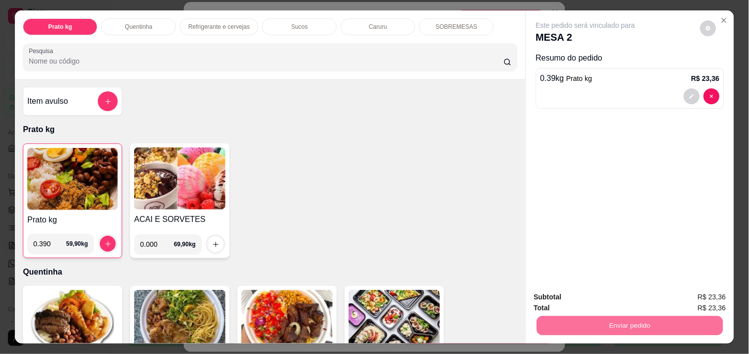
click at [609, 296] on button "Não registrar e enviar pedido" at bounding box center [596, 297] width 103 height 19
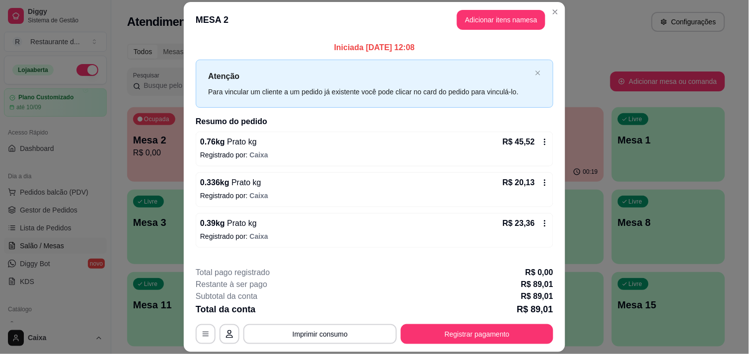
scroll to position [1, 0]
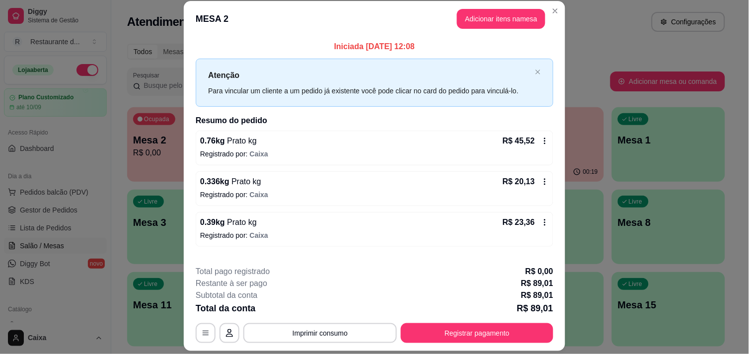
click at [483, 32] on header "MESA 2 Adicionar itens na mesa" at bounding box center [374, 19] width 381 height 36
click at [487, 26] on button "Adicionar itens na mesa" at bounding box center [500, 18] width 85 height 19
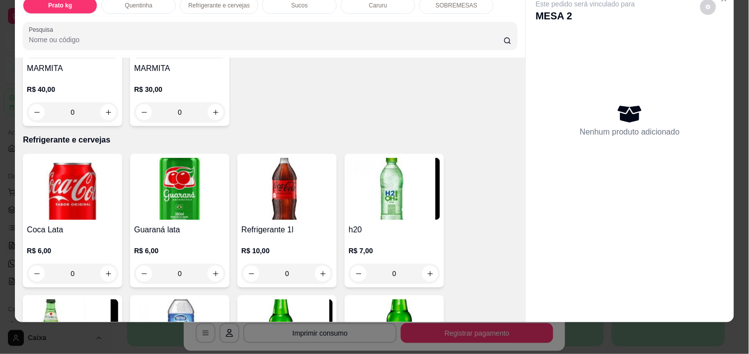
scroll to position [418, 0]
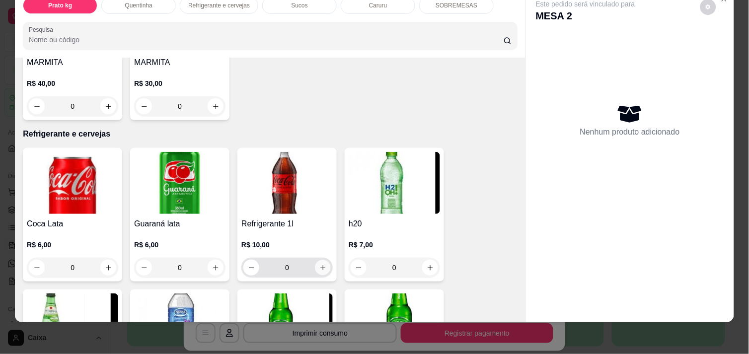
click at [319, 264] on icon "increase-product-quantity" at bounding box center [322, 267] width 7 height 7
type input "1"
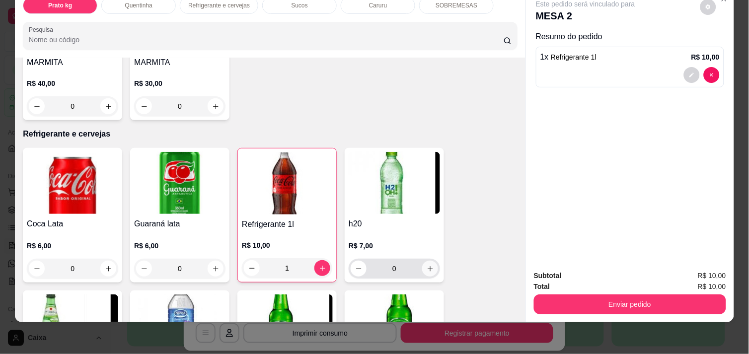
click at [429, 265] on button "increase-product-quantity" at bounding box center [430, 269] width 16 height 16
type input "1"
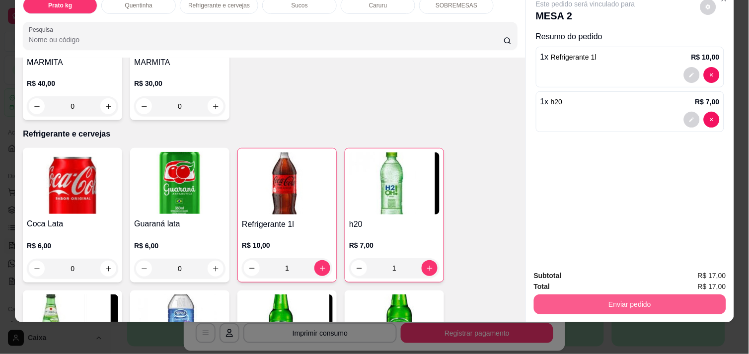
click at [644, 300] on button "Enviar pedido" at bounding box center [630, 304] width 192 height 20
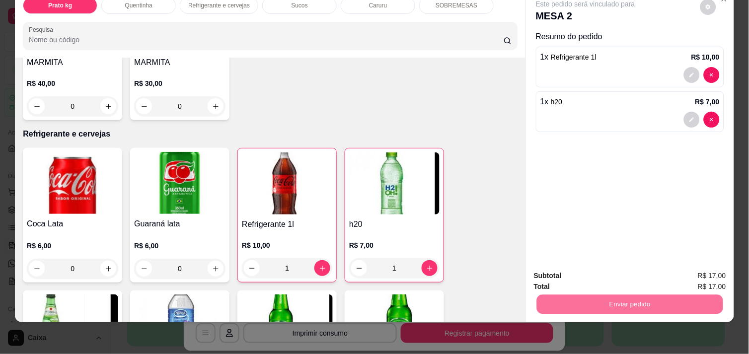
click at [629, 275] on button "Não registrar e enviar pedido" at bounding box center [596, 271] width 103 height 19
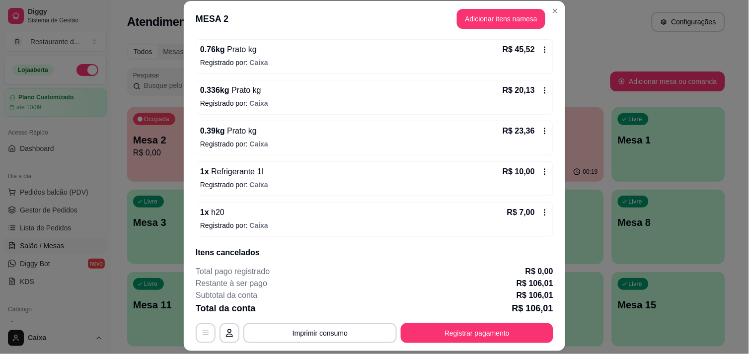
scroll to position [131, 0]
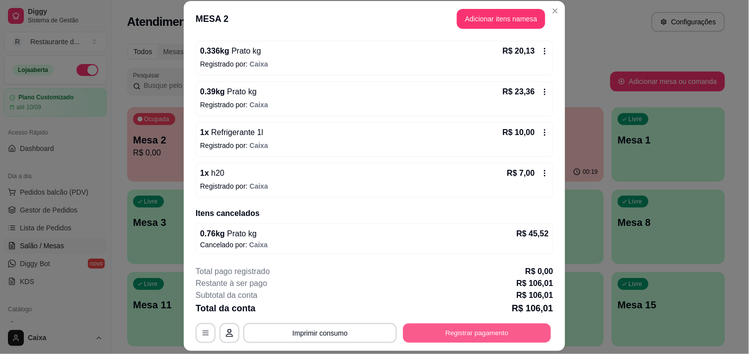
click at [432, 337] on button "Registrar pagamento" at bounding box center [477, 333] width 148 height 19
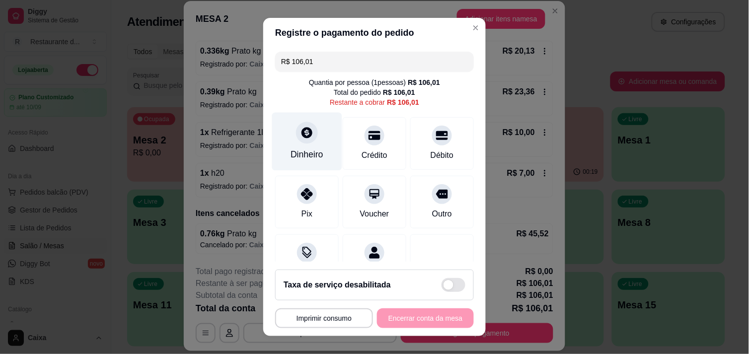
click at [307, 151] on div "Dinheiro" at bounding box center [306, 154] width 33 height 13
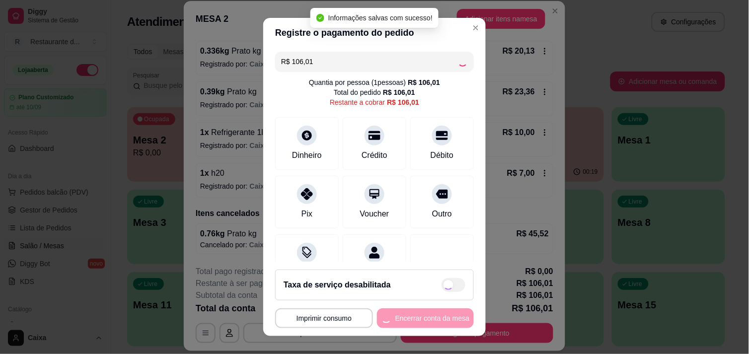
type input "R$ 0,00"
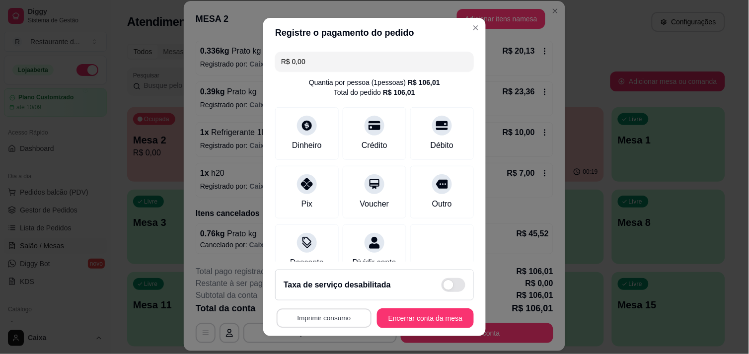
click at [338, 317] on button "Imprimir consumo" at bounding box center [323, 318] width 95 height 19
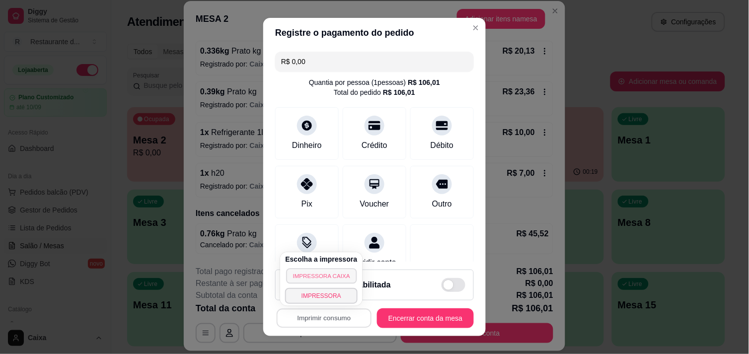
click at [334, 277] on button "IMPRESSORA CAIXA" at bounding box center [321, 275] width 70 height 15
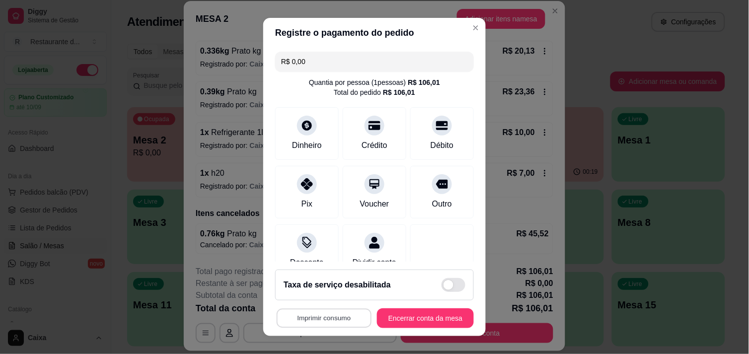
click at [308, 313] on button "Imprimir consumo" at bounding box center [323, 318] width 95 height 19
click at [311, 295] on button "IMPRESSORA" at bounding box center [321, 295] width 70 height 15
click at [386, 321] on button "Encerrar conta da mesa" at bounding box center [425, 318] width 94 height 19
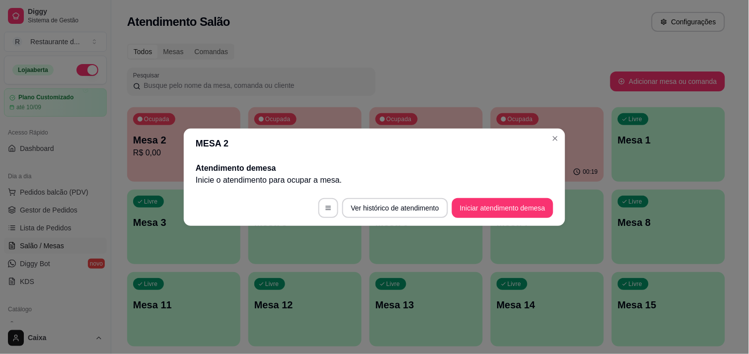
scroll to position [0, 0]
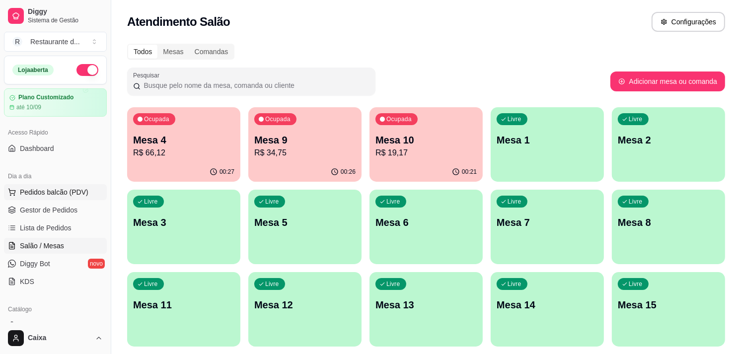
click at [68, 190] on span "Pedidos balcão (PDV)" at bounding box center [54, 192] width 68 height 10
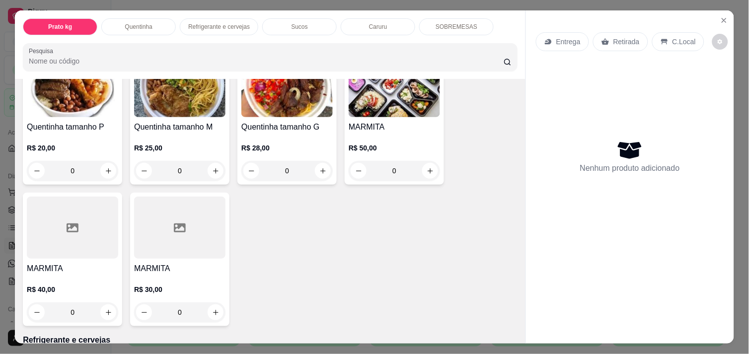
scroll to position [234, 0]
click at [95, 174] on input "0" at bounding box center [73, 170] width 56 height 20
click at [105, 167] on icon "increase-product-quantity" at bounding box center [108, 170] width 7 height 7
type input "1"
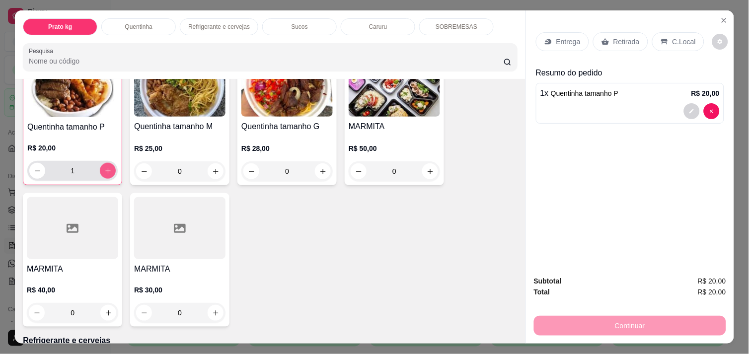
scroll to position [235, 0]
click at [664, 32] on div "C.Local" at bounding box center [678, 41] width 52 height 19
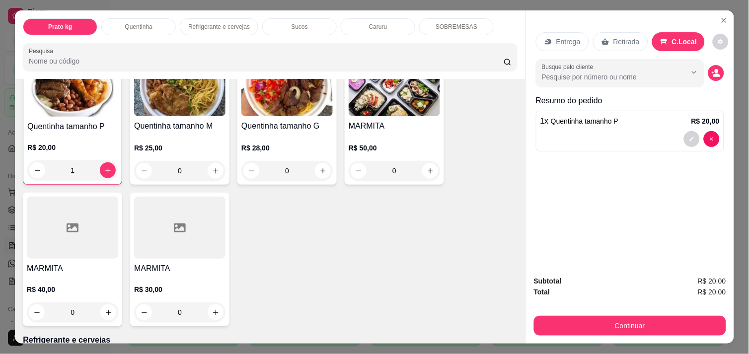
click at [605, 329] on button "Continuar" at bounding box center [630, 326] width 192 height 20
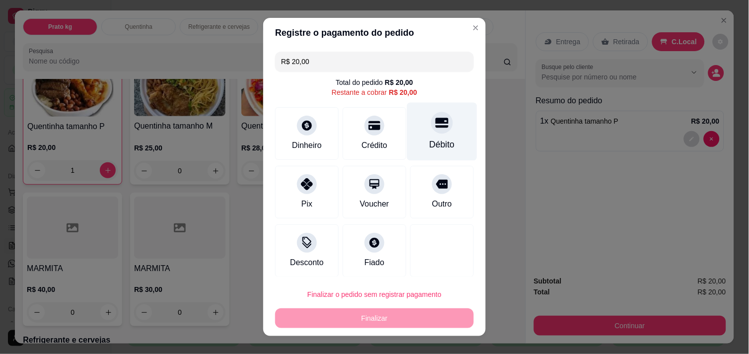
click at [435, 120] on icon at bounding box center [441, 123] width 13 height 10
type input "R$ 0,00"
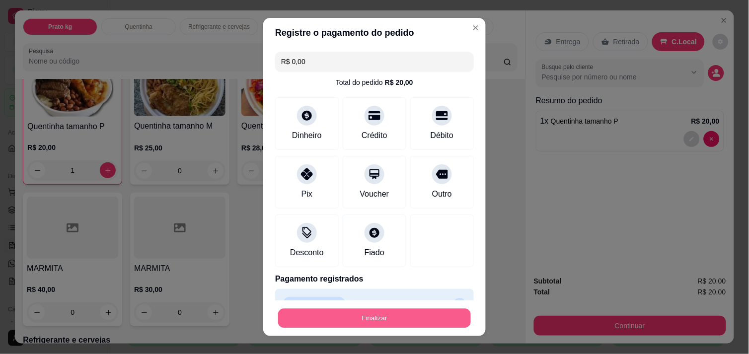
click at [328, 315] on button "Finalizar" at bounding box center [374, 318] width 193 height 19
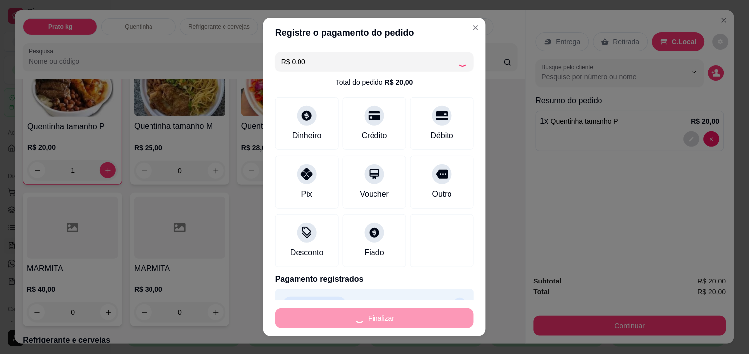
type input "0"
type input "-R$ 20,00"
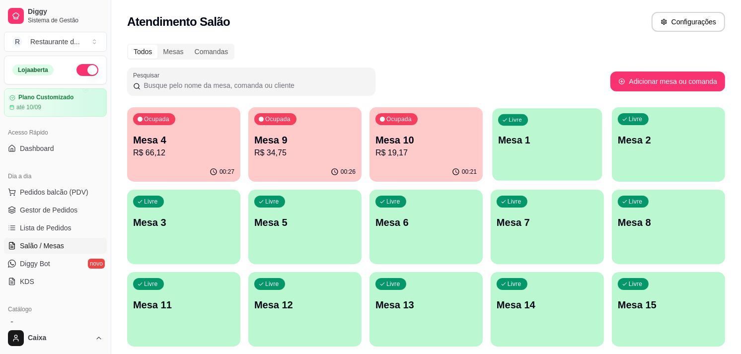
click at [529, 147] on div "Livre Mesa 1" at bounding box center [547, 138] width 110 height 61
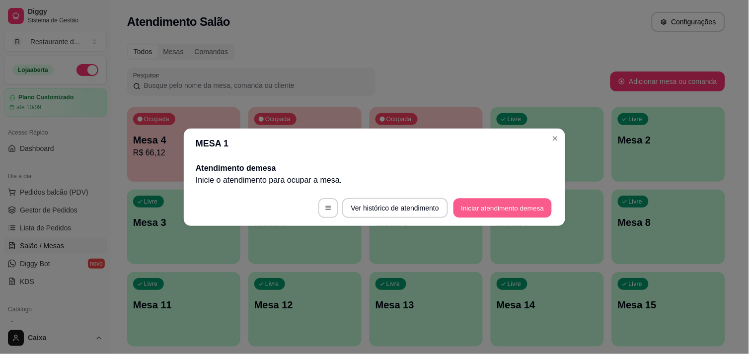
click at [493, 210] on button "Iniciar atendimento de mesa" at bounding box center [502, 207] width 98 height 19
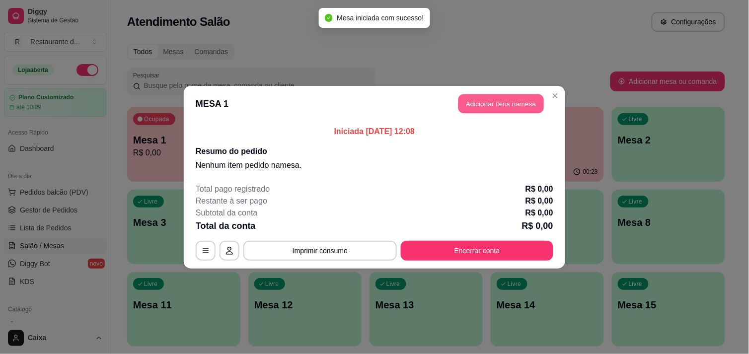
click at [493, 97] on button "Adicionar itens na mesa" at bounding box center [500, 103] width 85 height 19
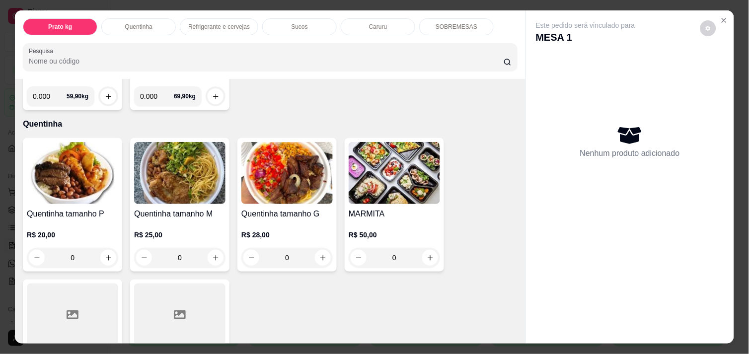
scroll to position [176, 0]
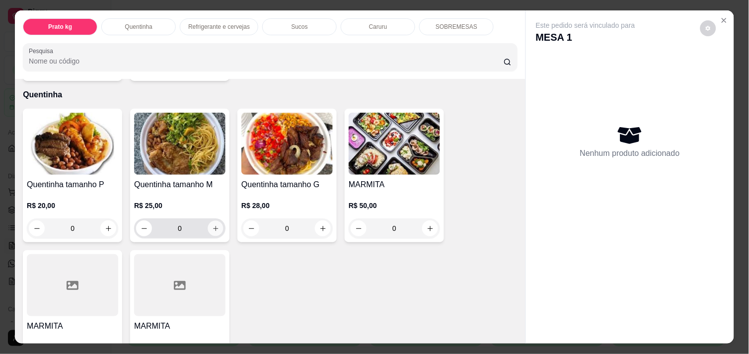
click at [212, 225] on icon "increase-product-quantity" at bounding box center [215, 228] width 7 height 7
type input "1"
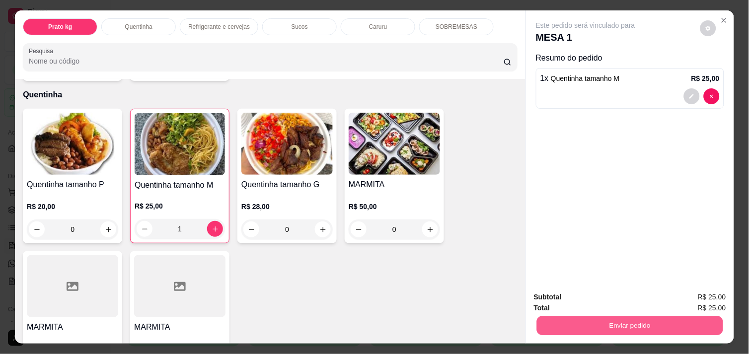
click at [657, 325] on button "Enviar pedido" at bounding box center [630, 325] width 186 height 19
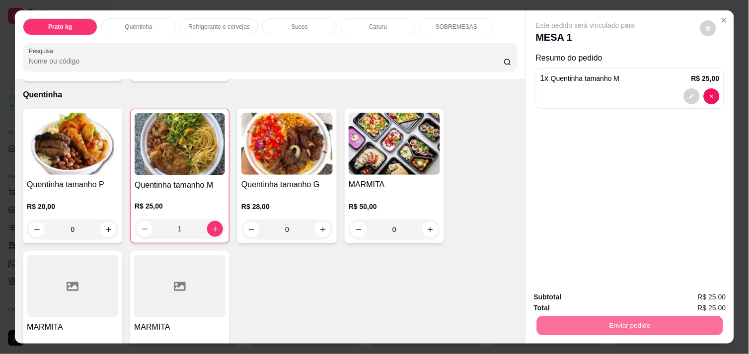
click at [612, 296] on button "Não registrar e enviar pedido" at bounding box center [596, 297] width 100 height 18
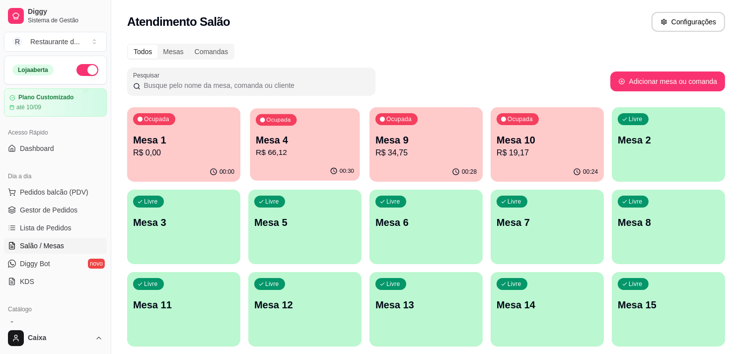
click at [328, 155] on p "R$ 66,12" at bounding box center [305, 152] width 98 height 11
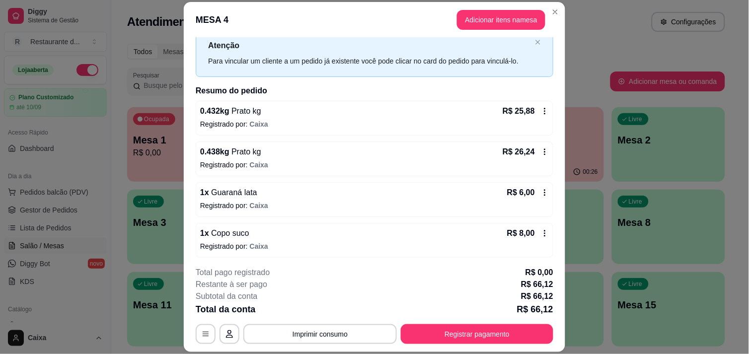
scroll to position [33, 0]
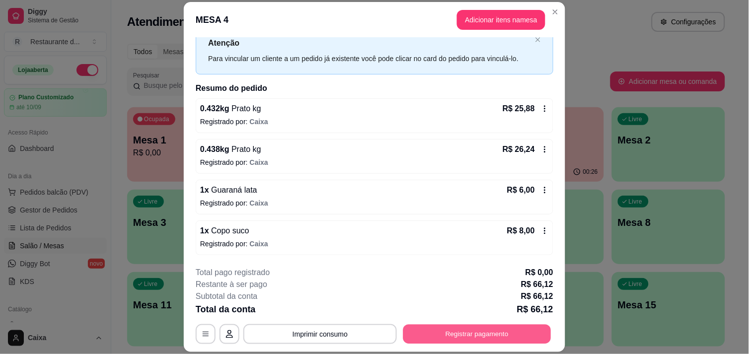
click at [483, 333] on button "Registrar pagamento" at bounding box center [477, 334] width 148 height 19
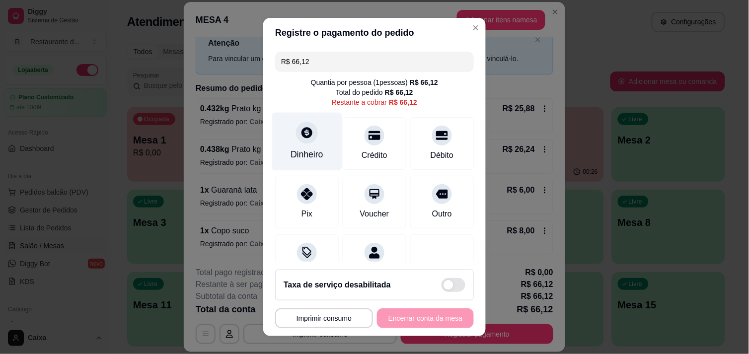
click at [316, 159] on div "Dinheiro" at bounding box center [306, 154] width 33 height 13
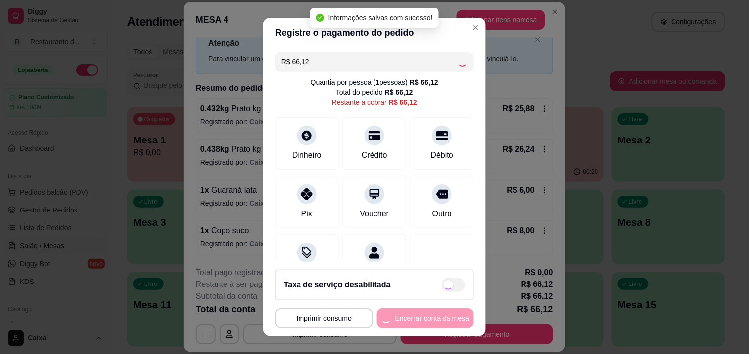
type input "R$ 0,00"
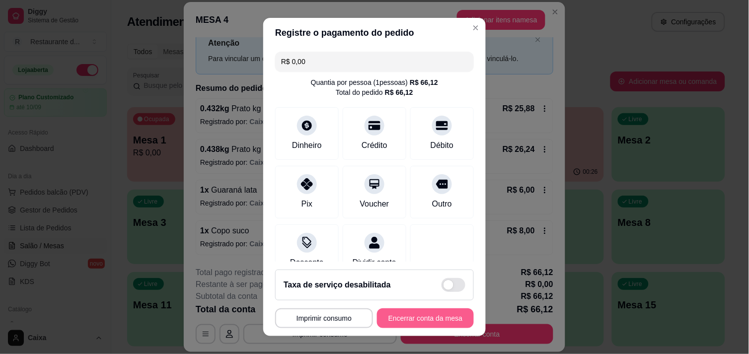
click at [395, 319] on button "Encerrar conta da mesa" at bounding box center [425, 318] width 97 height 20
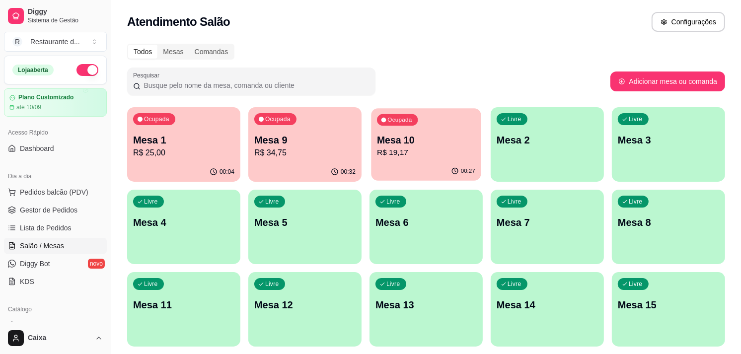
click at [403, 143] on p "Mesa 10" at bounding box center [426, 140] width 98 height 13
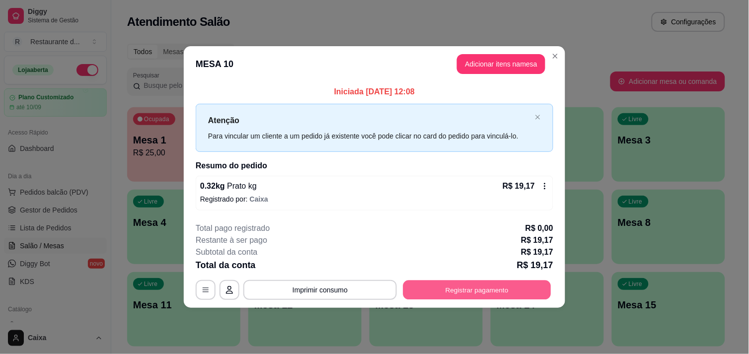
click at [489, 285] on button "Registrar pagamento" at bounding box center [477, 289] width 148 height 19
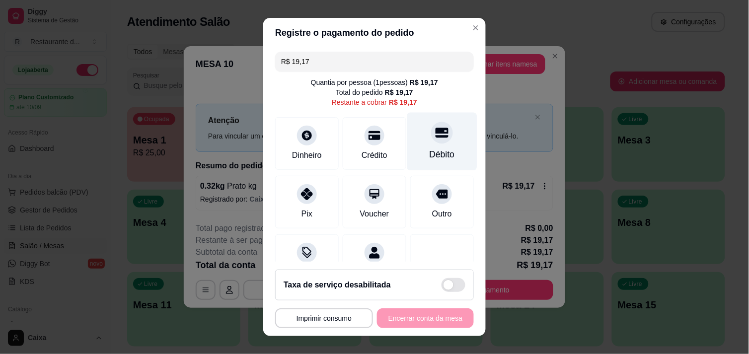
click at [410, 135] on div "Débito" at bounding box center [442, 141] width 70 height 58
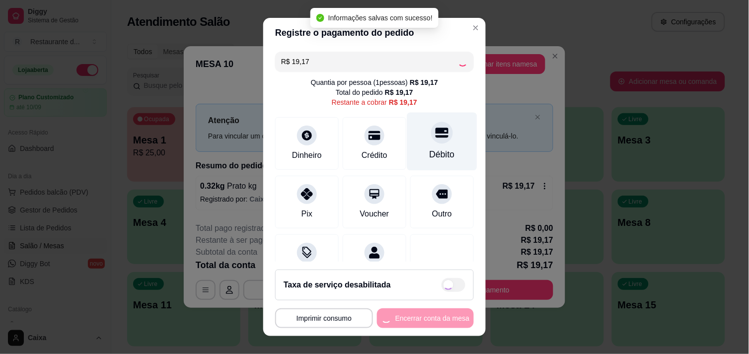
type input "R$ 0,00"
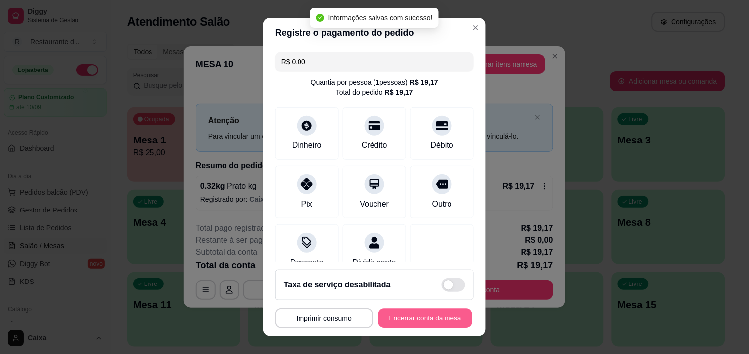
click at [412, 317] on button "Encerrar conta da mesa" at bounding box center [425, 318] width 94 height 19
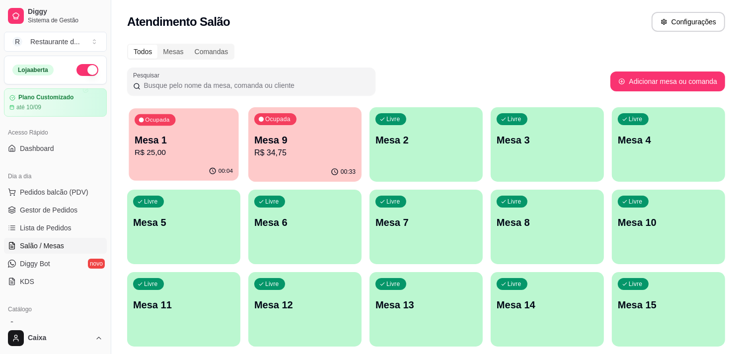
click at [155, 130] on div "Ocupada Mesa 1 R$ 25,00" at bounding box center [184, 135] width 110 height 54
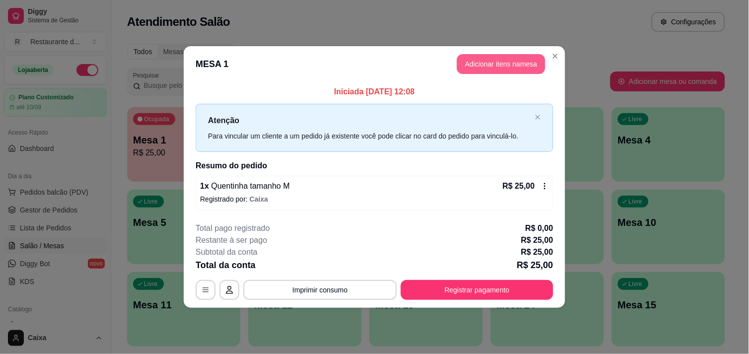
click at [504, 63] on button "Adicionar itens na mesa" at bounding box center [501, 64] width 88 height 20
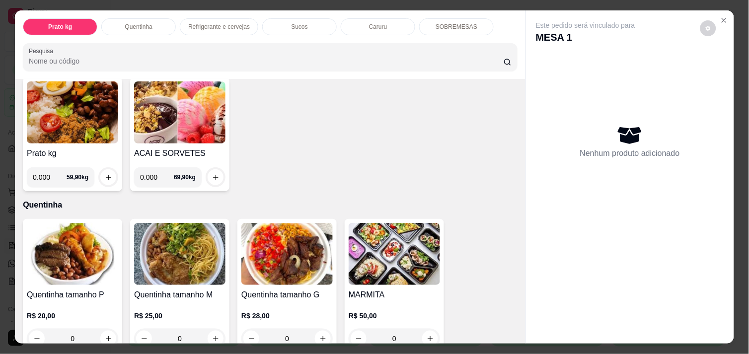
scroll to position [88, 0]
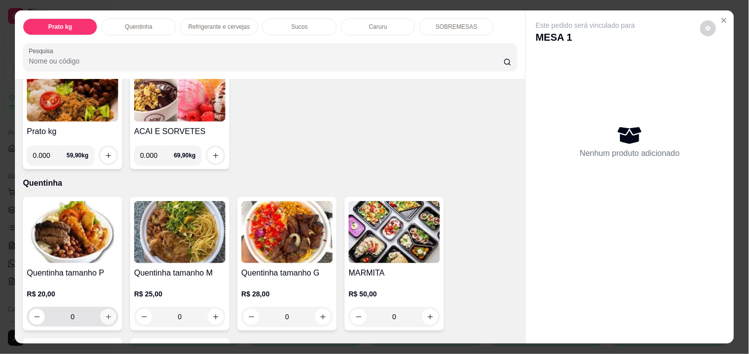
click at [103, 316] on button "increase-product-quantity" at bounding box center [108, 317] width 16 height 16
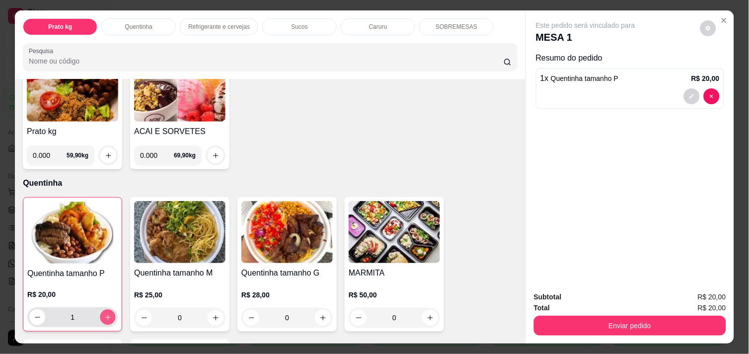
click at [104, 316] on icon "increase-product-quantity" at bounding box center [107, 317] width 7 height 7
type input "2"
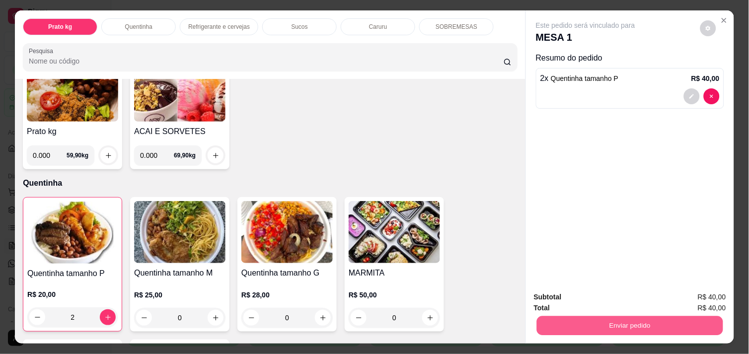
click at [633, 325] on button "Enviar pedido" at bounding box center [630, 325] width 186 height 19
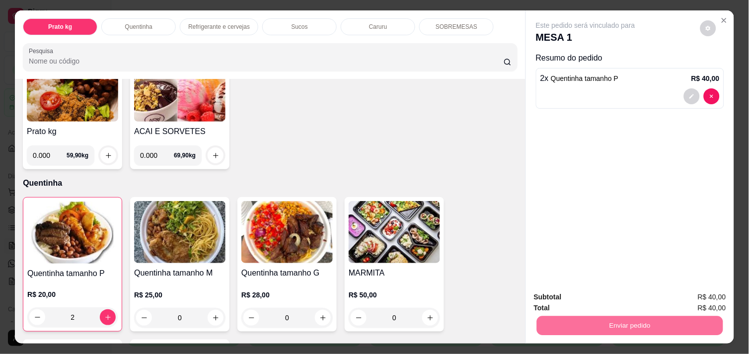
click at [602, 290] on button "Não registrar e enviar pedido" at bounding box center [596, 297] width 100 height 18
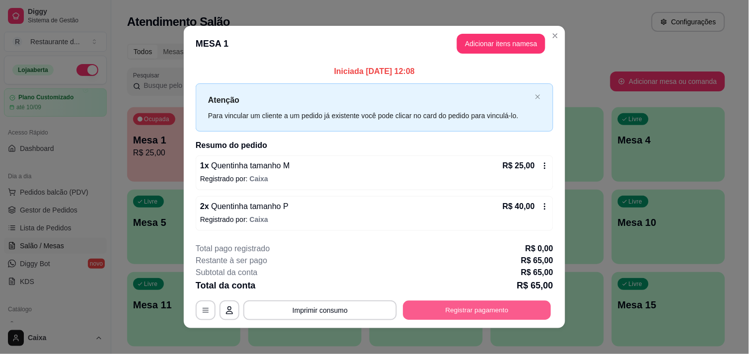
click at [490, 309] on button "Registrar pagamento" at bounding box center [477, 310] width 148 height 19
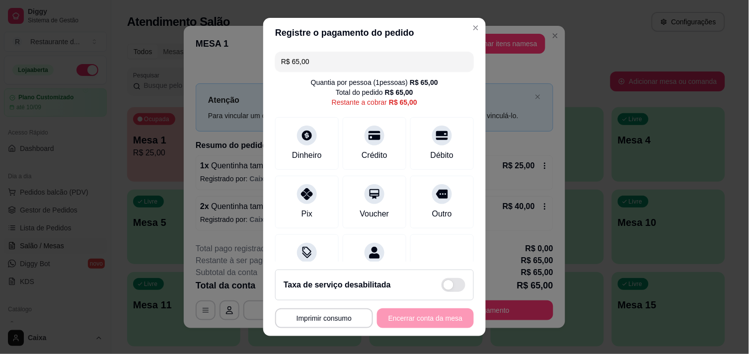
click at [355, 63] on input "R$ 65,00" at bounding box center [374, 62] width 187 height 20
click at [301, 185] on icon at bounding box center [306, 191] width 13 height 13
click at [431, 140] on div at bounding box center [442, 133] width 22 height 22
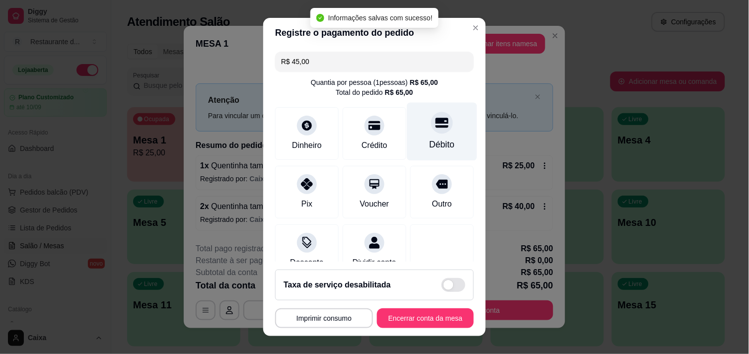
type input "R$ 0,00"
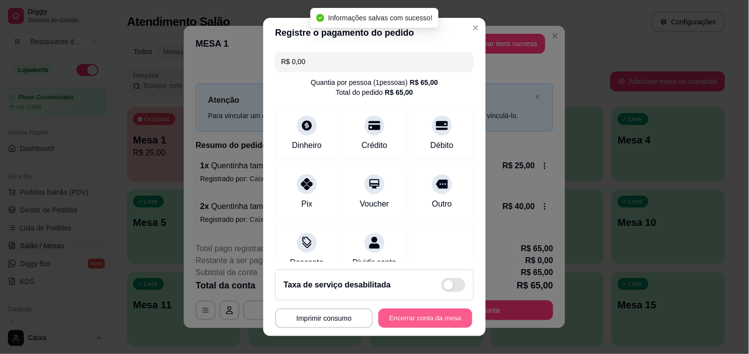
click at [393, 316] on button "Encerrar conta da mesa" at bounding box center [425, 318] width 94 height 19
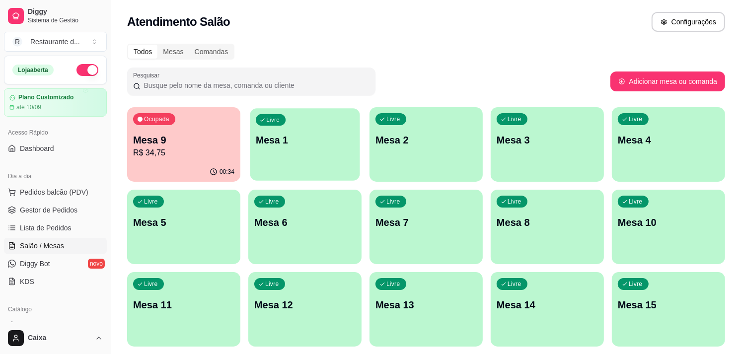
click at [288, 155] on div "Livre Mesa 1" at bounding box center [305, 138] width 110 height 61
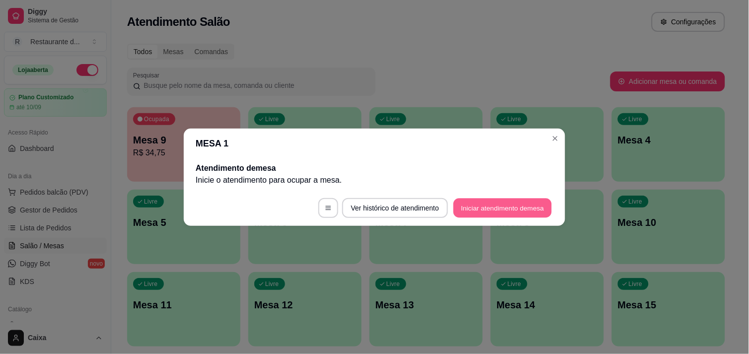
click at [476, 207] on button "Iniciar atendimento de mesa" at bounding box center [502, 207] width 98 height 19
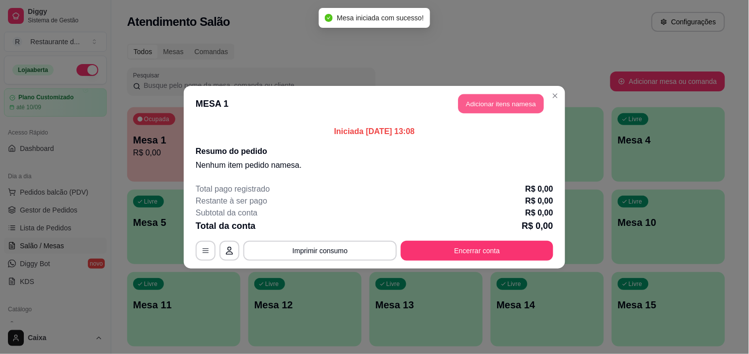
click at [509, 100] on button "Adicionar itens na mesa" at bounding box center [500, 103] width 85 height 19
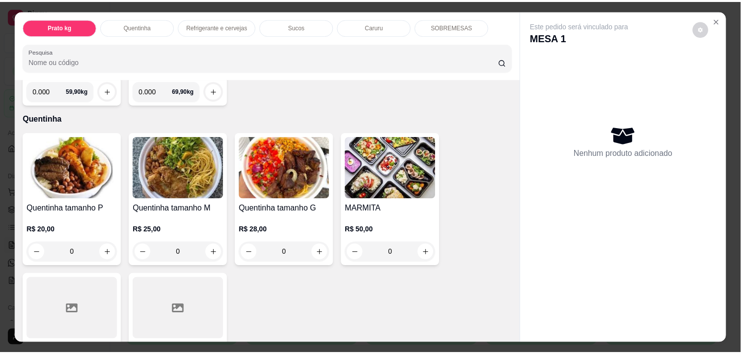
scroll to position [154, 0]
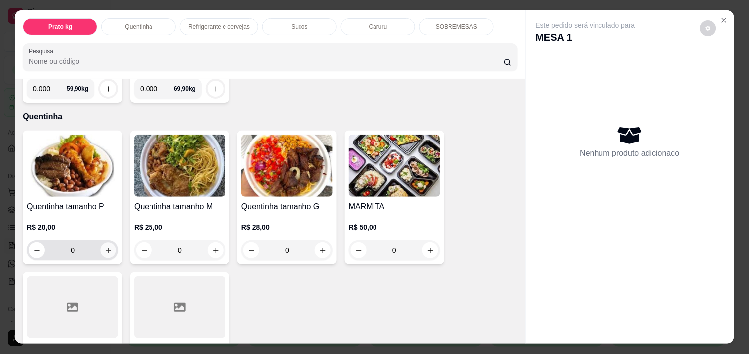
click at [105, 247] on icon "increase-product-quantity" at bounding box center [108, 250] width 7 height 7
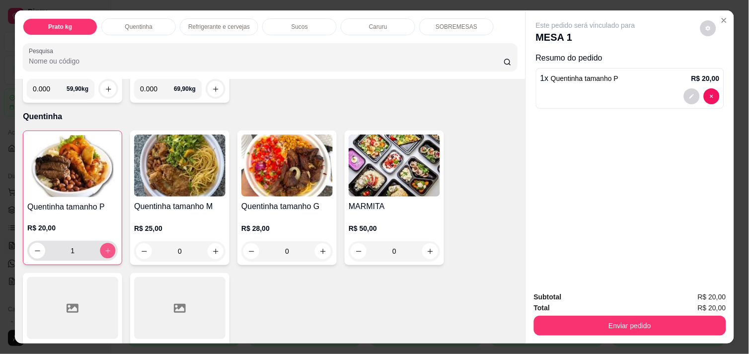
click at [105, 247] on icon "increase-product-quantity" at bounding box center [107, 250] width 7 height 7
type input "2"
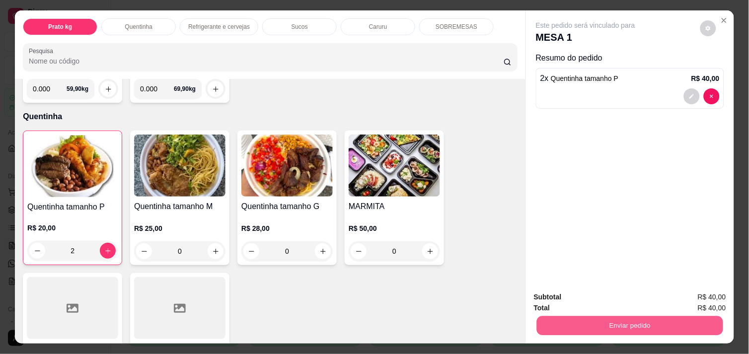
click at [599, 321] on button "Enviar pedido" at bounding box center [630, 325] width 186 height 19
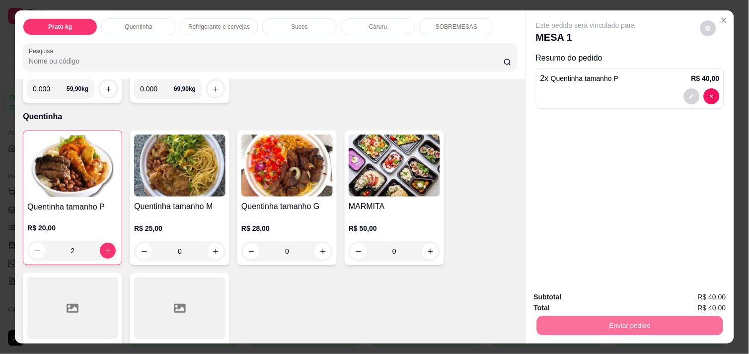
click at [584, 296] on button "Não registrar e enviar pedido" at bounding box center [596, 297] width 100 height 18
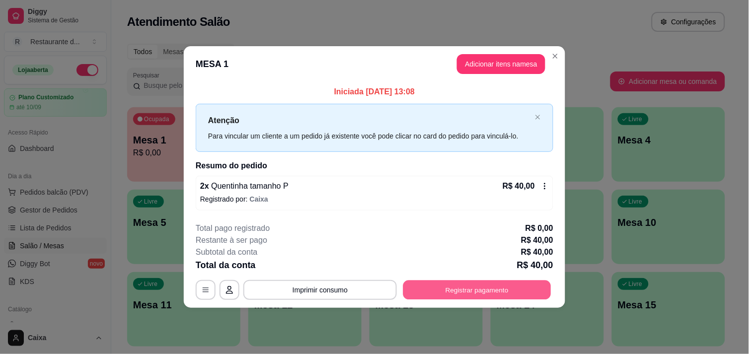
click at [493, 284] on button "Registrar pagamento" at bounding box center [477, 289] width 148 height 19
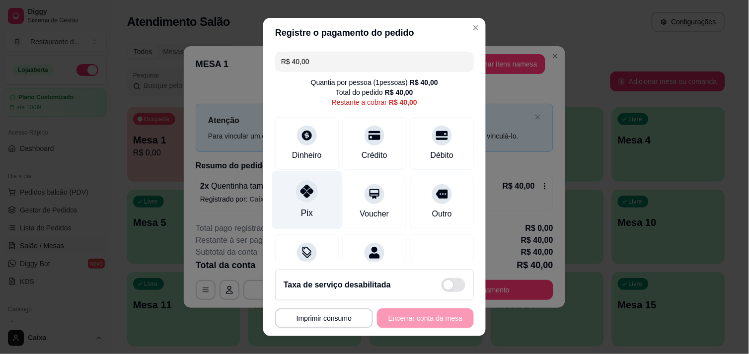
click at [304, 189] on icon at bounding box center [306, 191] width 13 height 13
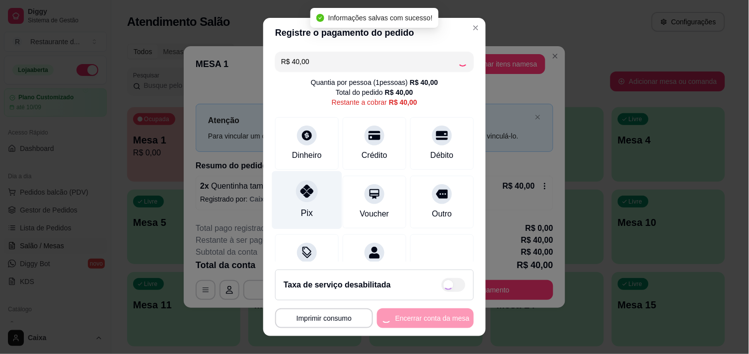
type input "R$ 0,00"
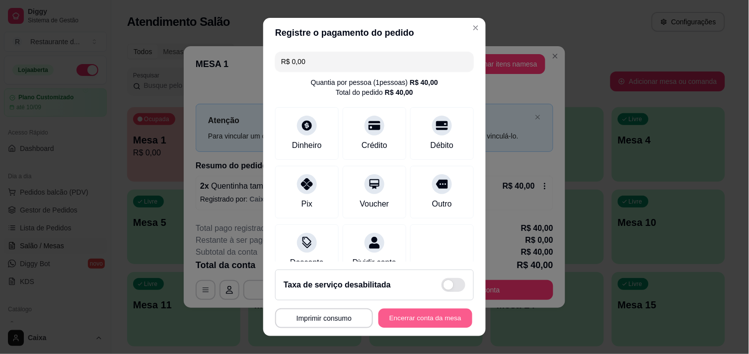
click at [419, 313] on button "Encerrar conta da mesa" at bounding box center [425, 318] width 94 height 19
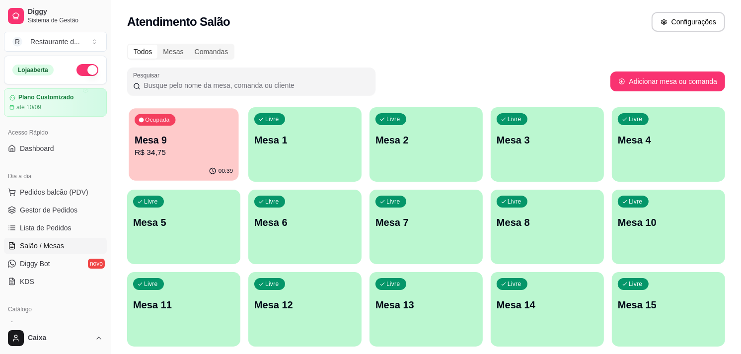
click at [177, 166] on div "00:39" at bounding box center [184, 171] width 110 height 19
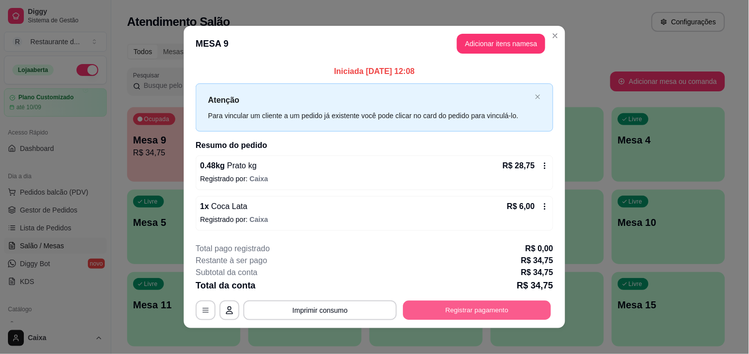
click at [472, 312] on button "Registrar pagamento" at bounding box center [477, 310] width 148 height 19
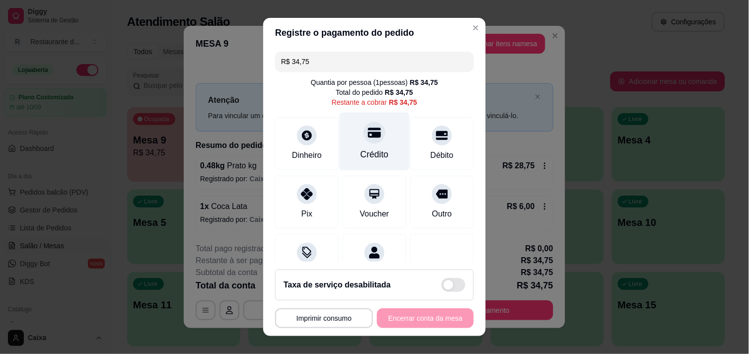
click at [364, 140] on div at bounding box center [374, 133] width 22 height 22
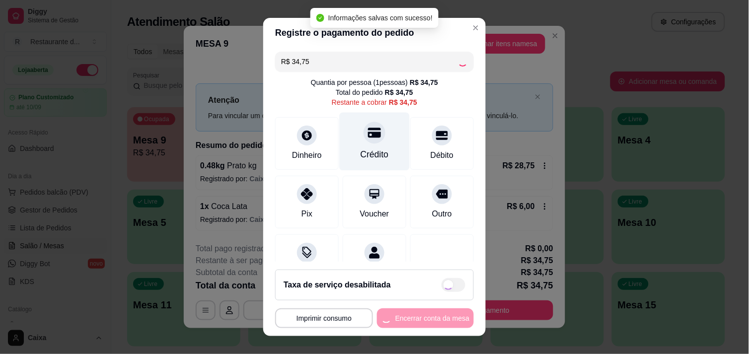
type input "R$ 0,00"
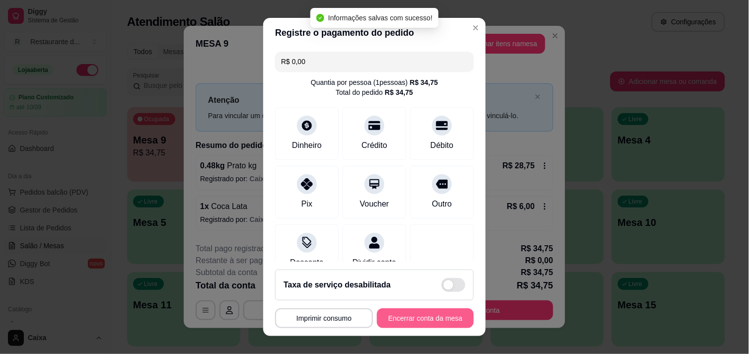
click at [392, 318] on button "Encerrar conta da mesa" at bounding box center [425, 318] width 97 height 20
